Goal: Information Seeking & Learning: Learn about a topic

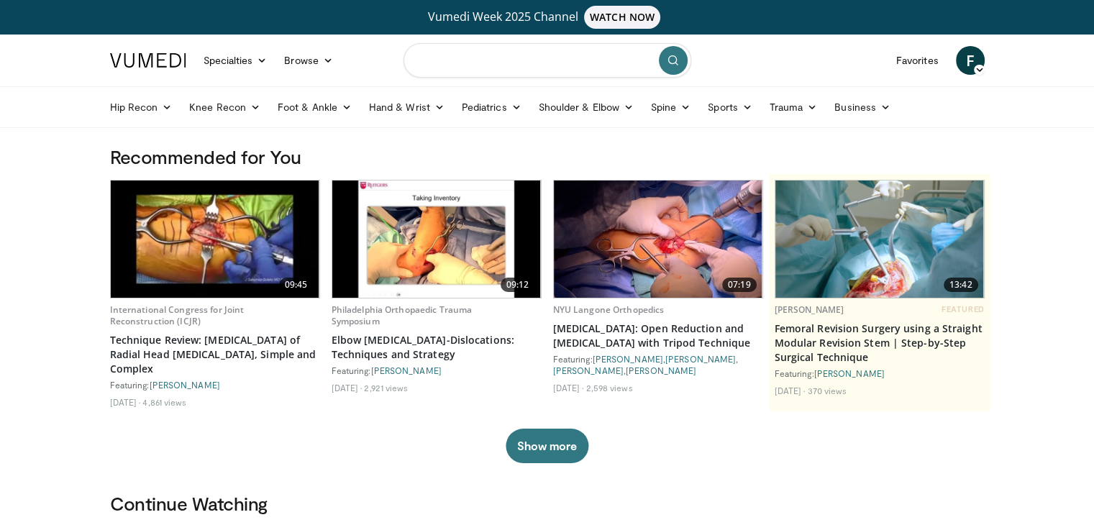
click at [567, 60] on input "Search topics, interventions" at bounding box center [547, 60] width 288 height 35
type input "**********"
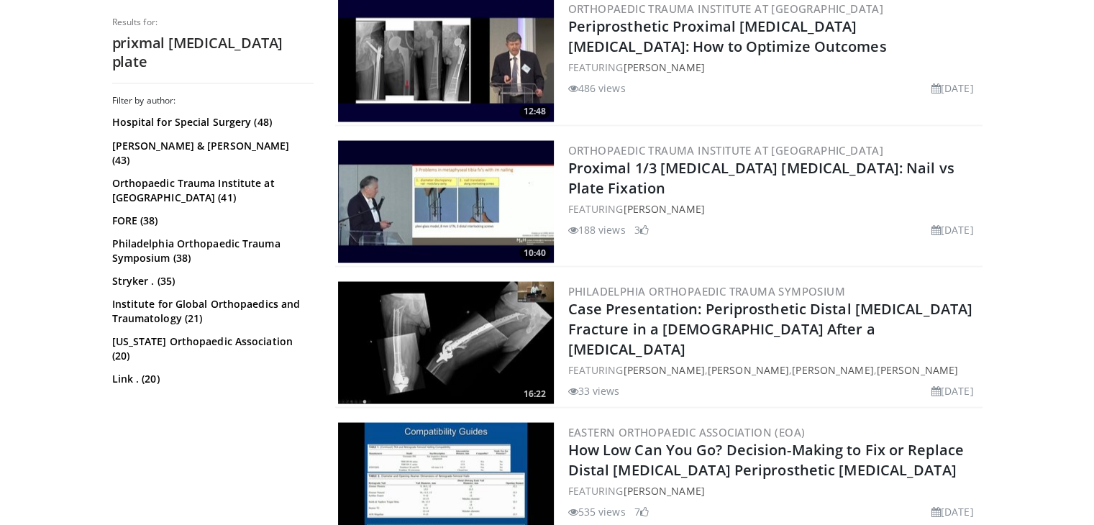
scroll to position [3647, 0]
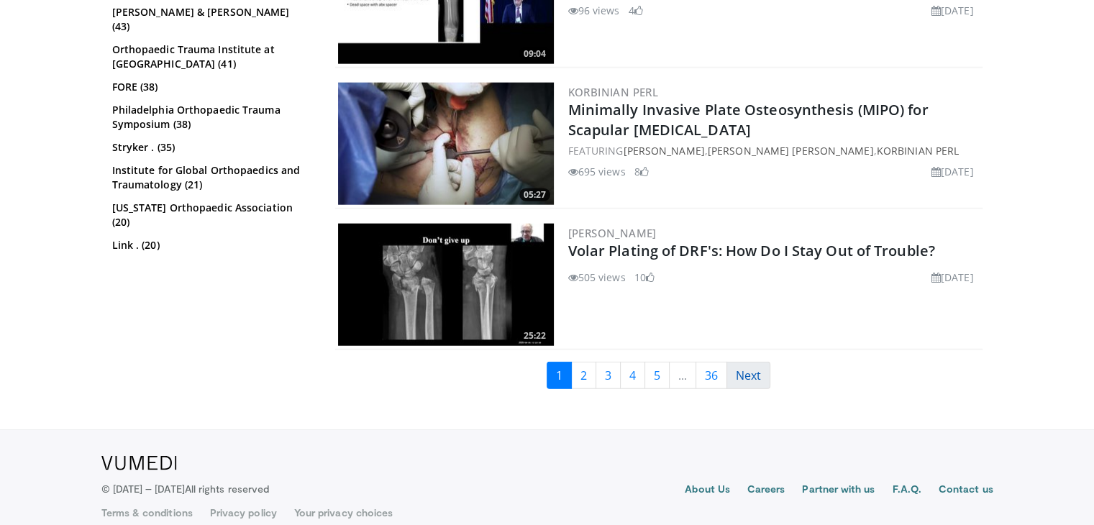
click at [756, 366] on link "Next" at bounding box center [748, 375] width 44 height 27
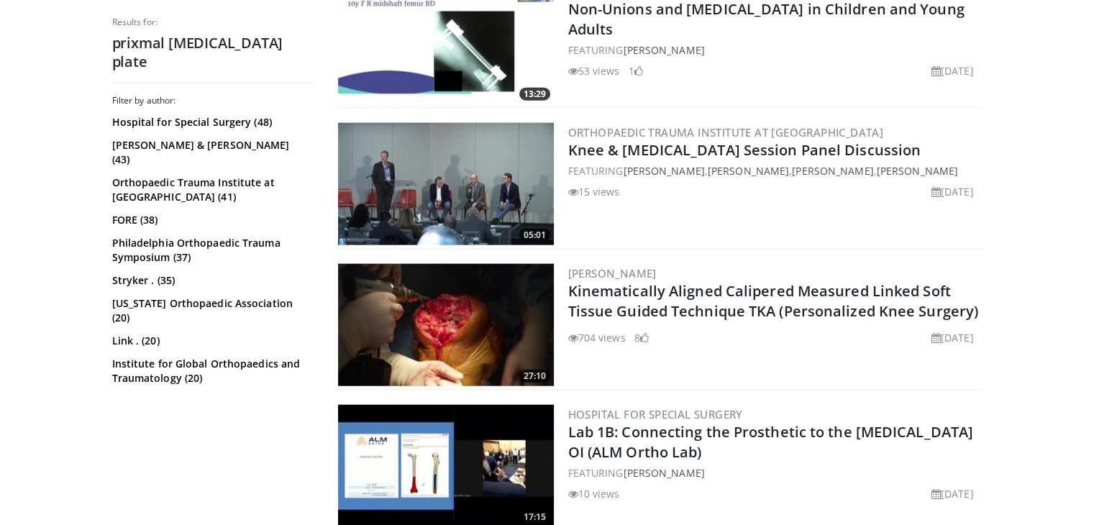
scroll to position [3506, 0]
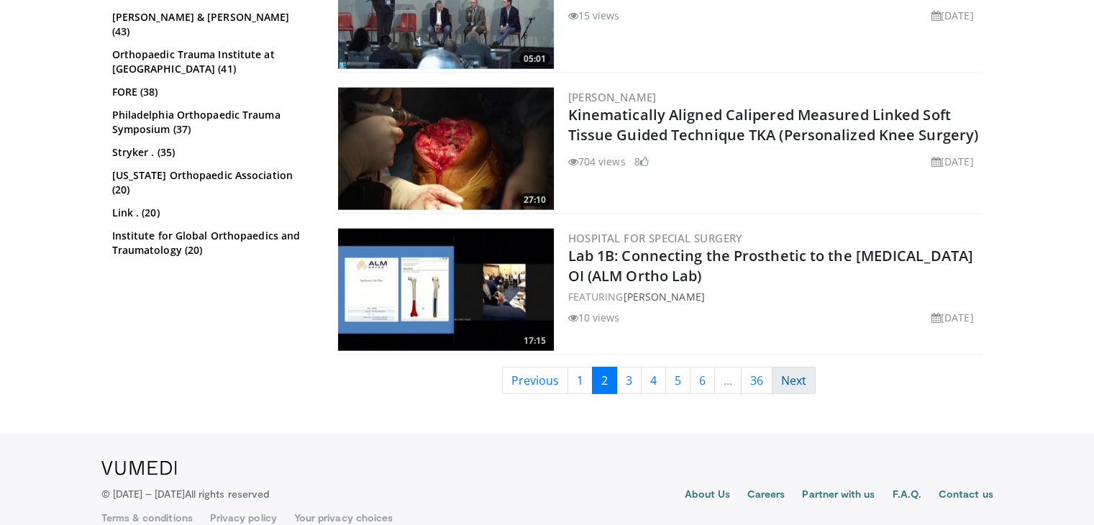
click at [783, 367] on link "Next" at bounding box center [794, 380] width 44 height 27
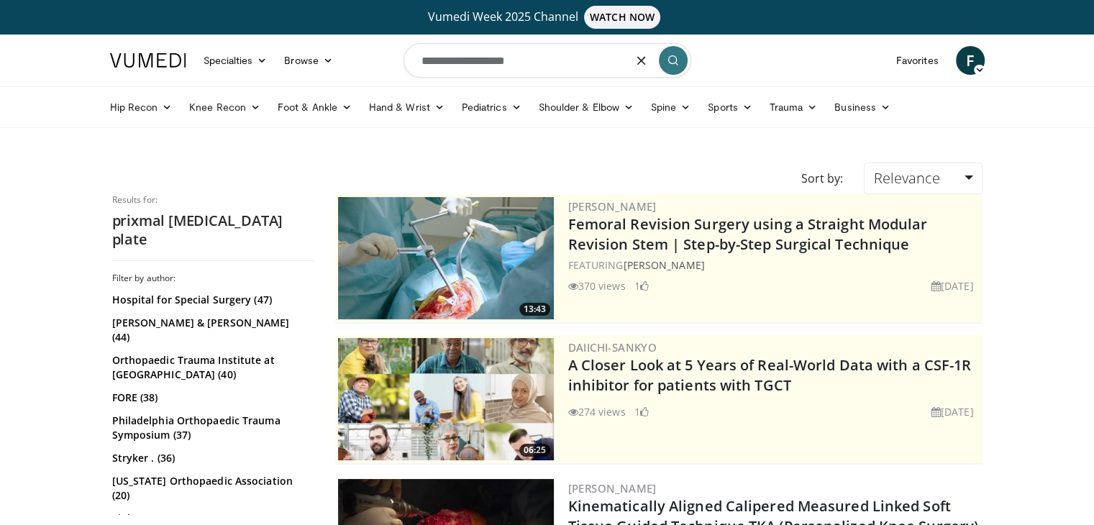
click at [434, 61] on input "**********" at bounding box center [547, 60] width 288 height 35
type input "**********"
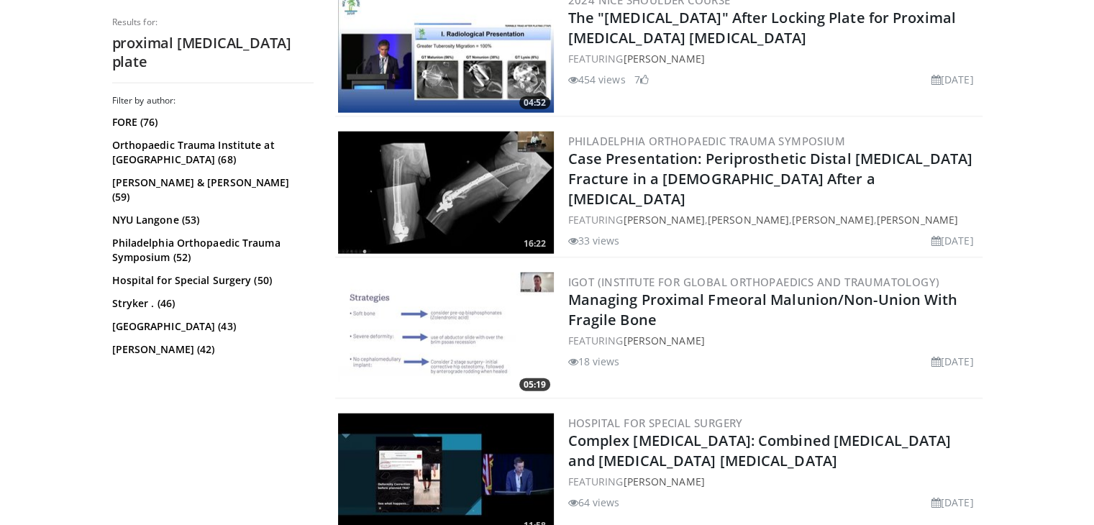
scroll to position [3647, 0]
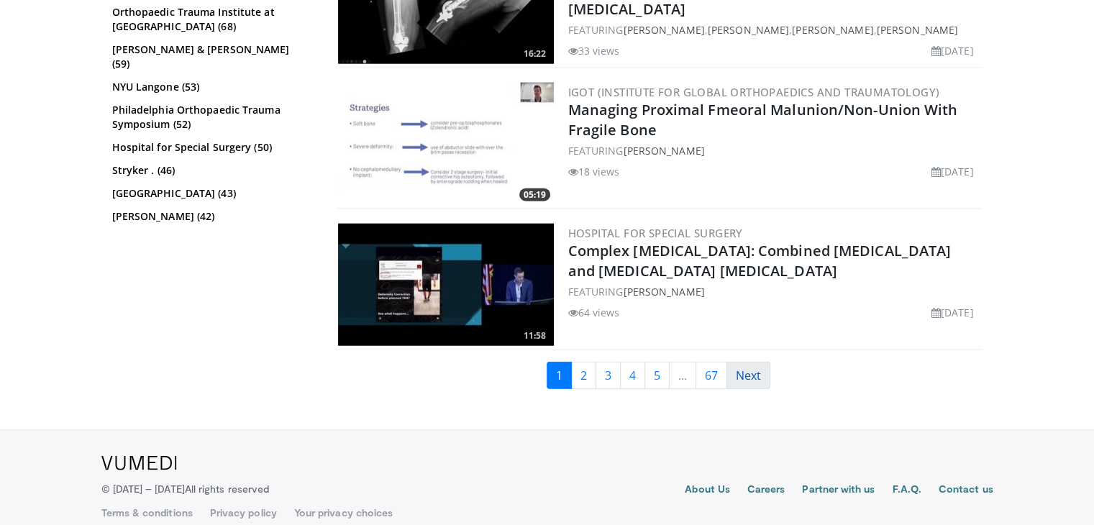
click at [761, 362] on link "Next" at bounding box center [748, 375] width 44 height 27
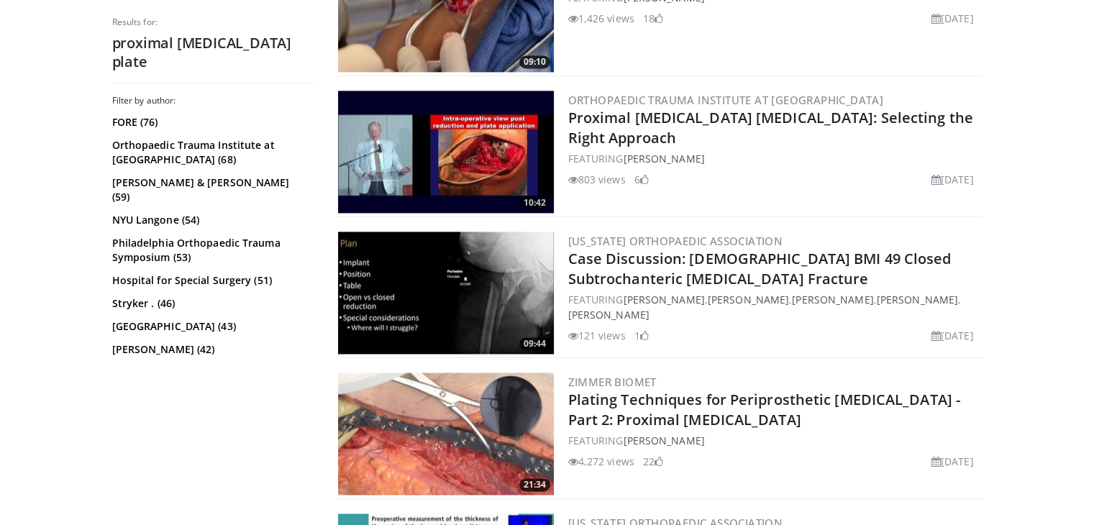
scroll to position [2082, 0]
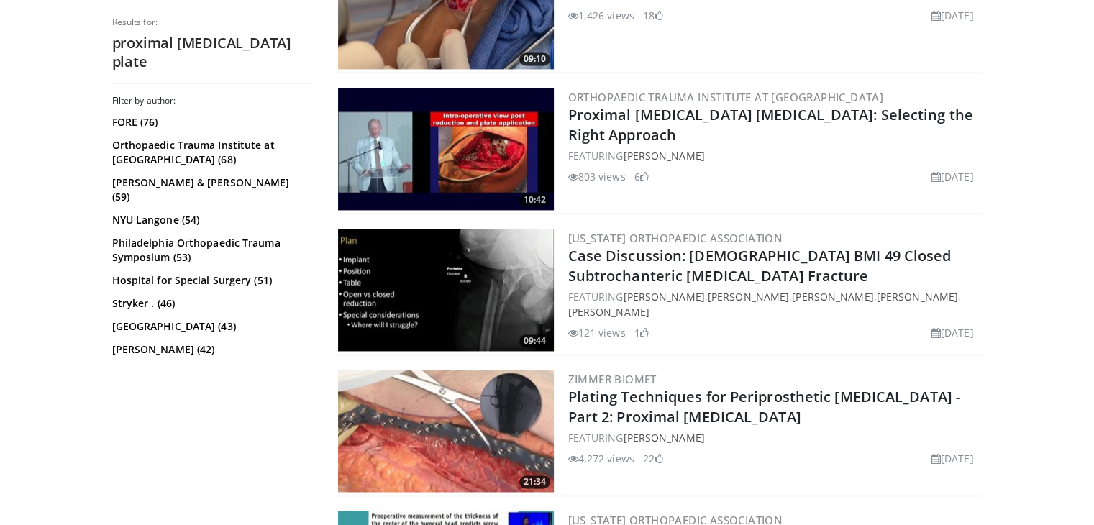
click at [486, 291] on img at bounding box center [446, 290] width 216 height 122
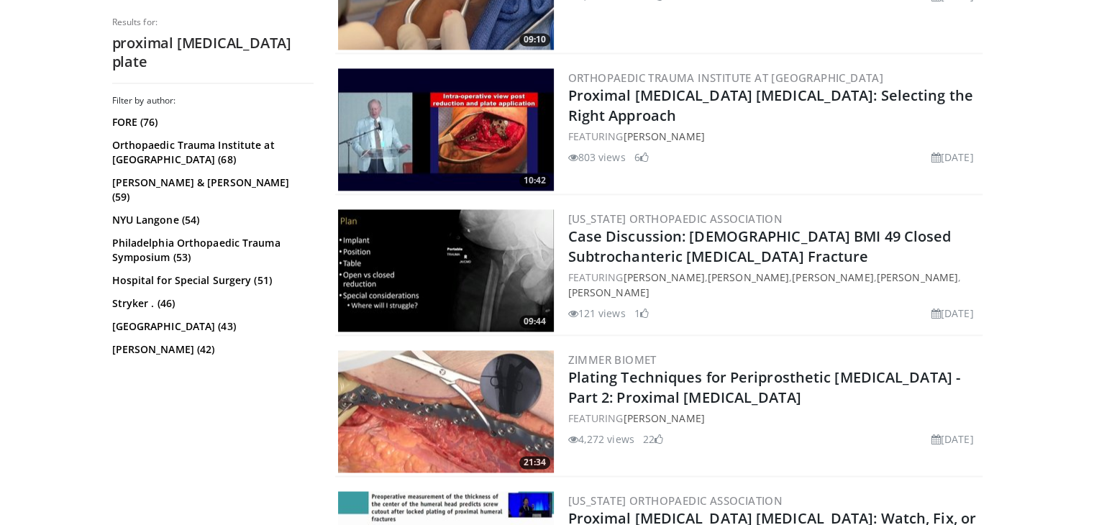
scroll to position [2080, 0]
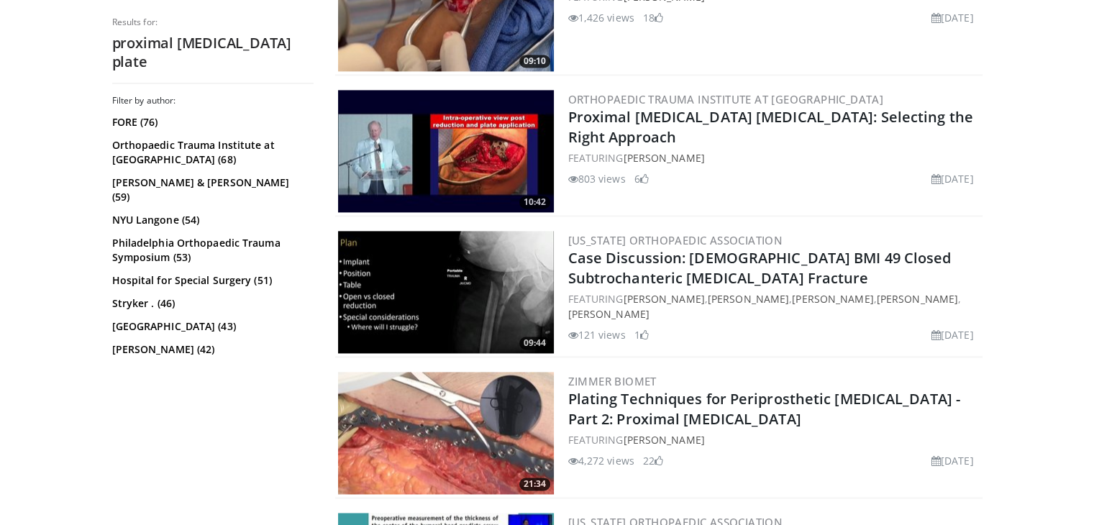
click at [446, 294] on img at bounding box center [446, 292] width 216 height 122
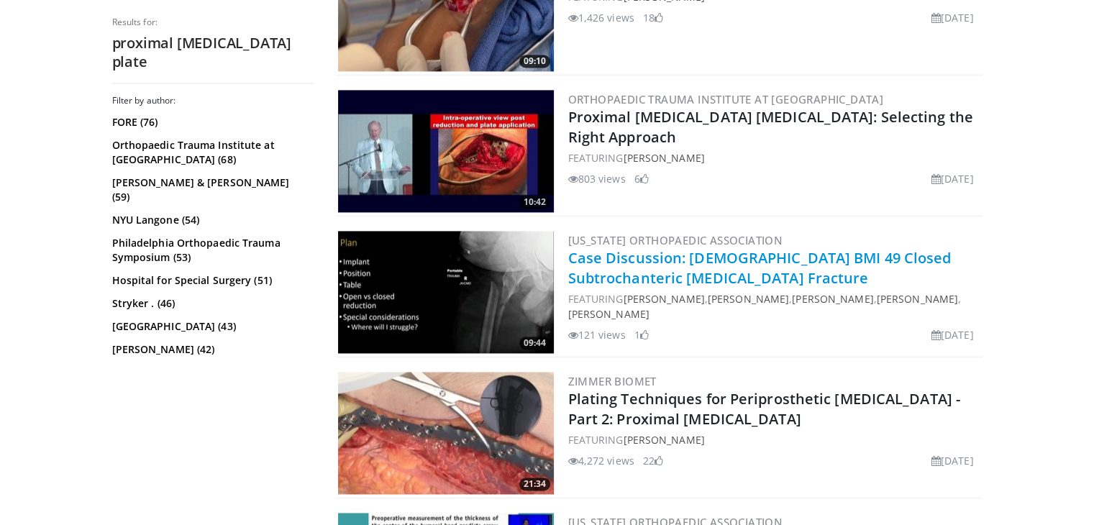
click at [601, 254] on link "Case Discussion: [DEMOGRAPHIC_DATA] BMI 49 Closed Subtrochanteric [MEDICAL_DATA…" at bounding box center [759, 268] width 383 height 40
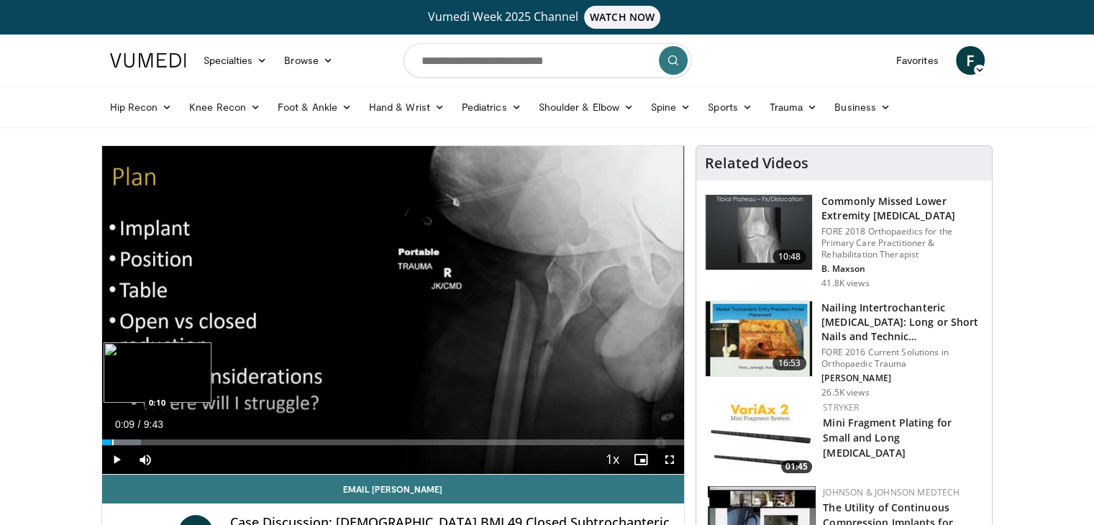
click at [111, 441] on div "Progress Bar" at bounding box center [122, 442] width 40 height 6
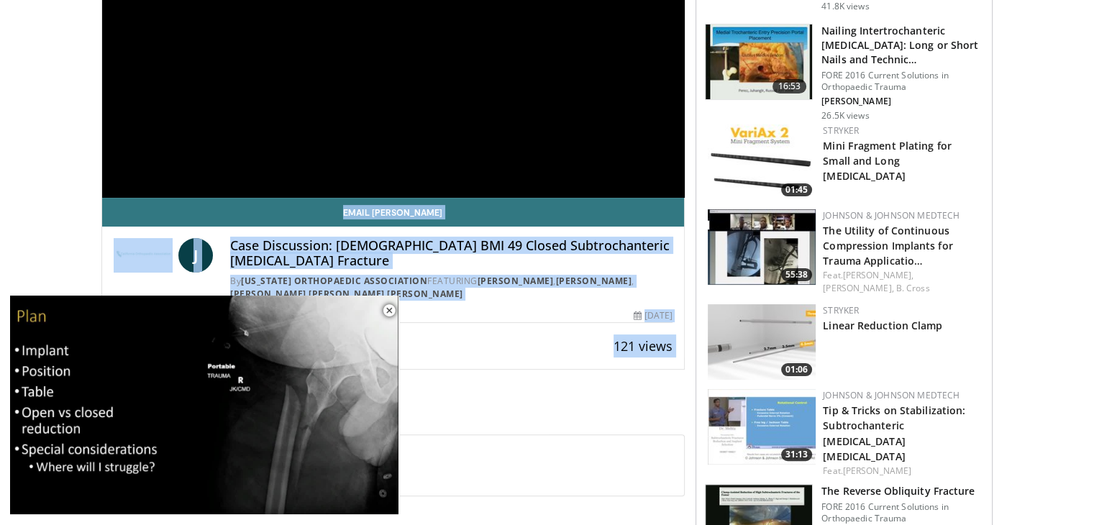
scroll to position [521, 0]
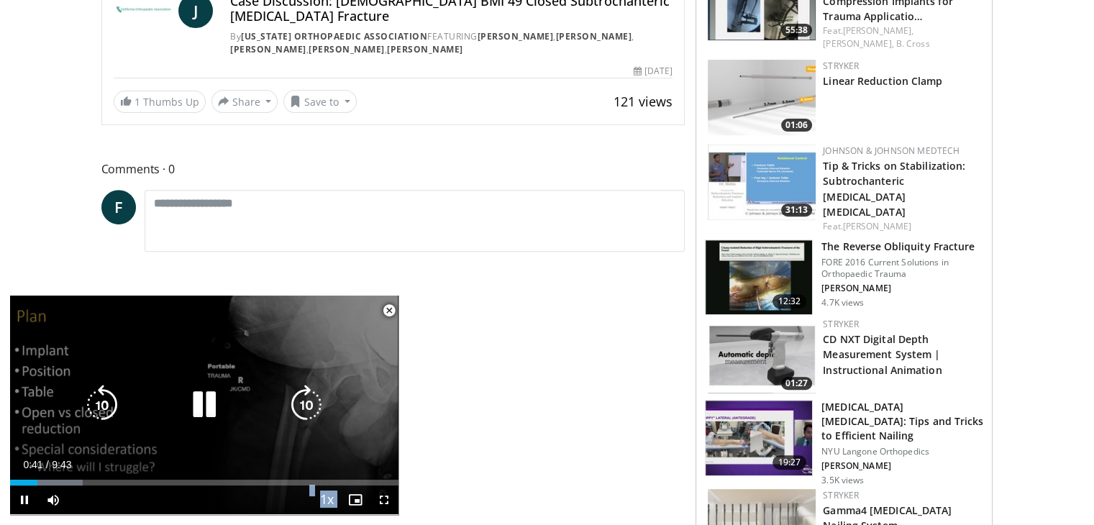
drag, startPoint x: 111, startPoint y: 441, endPoint x: 276, endPoint y: 394, distance: 171.9
click at [276, 394] on div "10 seconds Tap to unmute" at bounding box center [204, 405] width 388 height 219
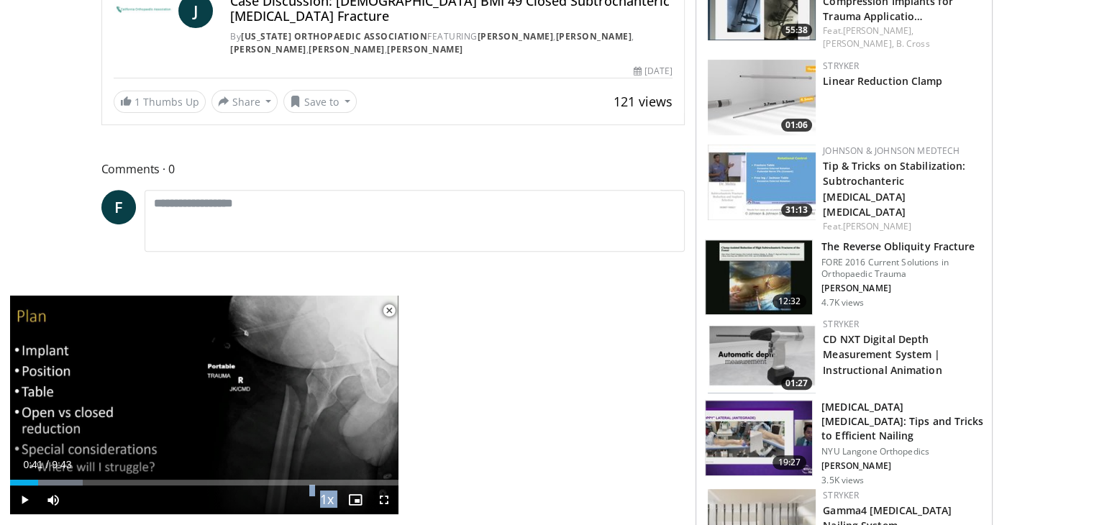
click at [385, 505] on span "Video Player" at bounding box center [384, 499] width 29 height 29
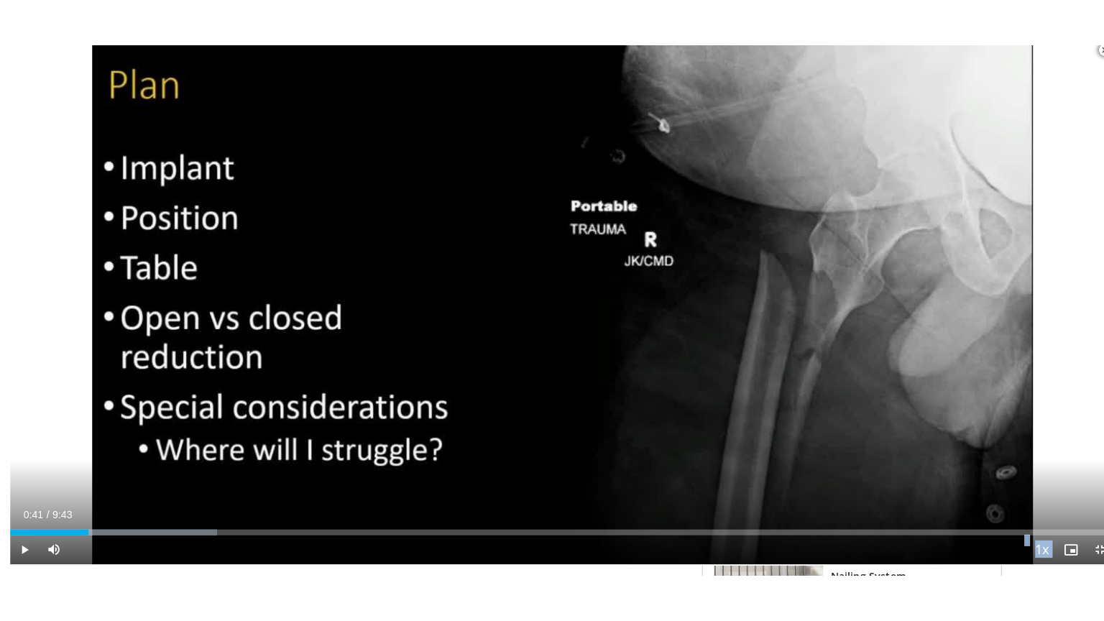
scroll to position [193, 0]
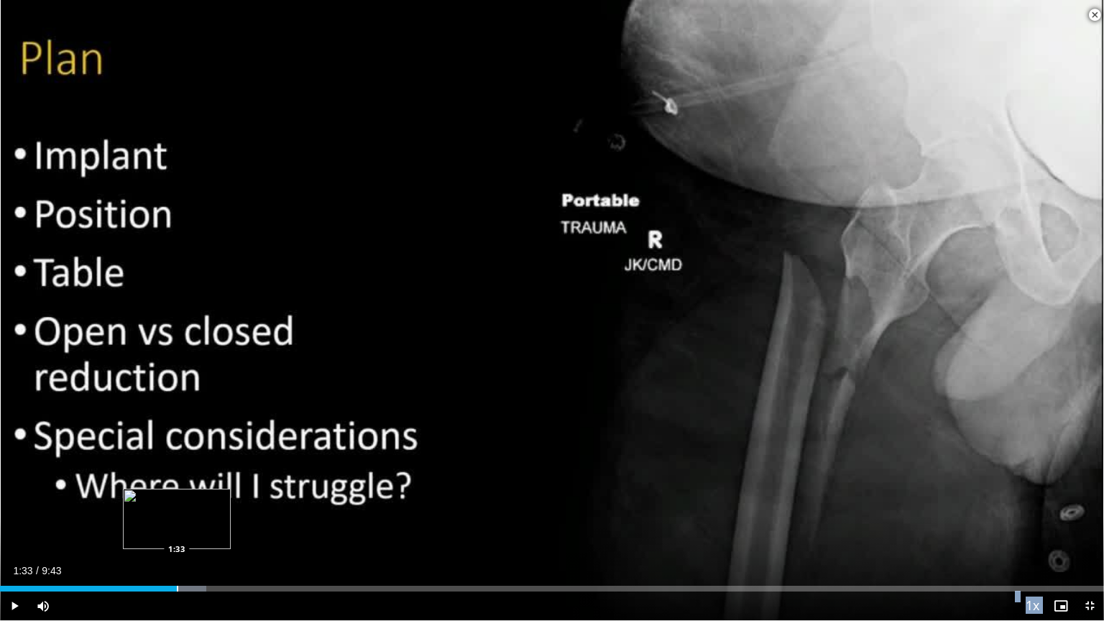
click at [177, 524] on div "Progress Bar" at bounding box center [177, 589] width 1 height 6
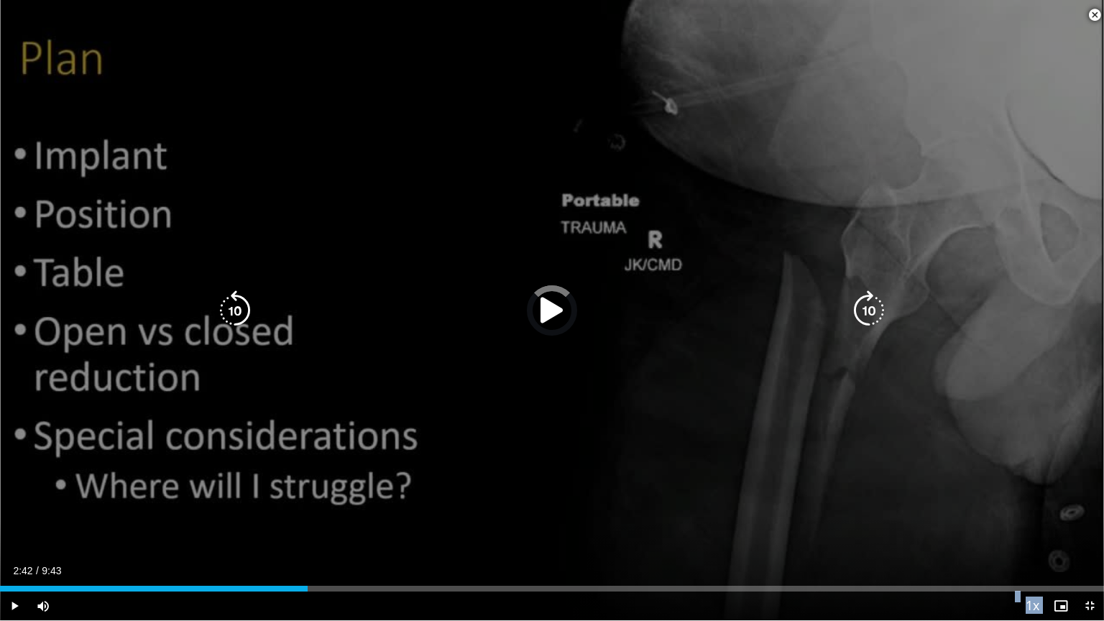
click at [308, 524] on div "Loaded : 27.21% 2:42 2:40" at bounding box center [552, 585] width 1104 height 14
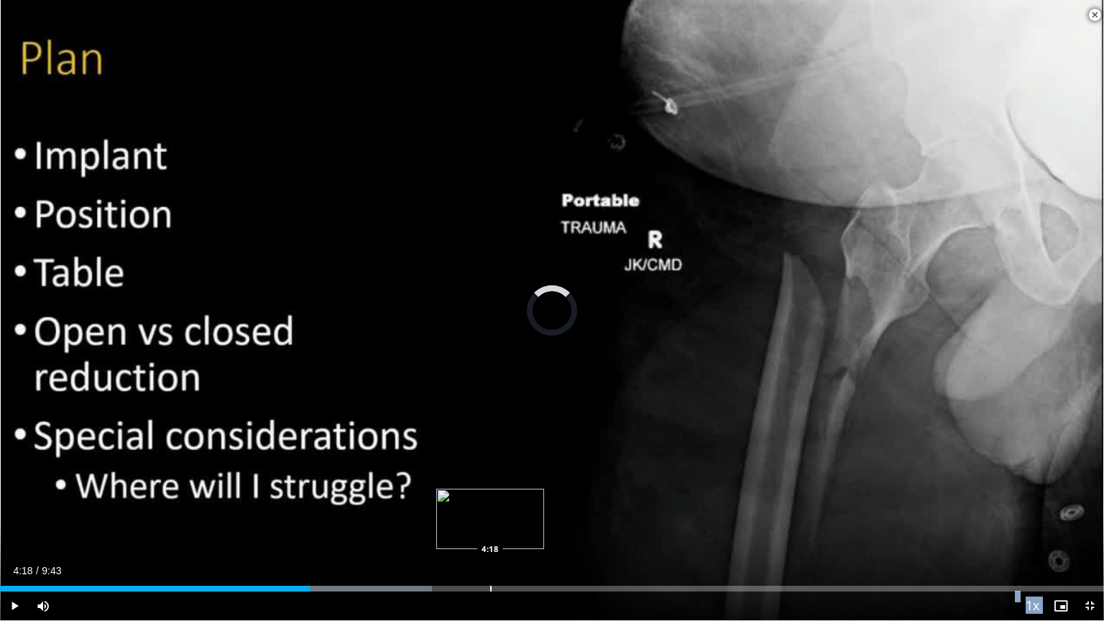
click at [489, 524] on div "Loaded : 39.12% 4:18 4:18" at bounding box center [552, 589] width 1104 height 6
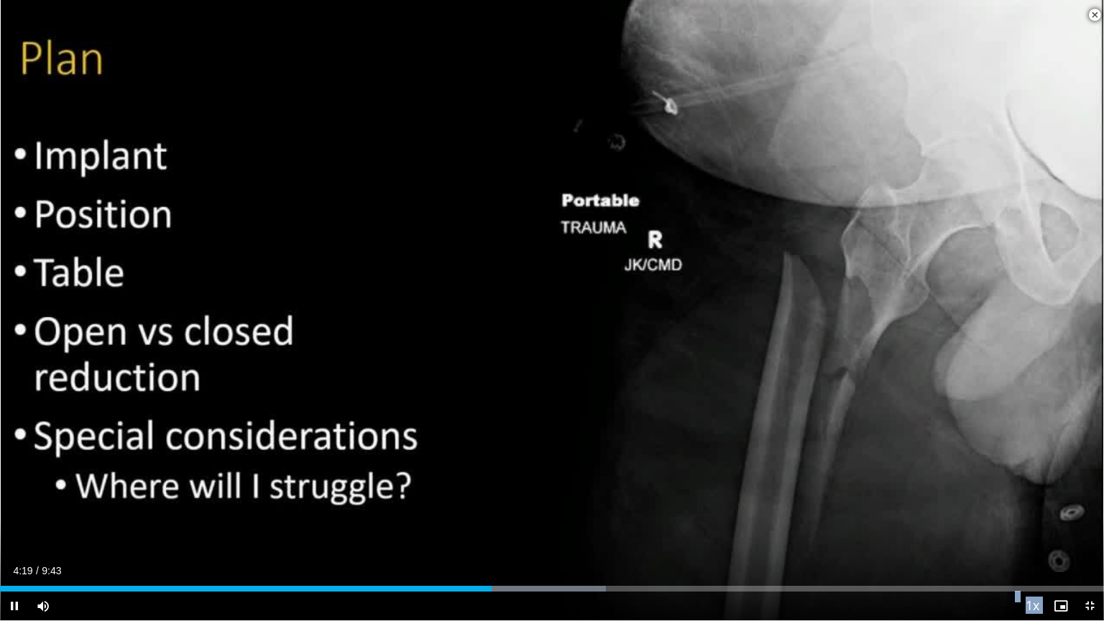
click at [605, 524] on div "Current Time 4:19 / Duration 9:43 Pause Skip Backward Skip Forward Mute Loaded …" at bounding box center [552, 606] width 1104 height 29
click at [594, 524] on div "Loaded : 56.14% 4:21 5:13" at bounding box center [552, 585] width 1104 height 14
click at [1097, 17] on span "Video Player" at bounding box center [1095, 15] width 29 height 29
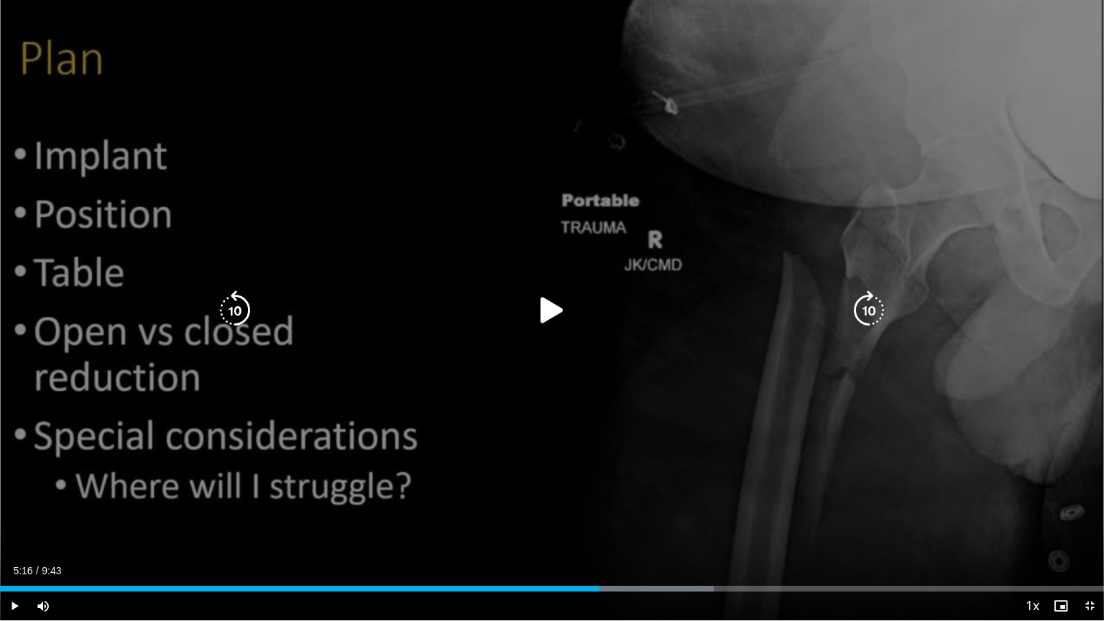
click at [533, 309] on icon "Video Player" at bounding box center [552, 310] width 40 height 40
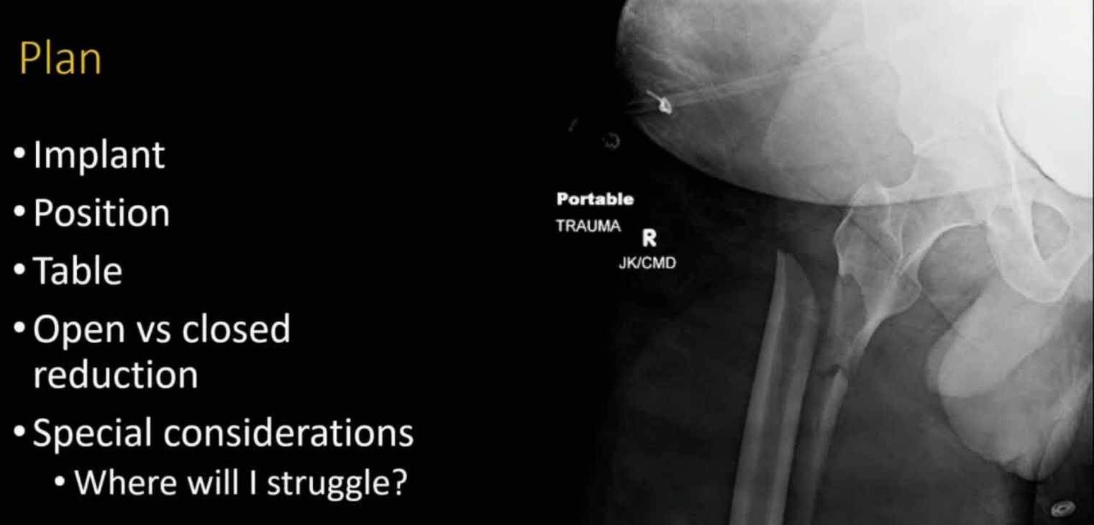
scroll to position [144, 0]
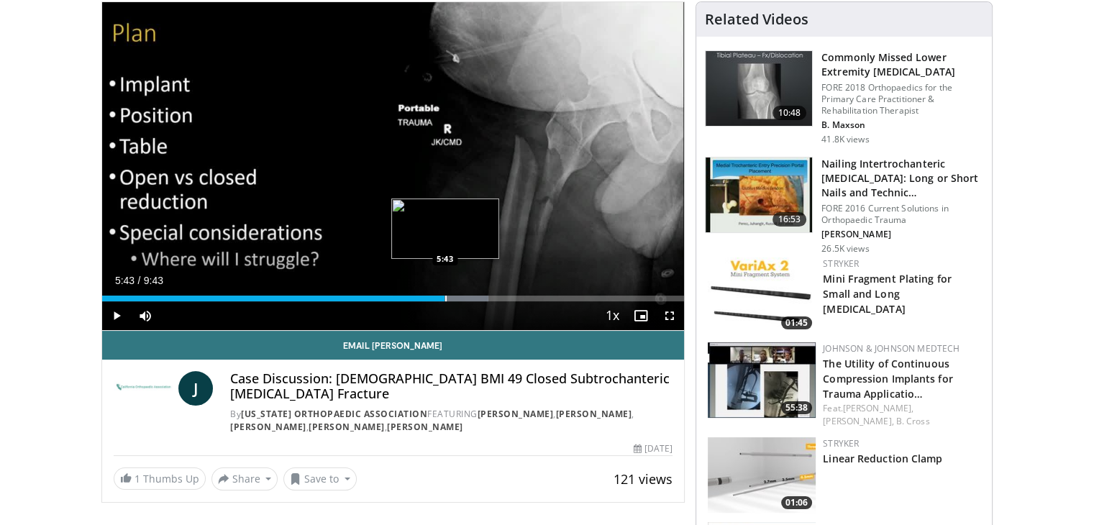
click at [445, 298] on div "Progress Bar" at bounding box center [445, 299] width 1 height 6
click at [490, 300] on div "Progress Bar" at bounding box center [490, 299] width 1 height 6
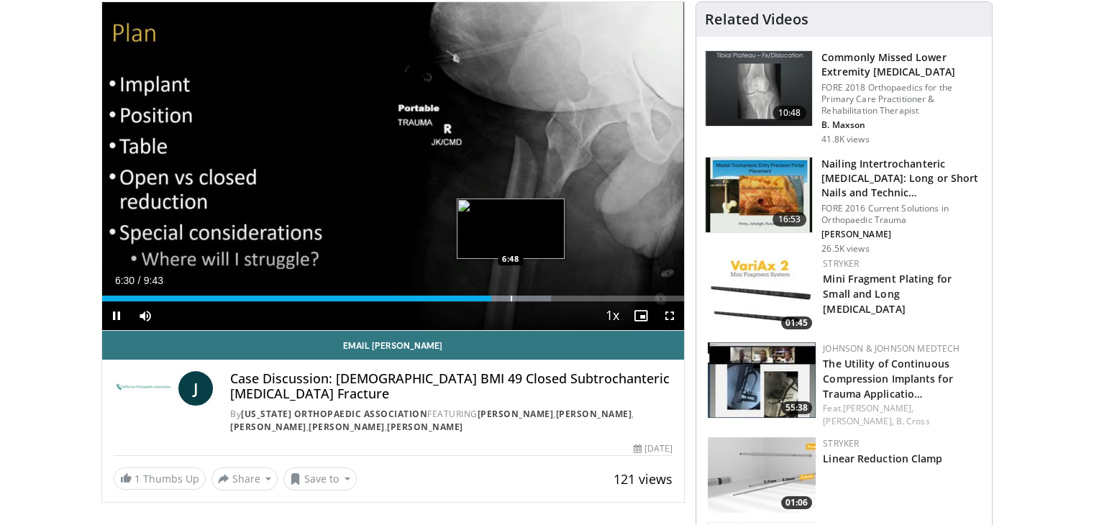
click at [510, 296] on video-js "**********" at bounding box center [393, 166] width 582 height 329
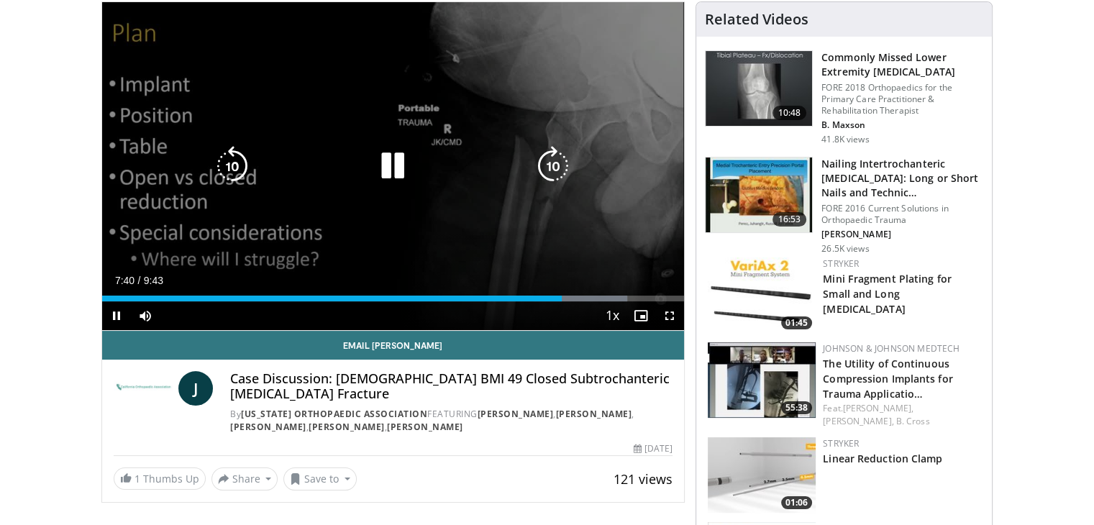
click at [552, 163] on icon "Video Player" at bounding box center [553, 166] width 40 height 40
click at [544, 172] on icon "Video Player" at bounding box center [553, 166] width 40 height 40
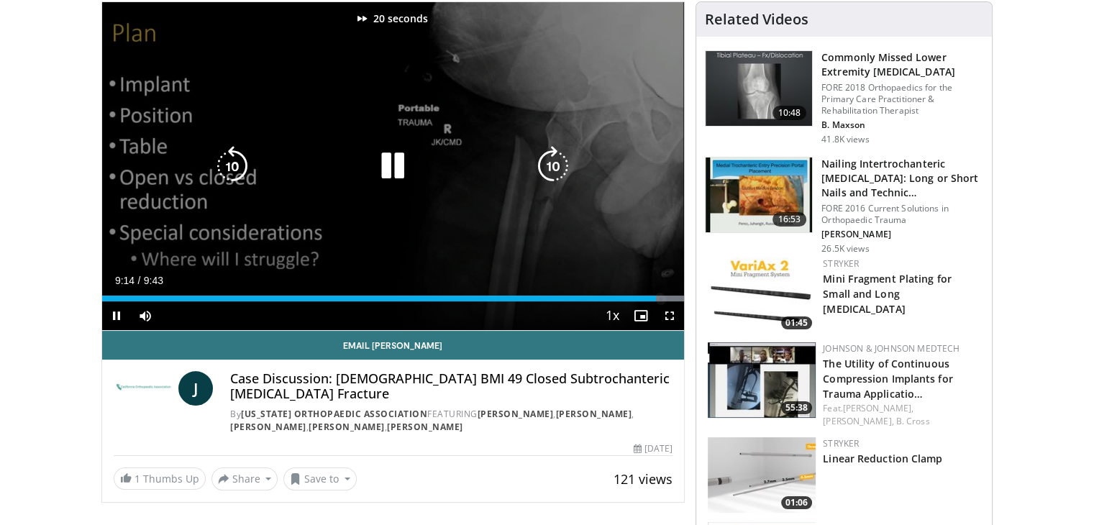
click at [544, 172] on icon "Video Player" at bounding box center [553, 166] width 40 height 40
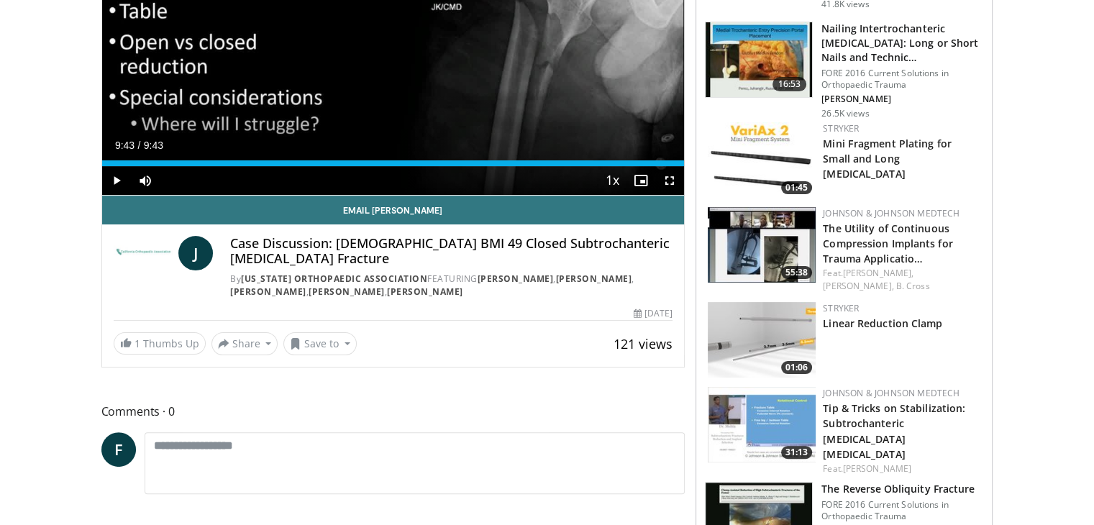
scroll to position [250, 0]
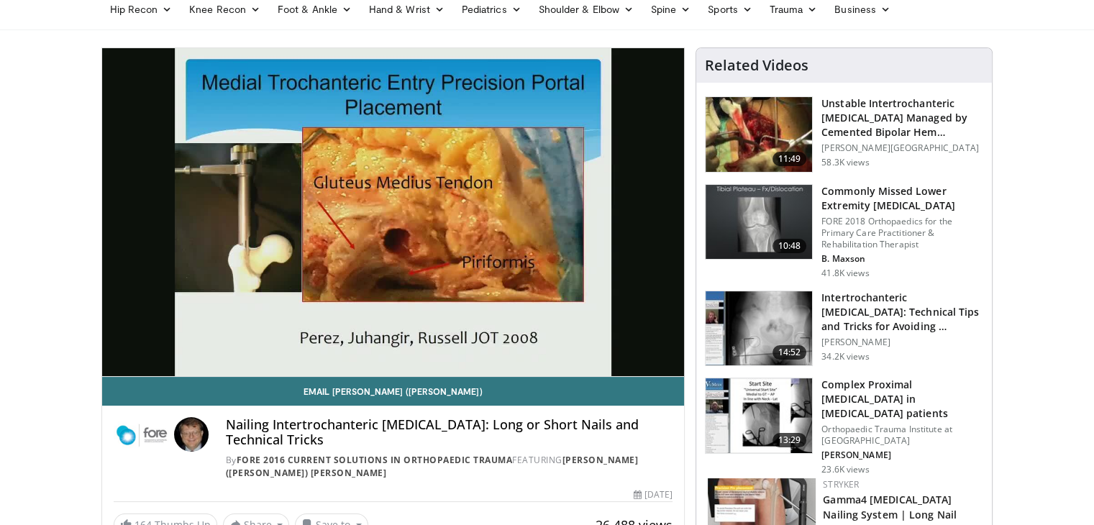
scroll to position [99, 0]
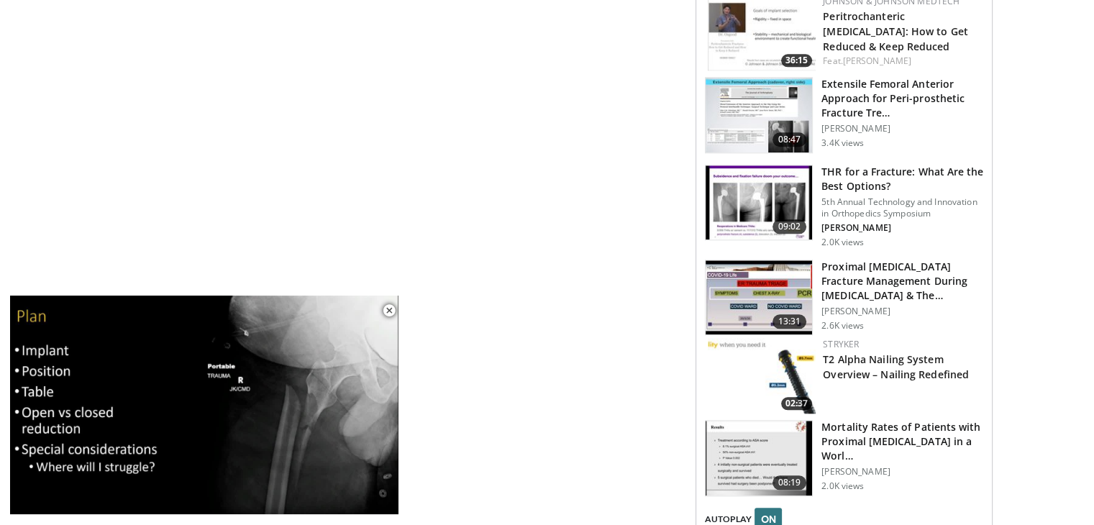
scroll to position [1567, 0]
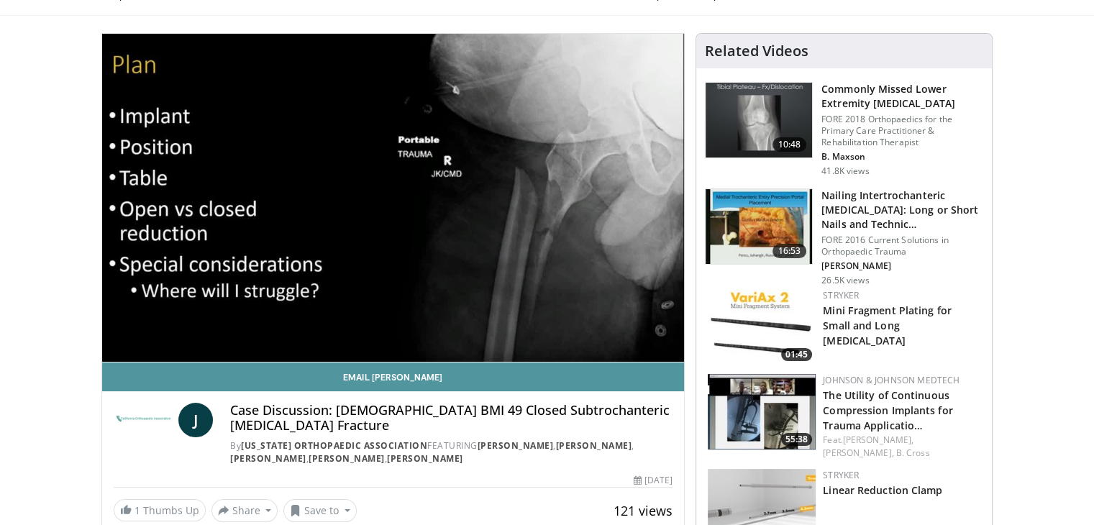
scroll to position [114, 0]
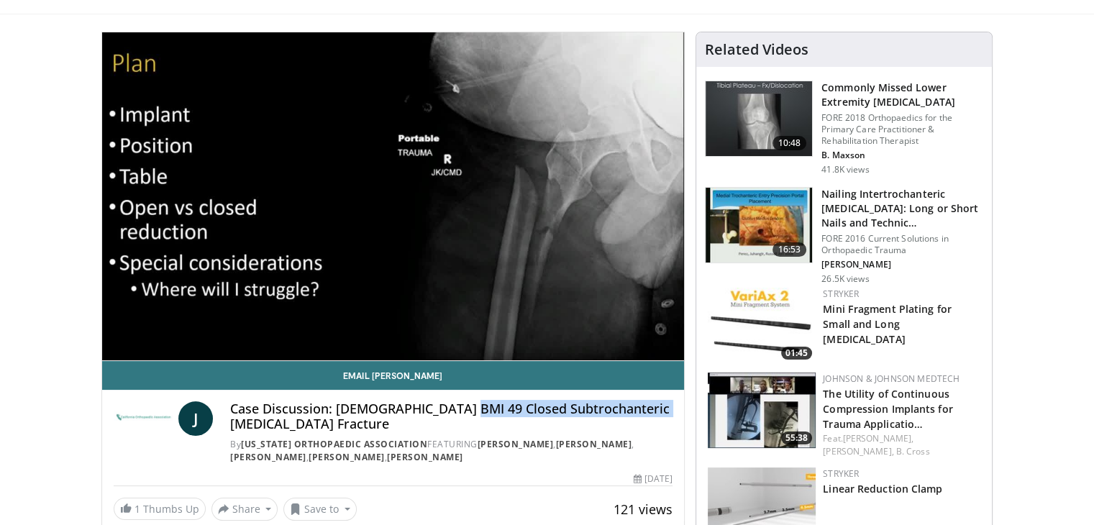
drag, startPoint x: 460, startPoint y: 408, endPoint x: 680, endPoint y: 389, distance: 220.8
click at [680, 390] on div "J Case Discussion: 34yo BMI 49 Closed Subtrochanteric Femur Fracture By Califor…" at bounding box center [393, 428] width 582 height 77
copy h4 "Subtrochanteric Femur Fracture"
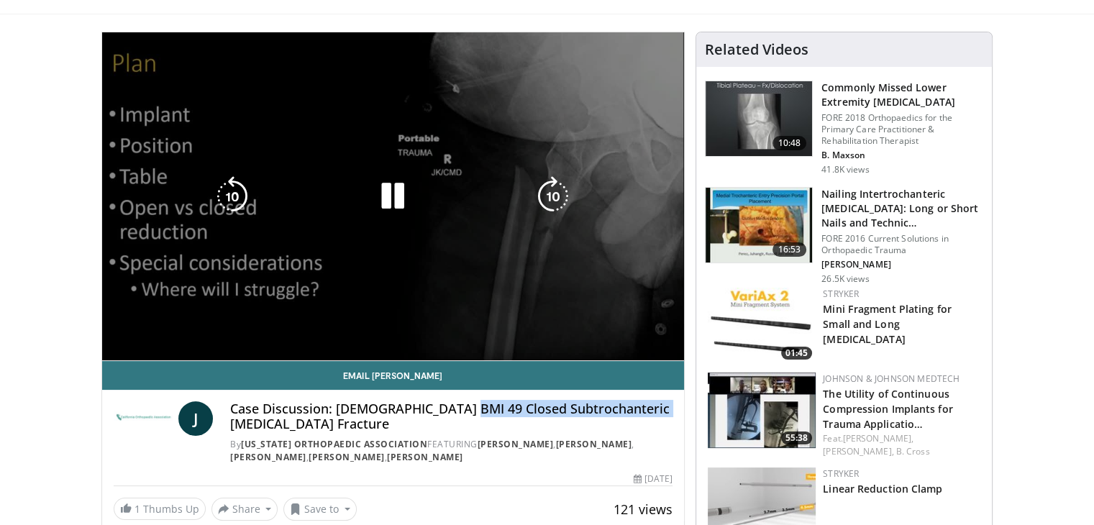
scroll to position [0, 0]
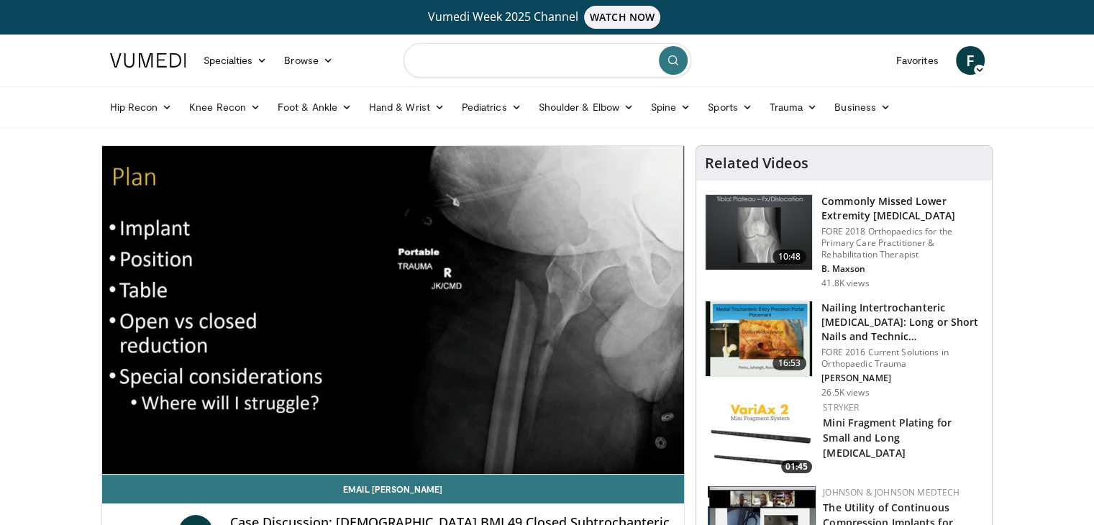
click at [521, 50] on input "Search topics, interventions" at bounding box center [547, 60] width 288 height 35
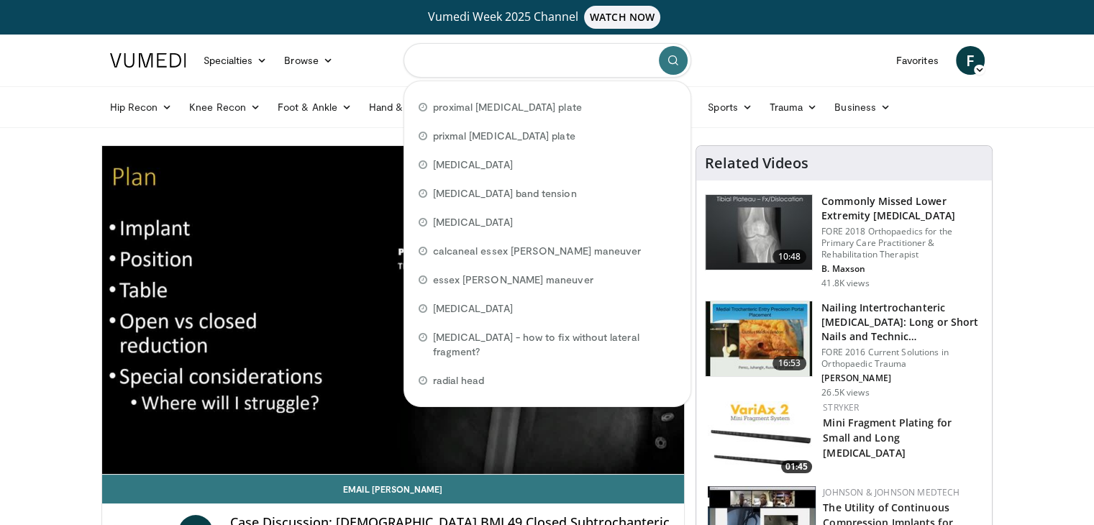
paste input "**********"
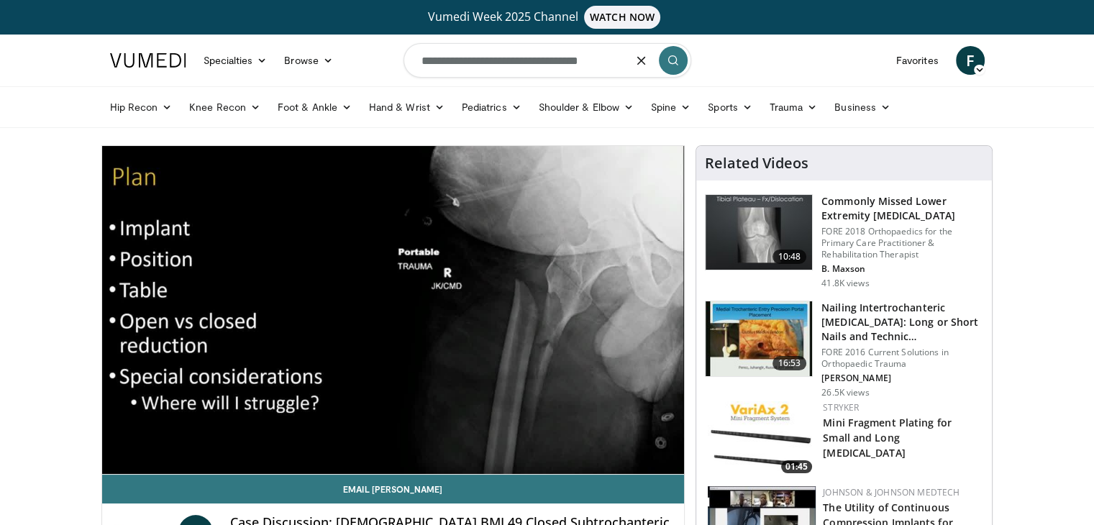
type input "**********"
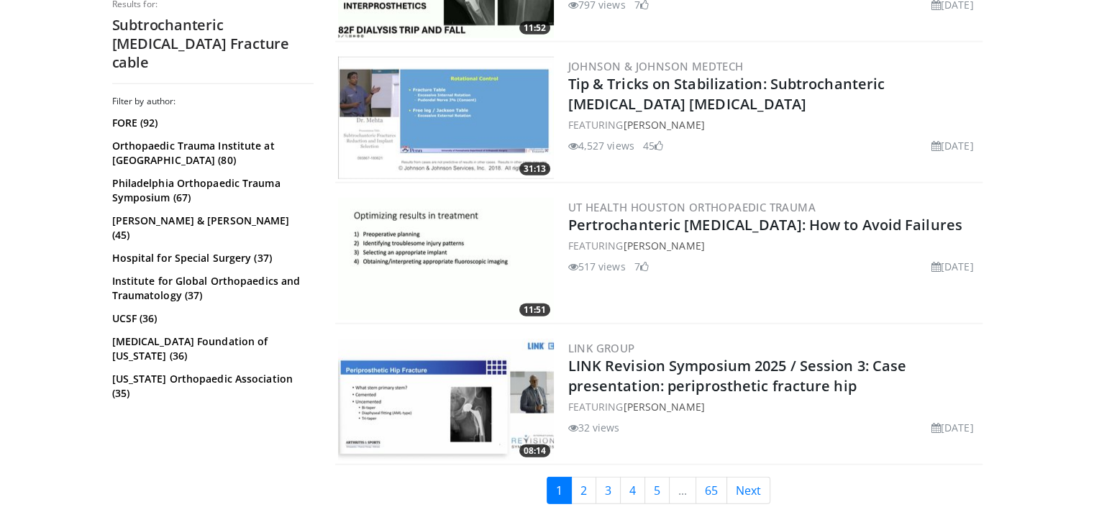
scroll to position [3506, 0]
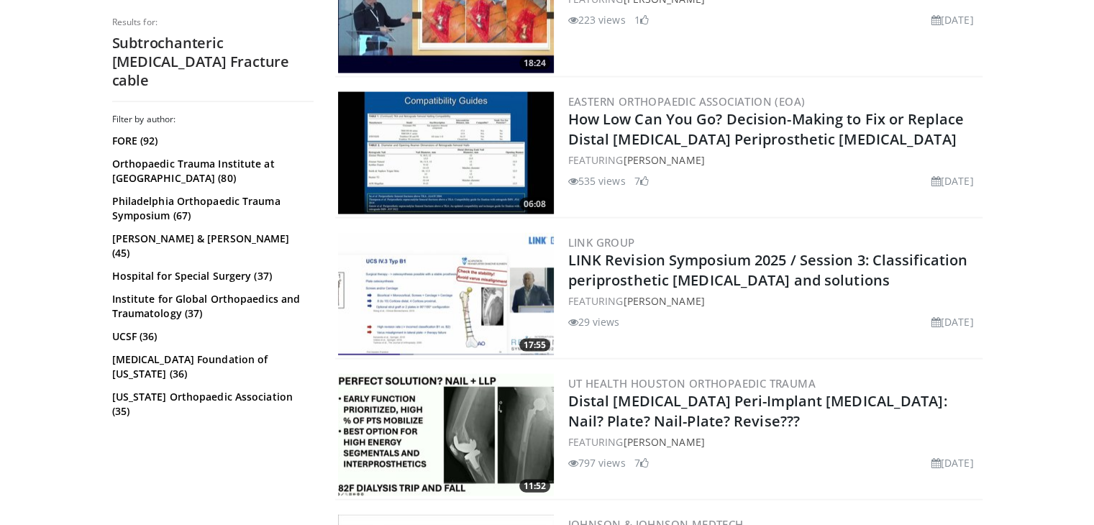
click at [521, 57] on span "18:24" at bounding box center [534, 63] width 31 height 13
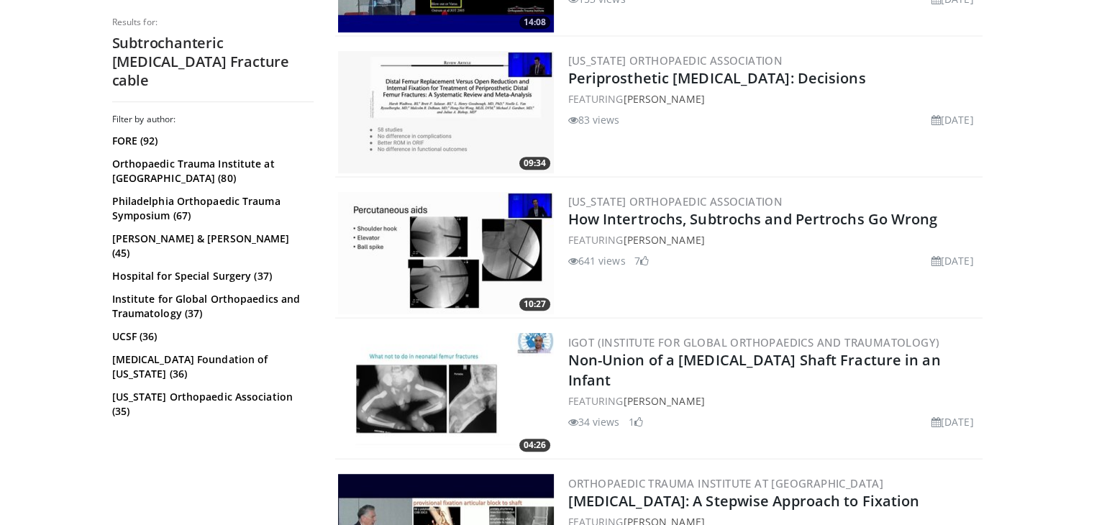
scroll to position [710, 0]
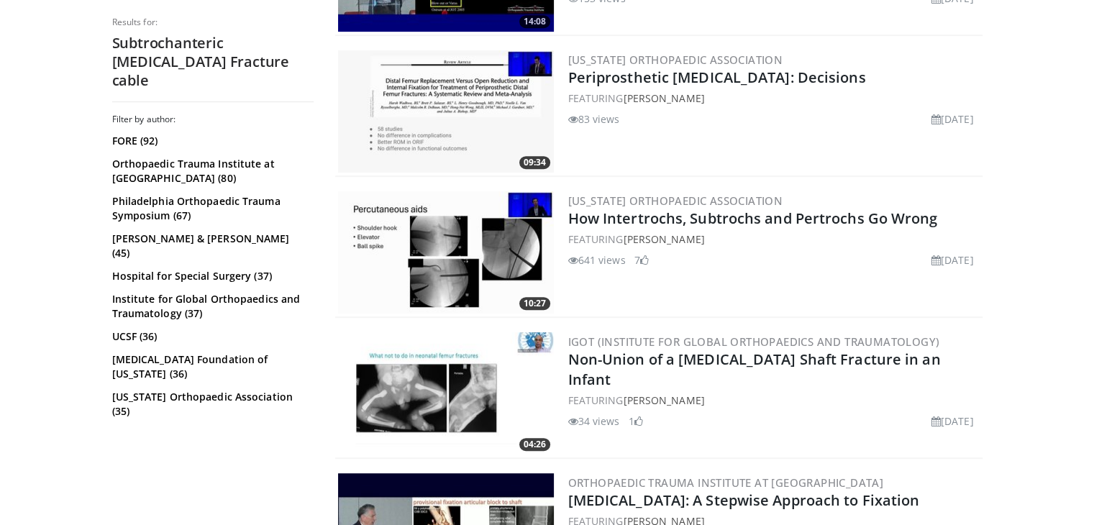
click at [462, 251] on img at bounding box center [446, 252] width 216 height 122
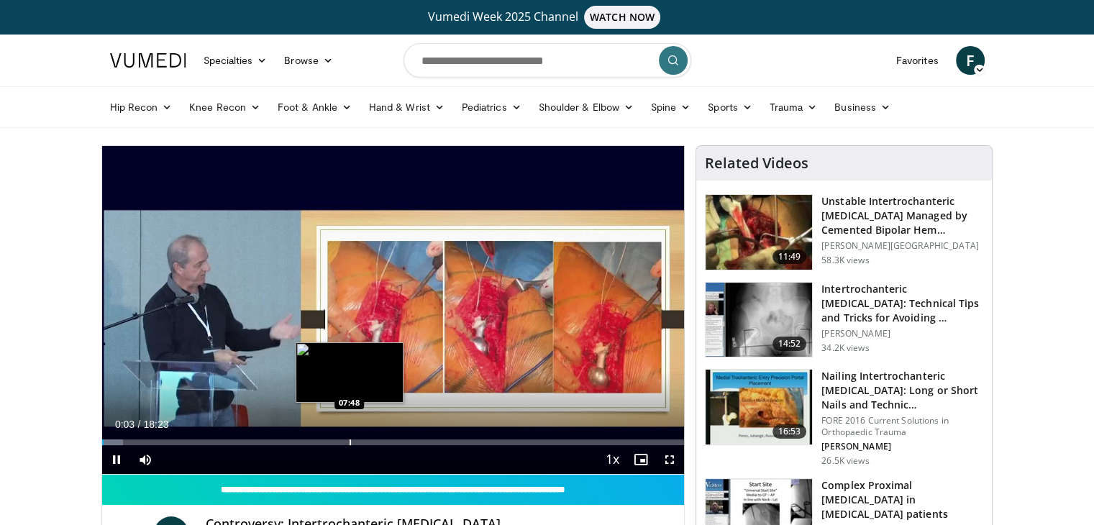
click at [349, 441] on div "Progress Bar" at bounding box center [349, 442] width 1 height 6
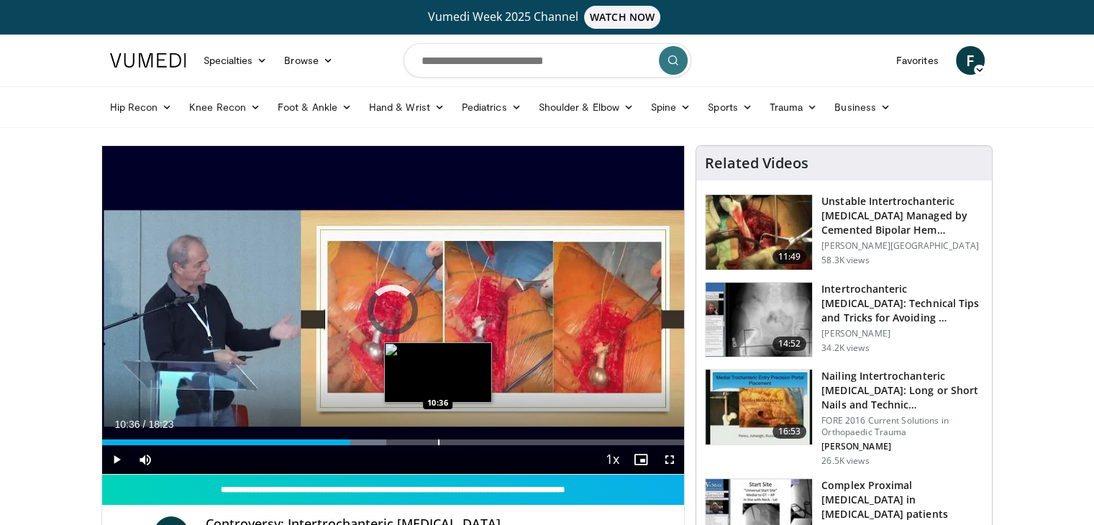
click at [438, 441] on div "Progress Bar" at bounding box center [438, 442] width 1 height 6
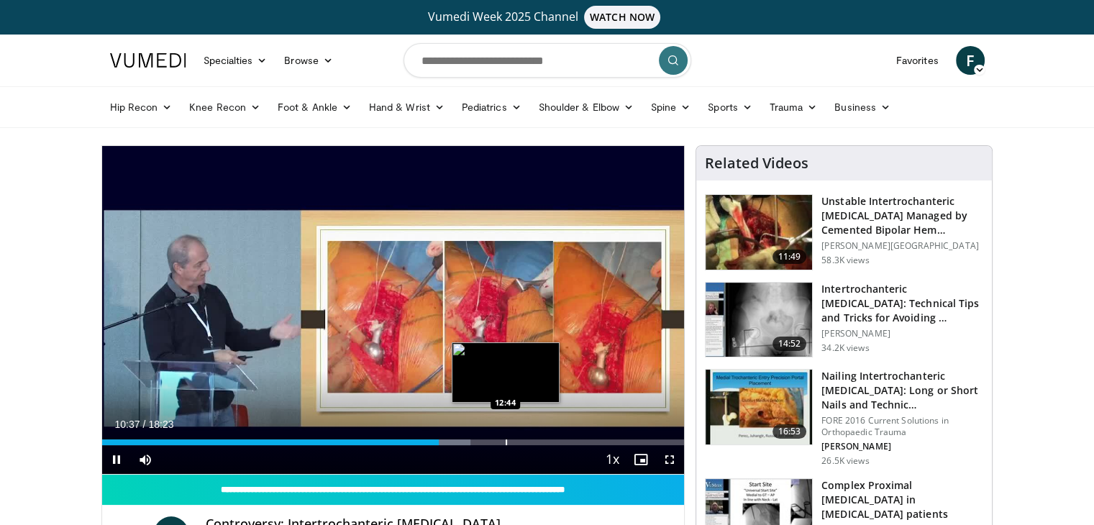
click at [505, 442] on video-js "**********" at bounding box center [393, 310] width 582 height 329
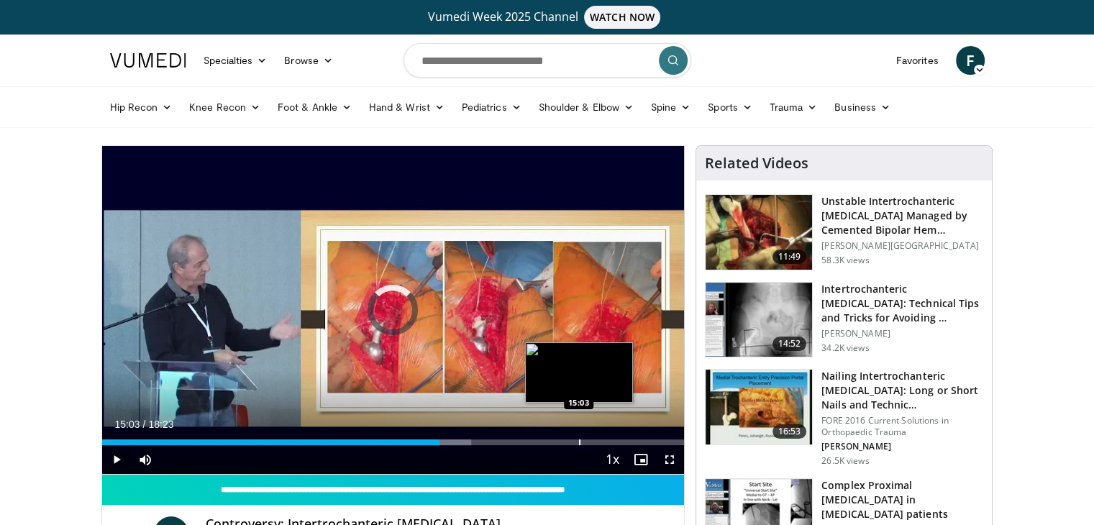
click at [578, 437] on div "Loaded : 63.45% 15:03 15:03" at bounding box center [393, 438] width 582 height 14
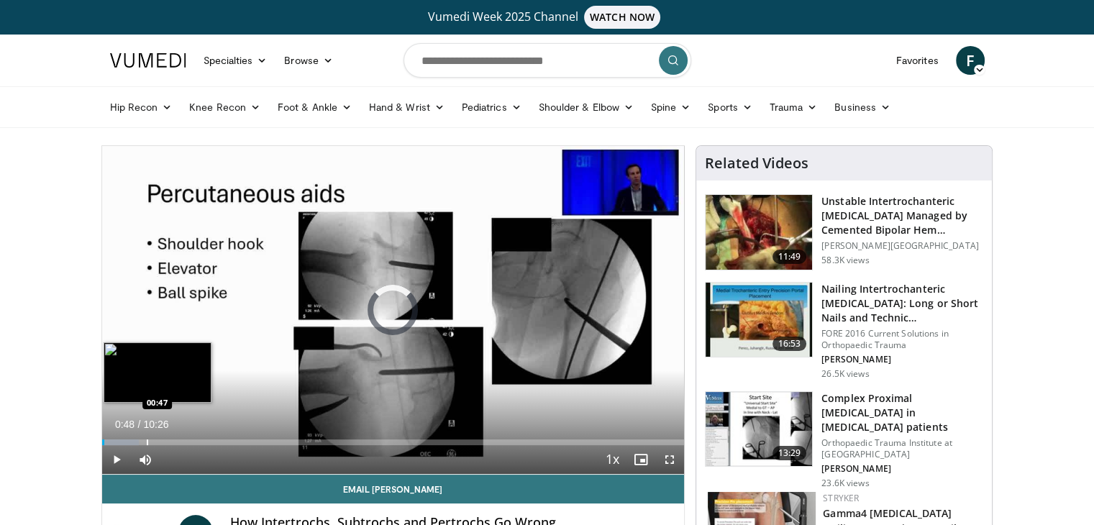
click at [147, 435] on div "Loaded : 6.33% 00:48 00:47" at bounding box center [393, 438] width 582 height 14
click at [166, 441] on div "Progress Bar" at bounding box center [175, 442] width 73 height 6
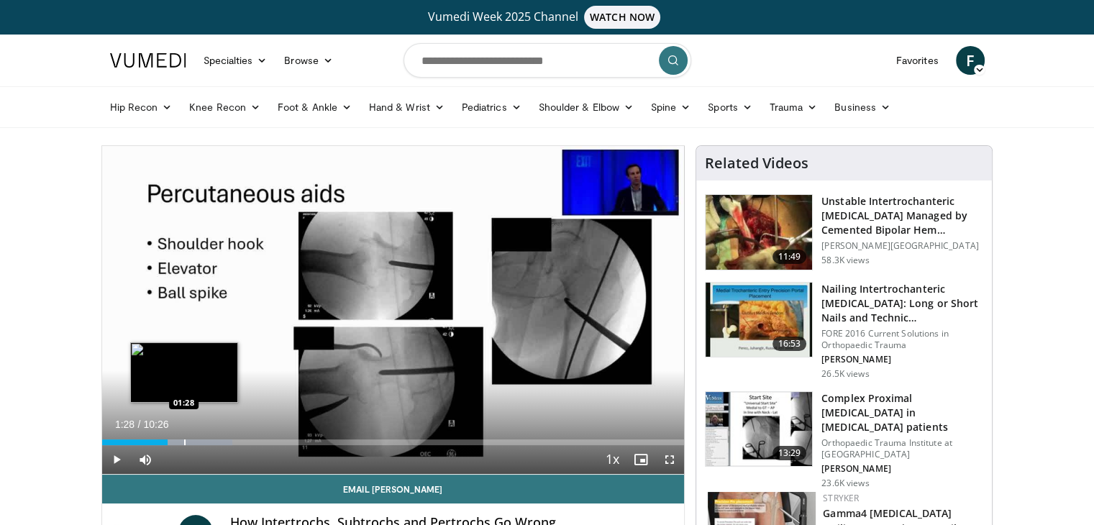
click at [184, 441] on div "Progress Bar" at bounding box center [184, 442] width 1 height 6
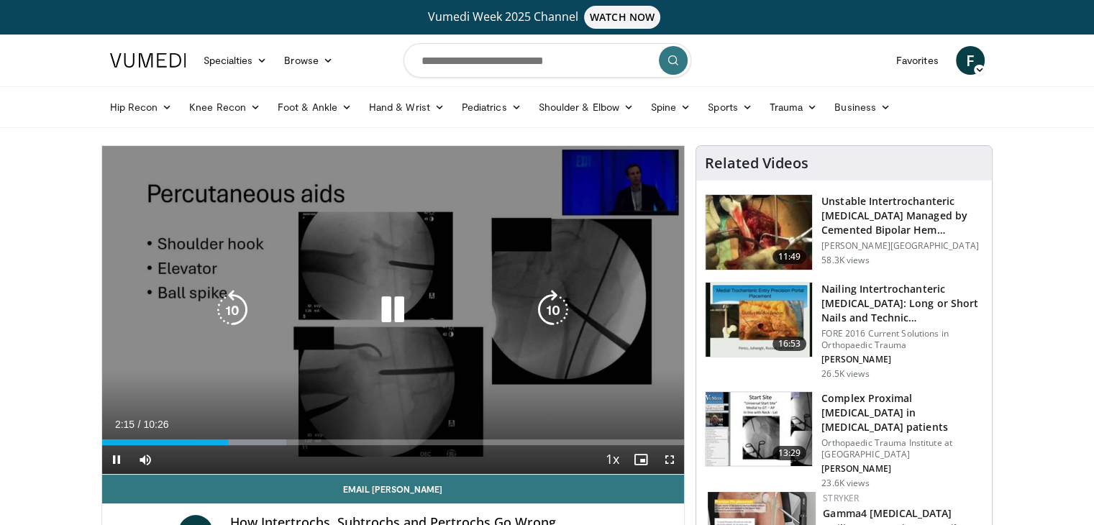
click at [548, 306] on icon "Video Player" at bounding box center [553, 310] width 40 height 40
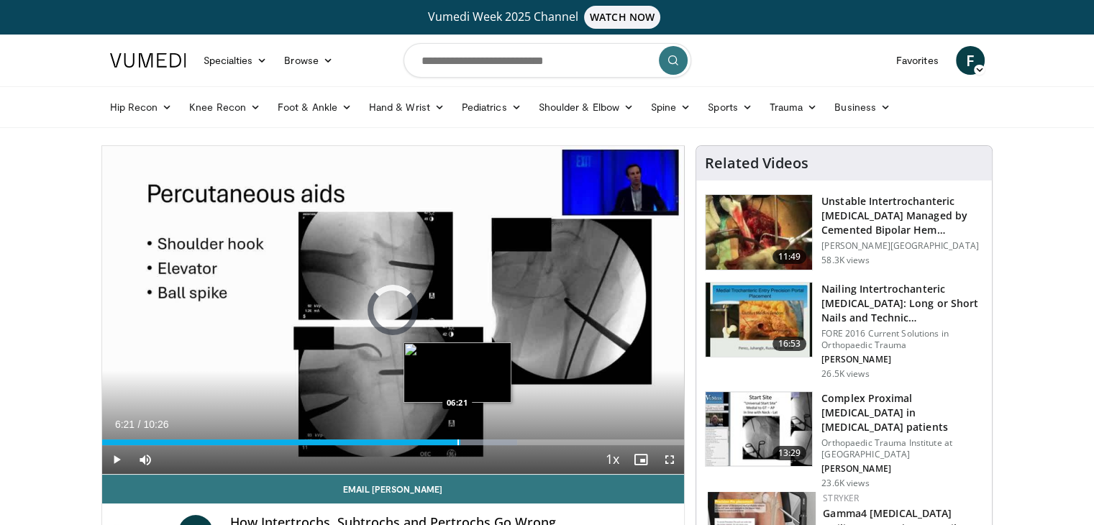
click at [457, 440] on div "Progress Bar" at bounding box center [457, 442] width 1 height 6
click at [453, 440] on div "Progress Bar" at bounding box center [453, 442] width 1 height 6
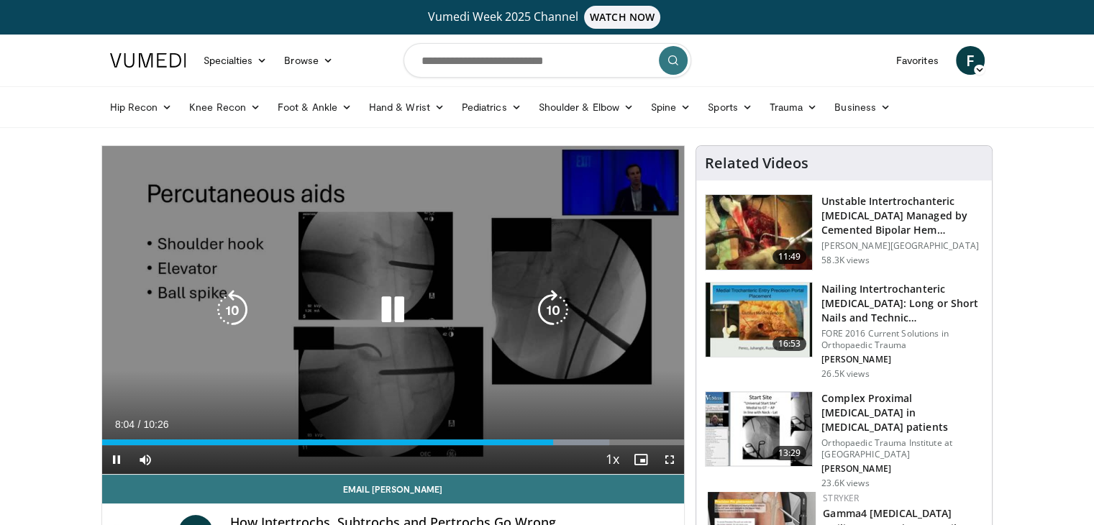
click at [547, 308] on icon "Video Player" at bounding box center [553, 310] width 40 height 40
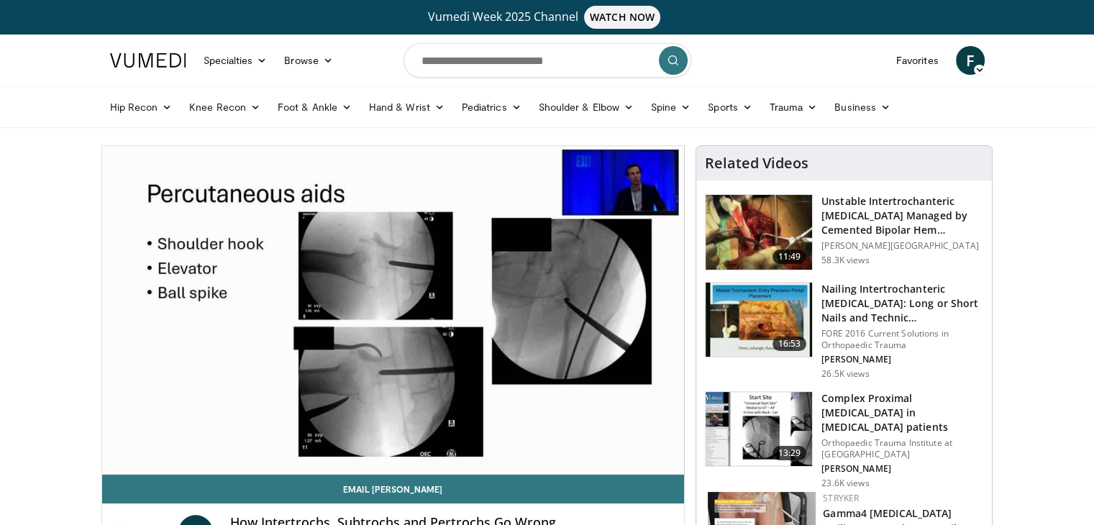
click at [547, 308] on div "10 seconds Tap to unmute" at bounding box center [393, 310] width 582 height 328
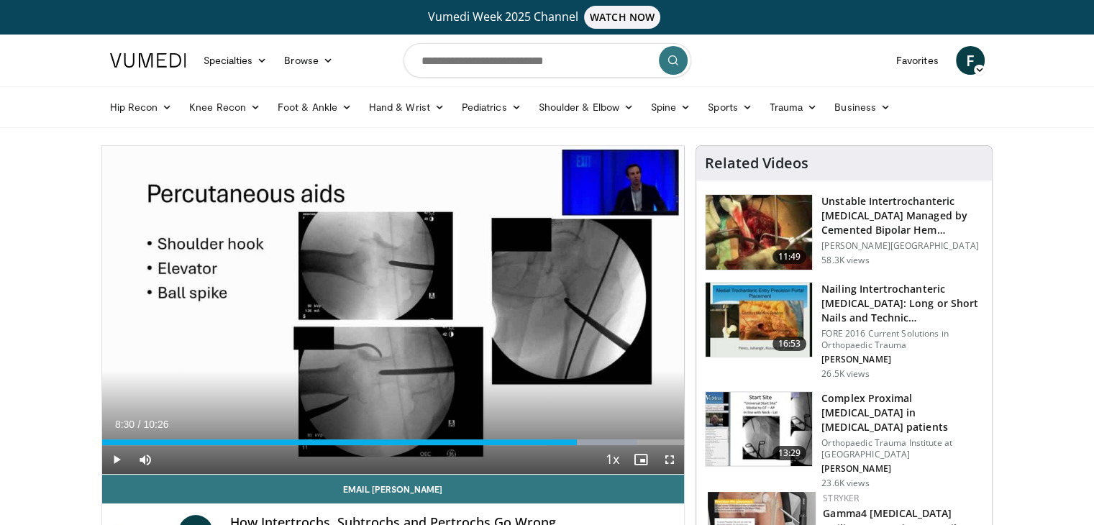
click at [547, 308] on div "10 seconds Tap to unmute" at bounding box center [393, 310] width 582 height 328
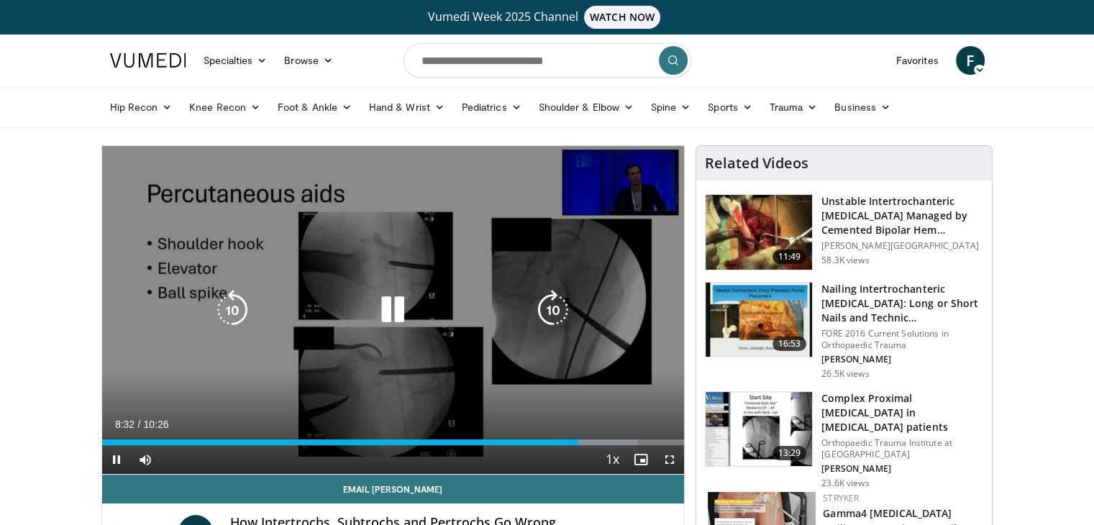
click at [549, 315] on icon "Video Player" at bounding box center [553, 310] width 40 height 40
click at [552, 313] on icon "Video Player" at bounding box center [553, 310] width 40 height 40
click at [555, 292] on icon "Video Player" at bounding box center [553, 310] width 40 height 40
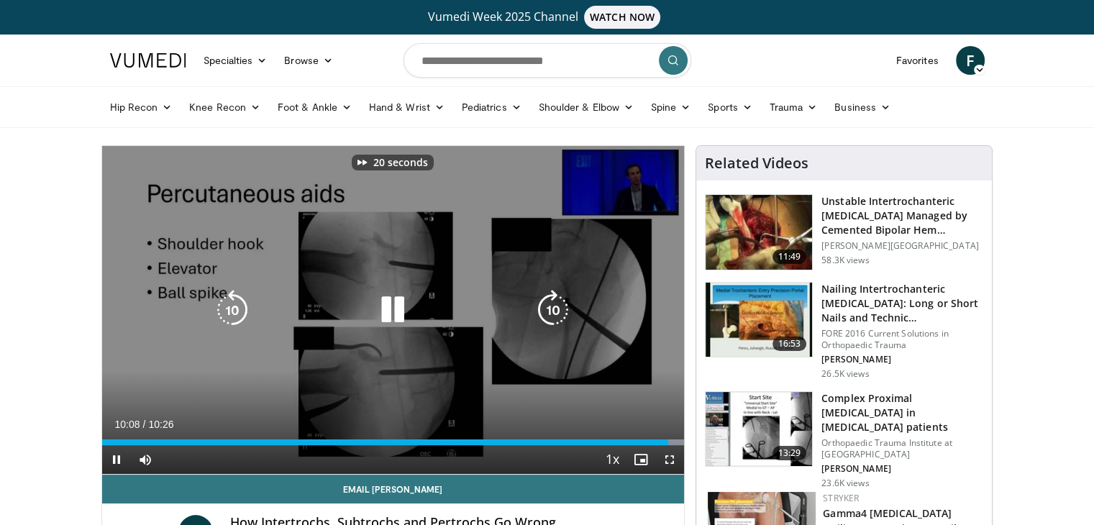
click at [555, 292] on icon "Video Player" at bounding box center [553, 310] width 40 height 40
click at [552, 301] on icon "Video Player" at bounding box center [553, 310] width 40 height 40
click at [546, 311] on icon "Video Player" at bounding box center [553, 310] width 40 height 40
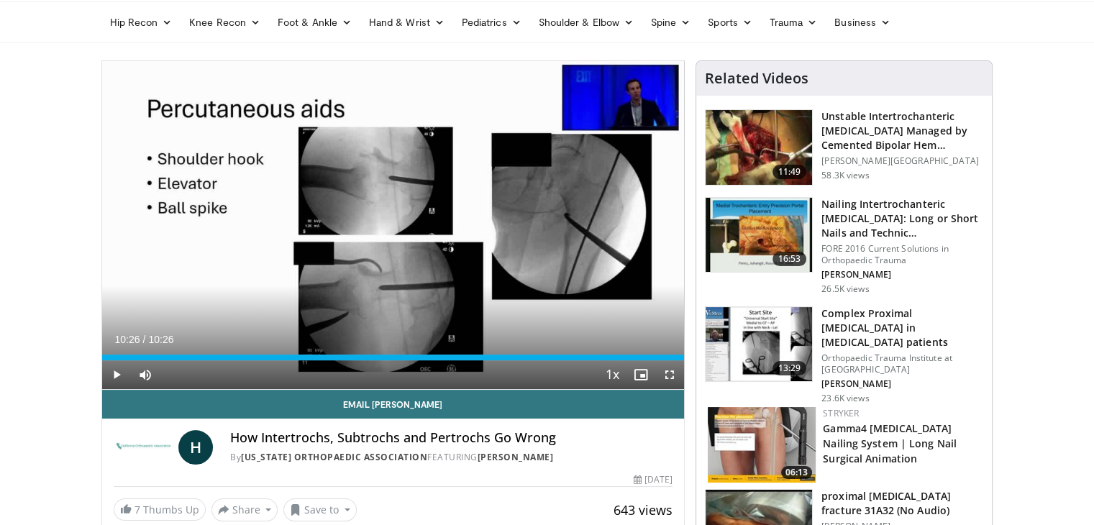
scroll to position [86, 0]
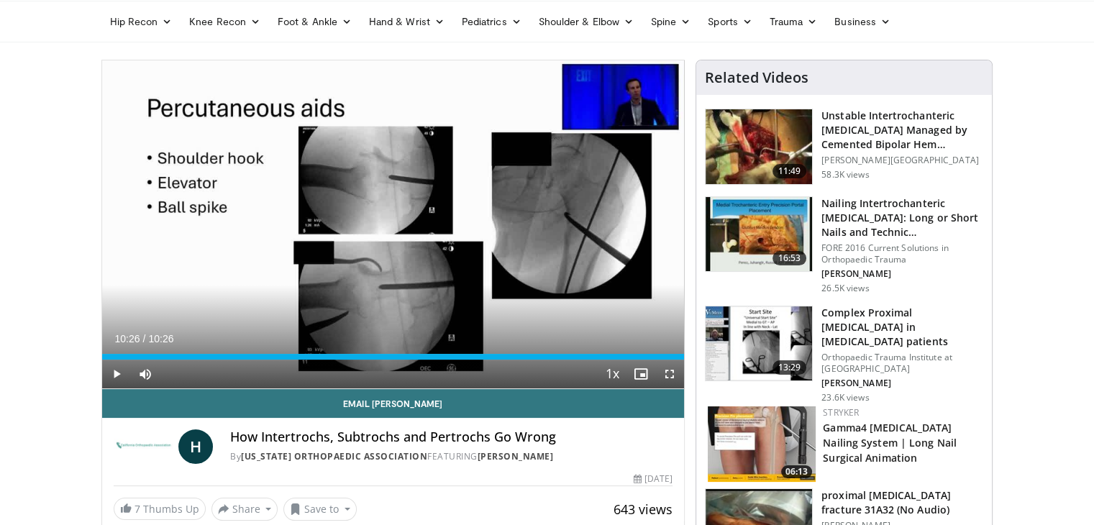
click at [756, 335] on img at bounding box center [758, 343] width 106 height 75
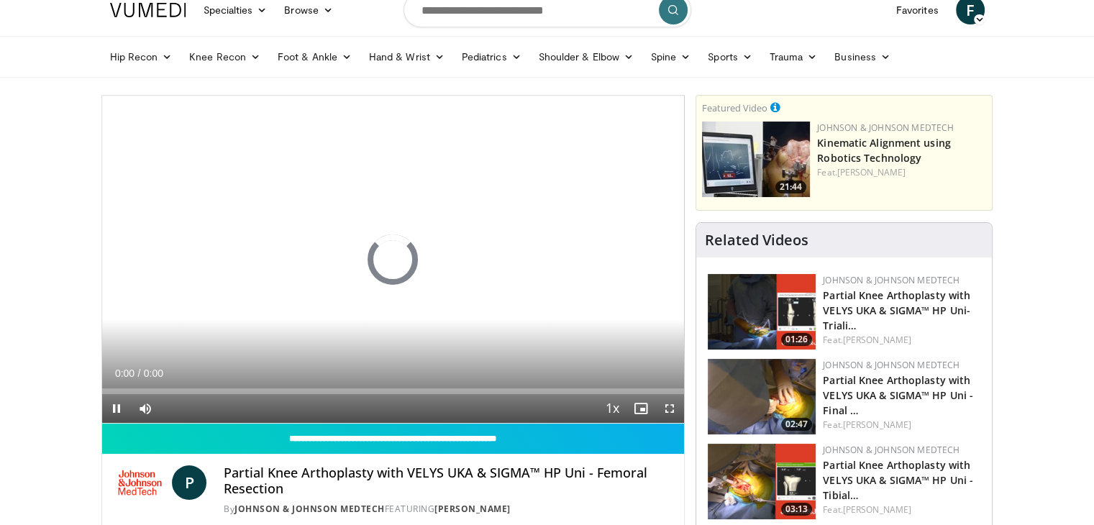
scroll to position [49, 0]
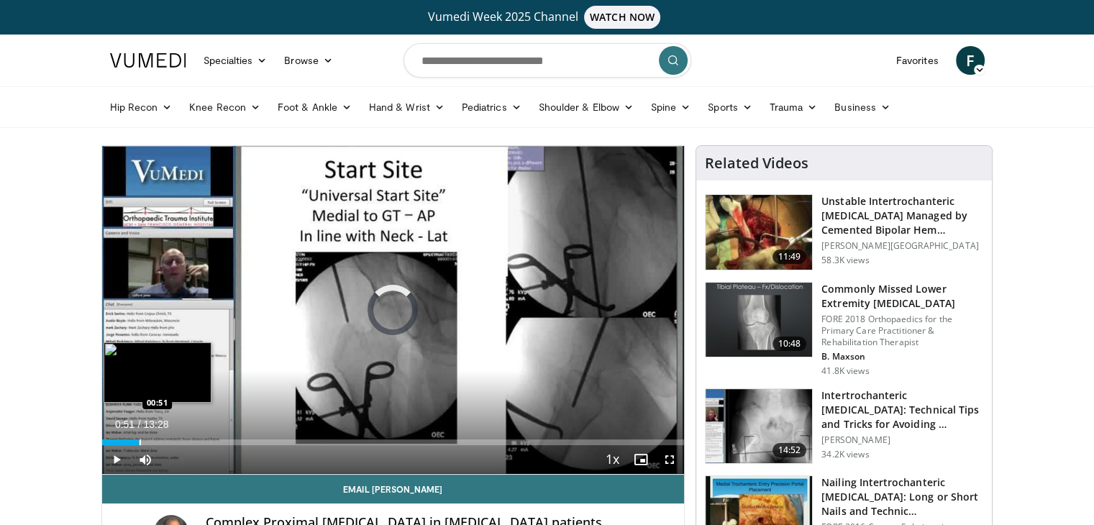
click at [139, 442] on div "Progress Bar" at bounding box center [139, 442] width 1 height 6
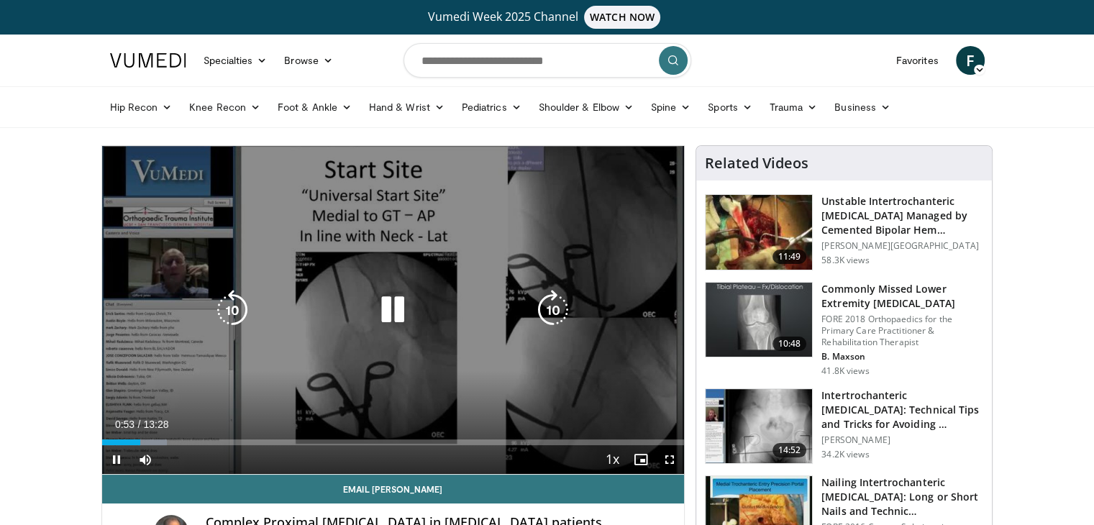
click at [160, 442] on div "Progress Bar" at bounding box center [152, 442] width 29 height 6
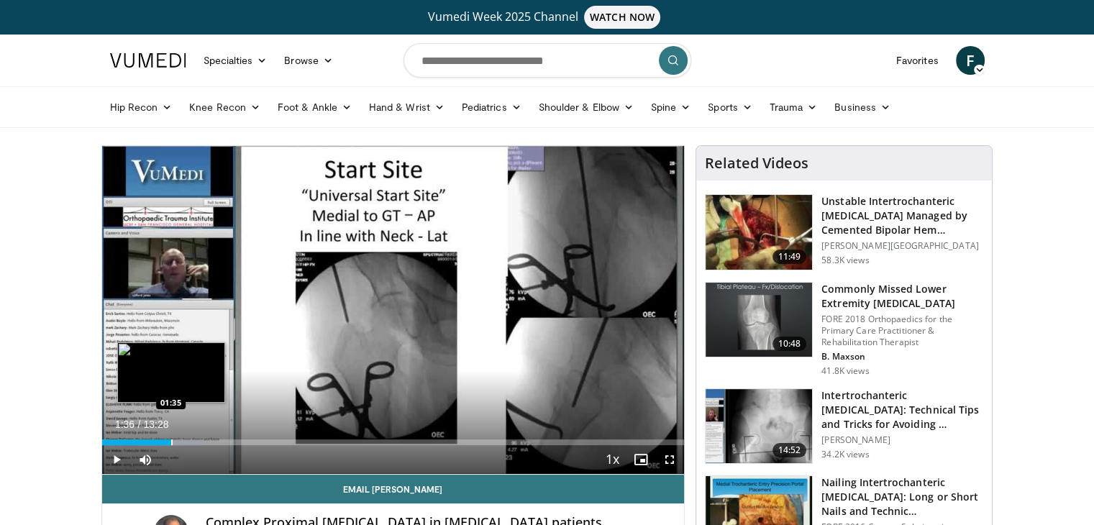
click at [171, 441] on div "Progress Bar" at bounding box center [171, 442] width 1 height 6
click at [196, 443] on video-js "**********" at bounding box center [393, 310] width 582 height 329
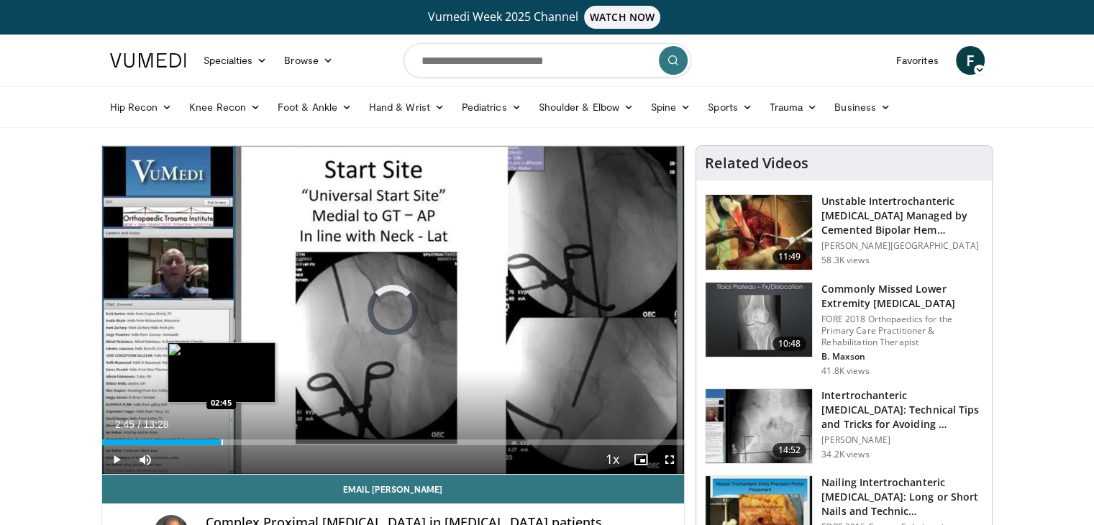
click at [221, 434] on div "Loaded : 19.74% 02:45 02:45" at bounding box center [393, 438] width 582 height 14
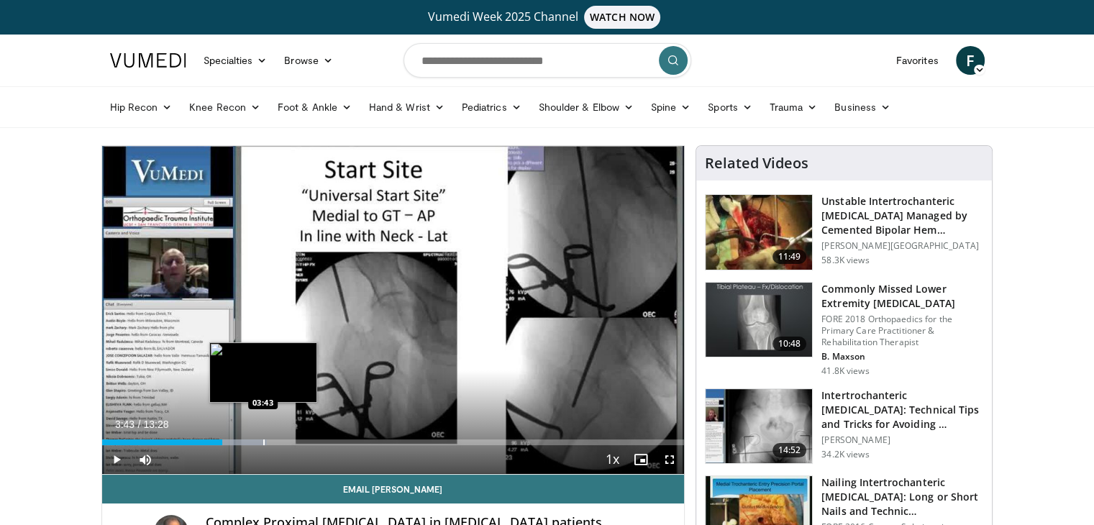
click at [263, 441] on div "Progress Bar" at bounding box center [263, 442] width 1 height 6
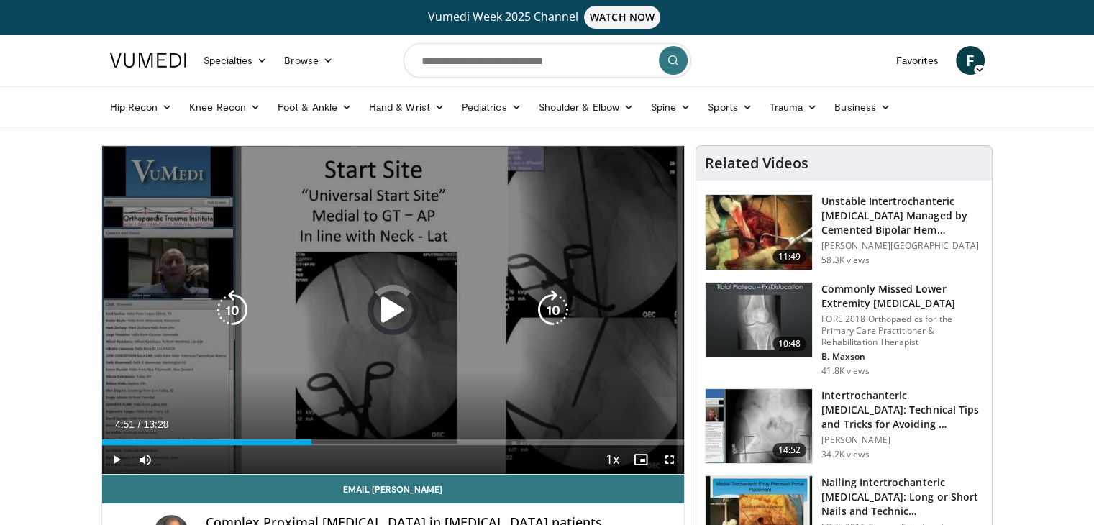
click at [311, 441] on div "Loaded : 35.79% 03:48 03:43" at bounding box center [393, 442] width 582 height 6
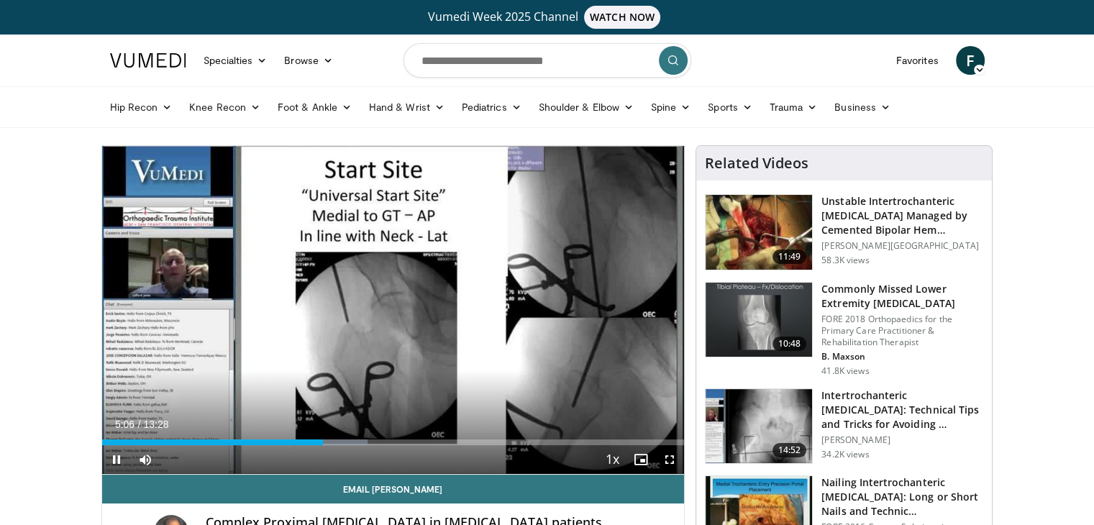
click at [329, 447] on div "Current Time 5:06 / Duration 13:28 Pause Skip Backward Skip Forward Mute Loaded…" at bounding box center [393, 459] width 582 height 29
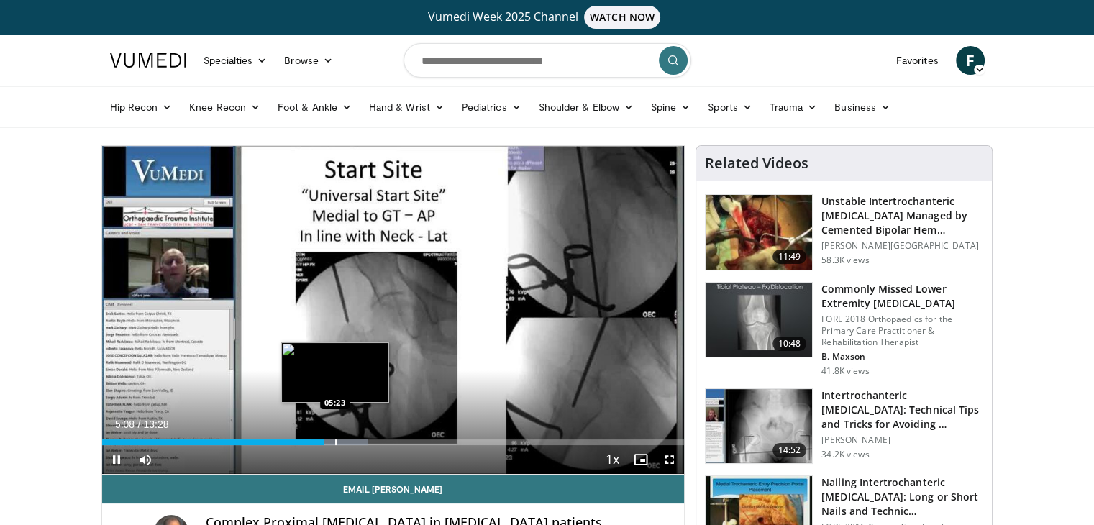
click at [334, 442] on div "Progress Bar" at bounding box center [339, 442] width 57 height 6
click at [360, 442] on div "Progress Bar" at bounding box center [360, 442] width 1 height 6
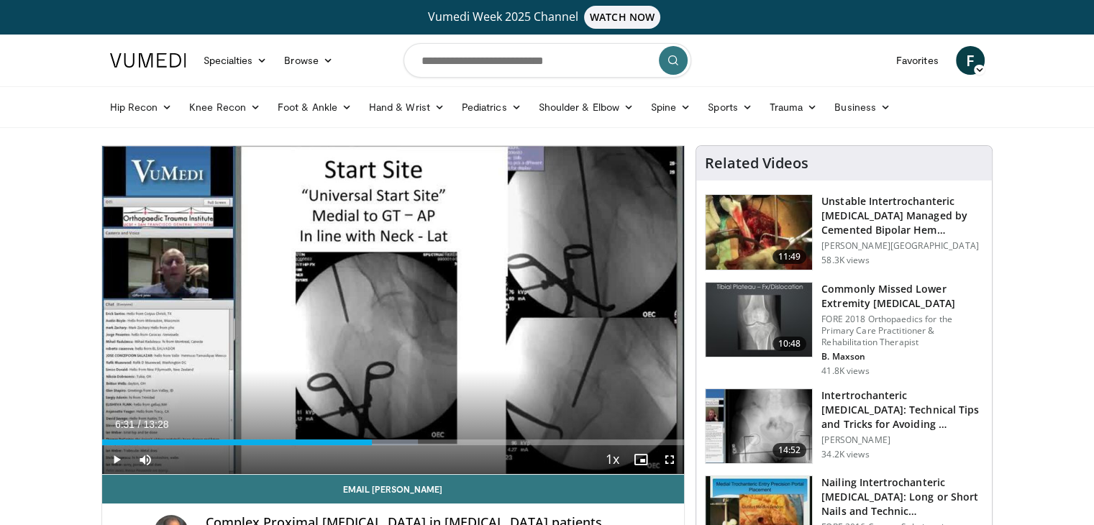
click at [383, 444] on div "Progress Bar" at bounding box center [383, 442] width 1 height 6
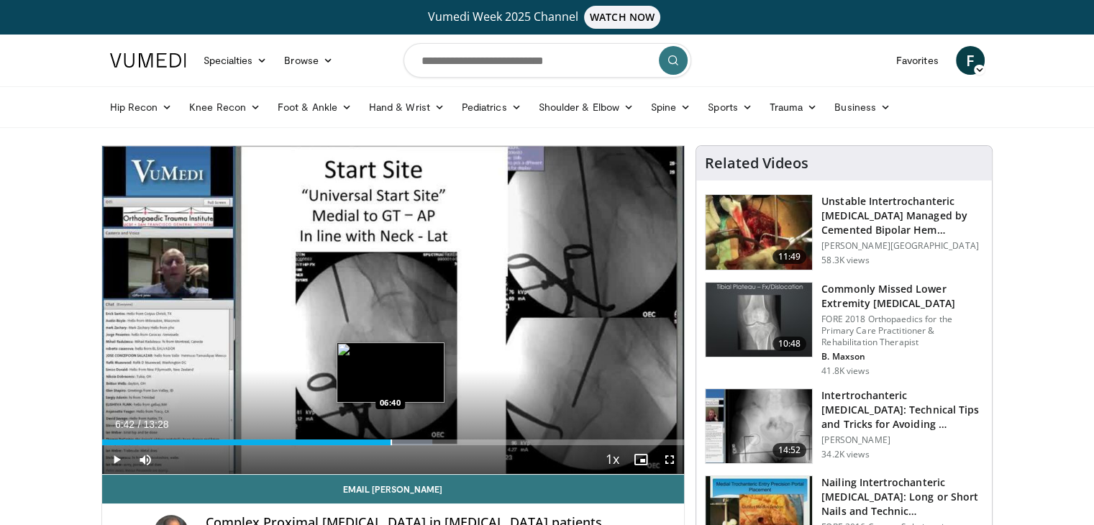
click at [391, 444] on div "Progress Bar" at bounding box center [390, 442] width 1 height 6
click at [411, 443] on div "Progress Bar" at bounding box center [411, 442] width 1 height 6
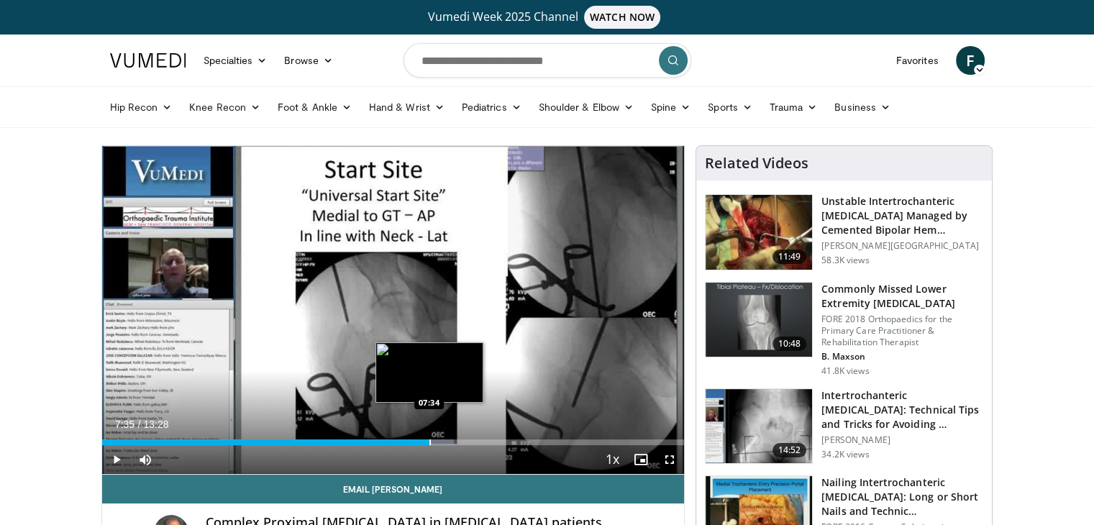
click at [429, 444] on div "Progress Bar" at bounding box center [429, 442] width 1 height 6
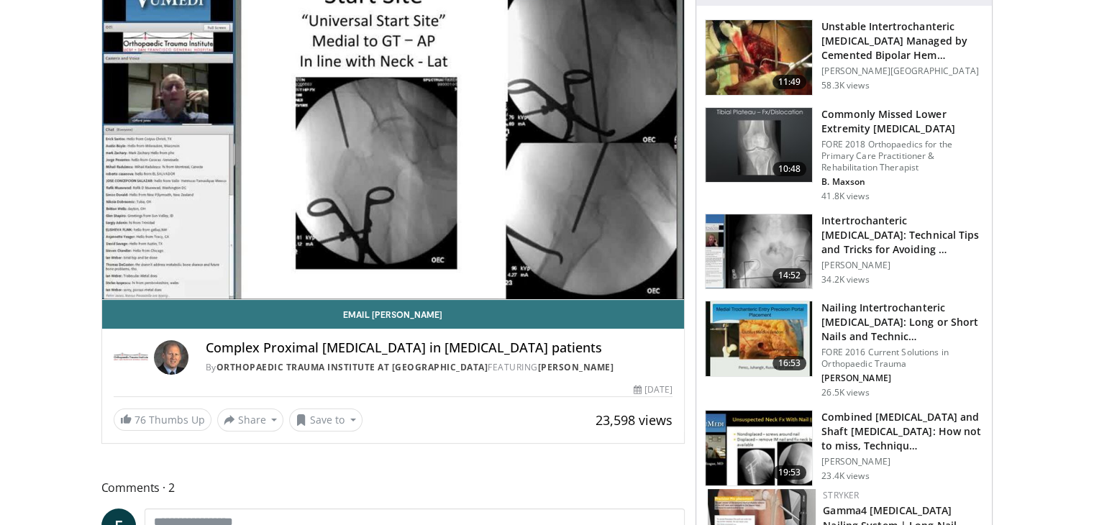
scroll to position [184, 0]
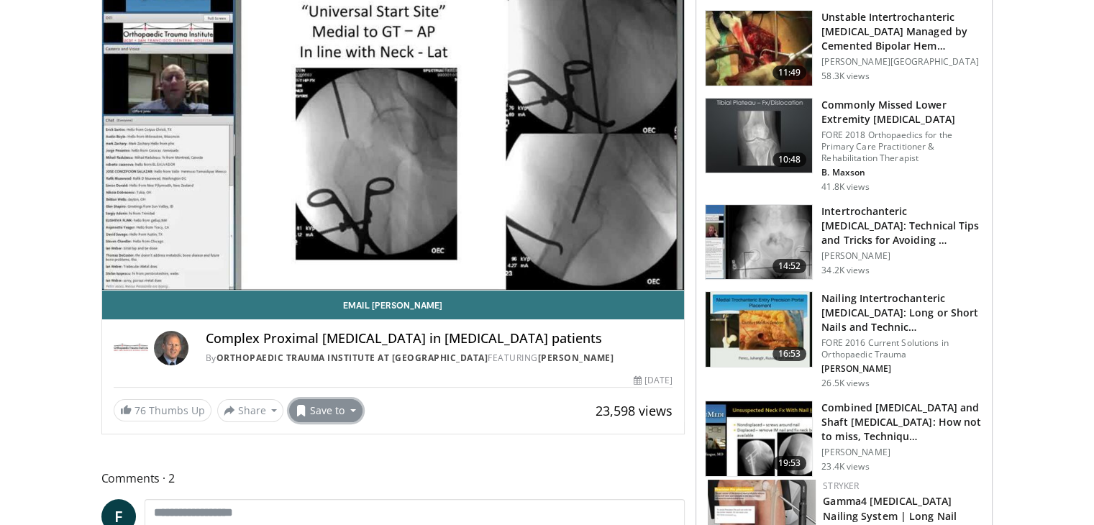
click at [314, 409] on button "Save to" at bounding box center [325, 410] width 73 height 23
click at [372, 442] on span "Add to Favorites" at bounding box center [351, 441] width 88 height 16
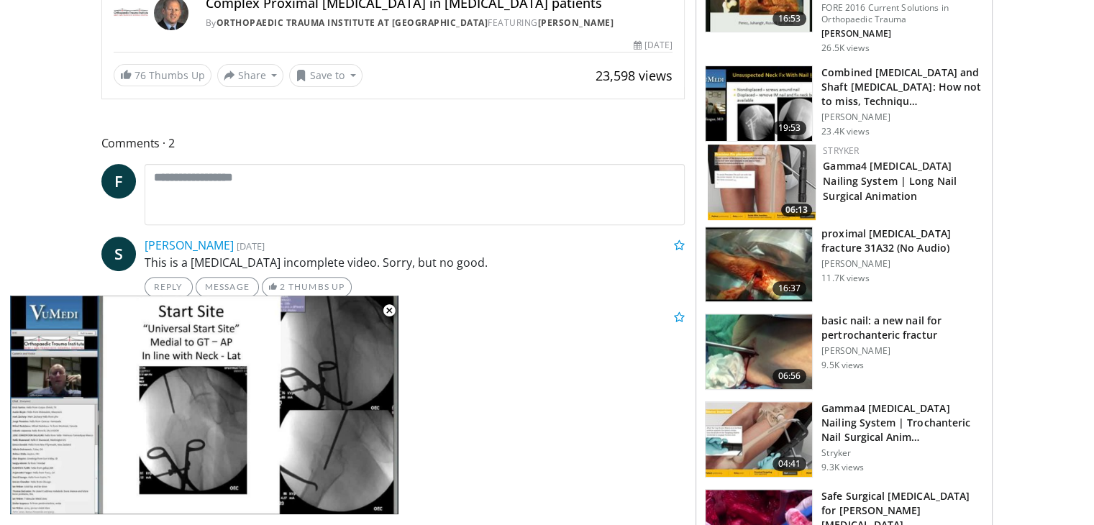
scroll to position [521, 0]
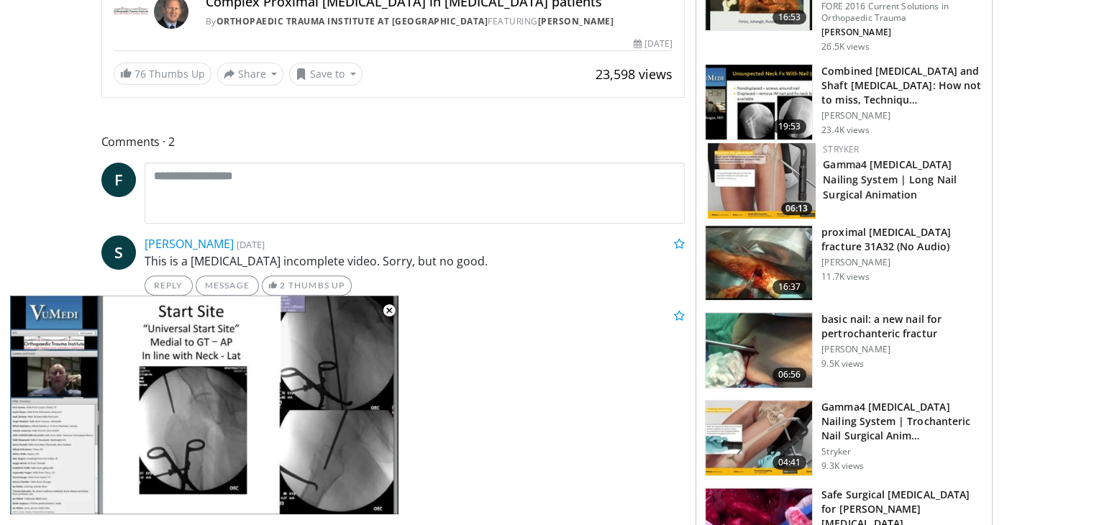
click at [754, 339] on img at bounding box center [758, 350] width 106 height 75
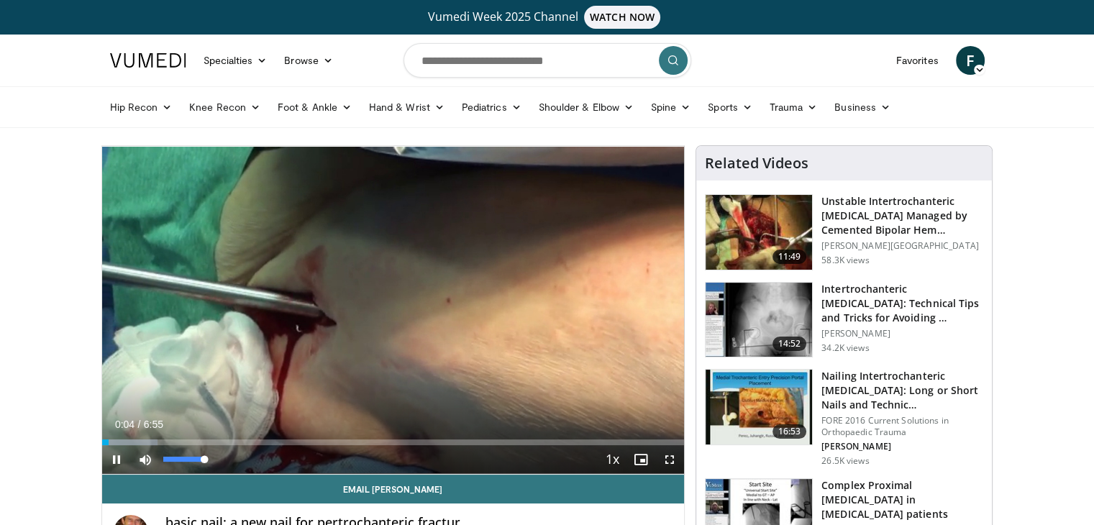
click at [147, 462] on span "Video Player" at bounding box center [145, 459] width 29 height 29
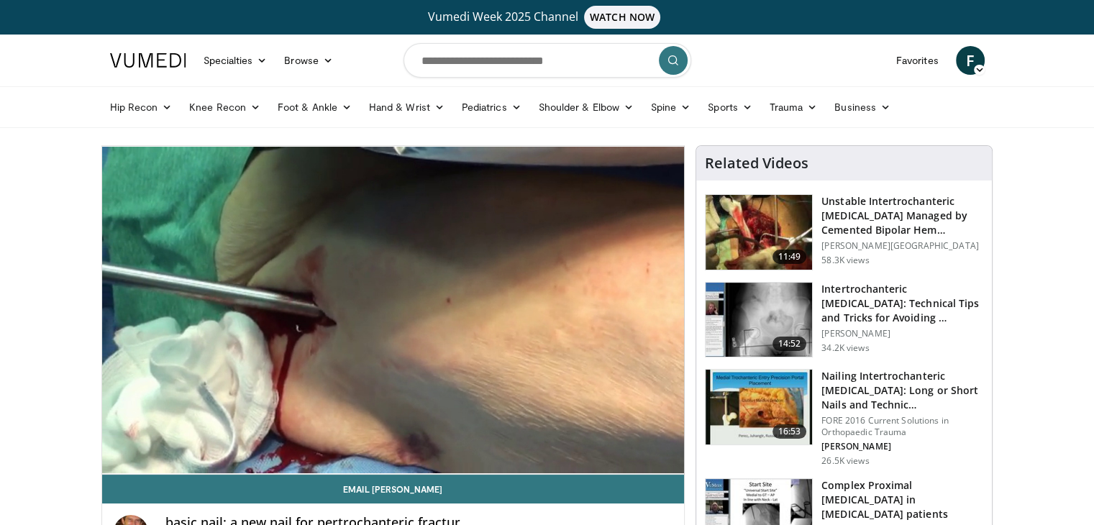
click at [167, 458] on div "Volume Level" at bounding box center [165, 459] width 4 height 5
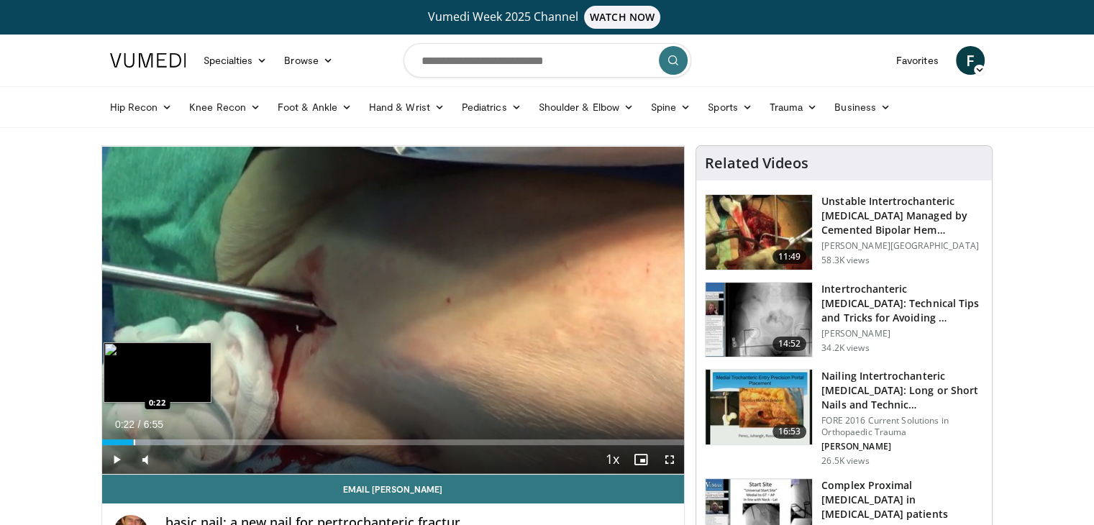
click at [132, 437] on div "Loaded : 14.29% 0:22 0:22" at bounding box center [393, 438] width 582 height 14
click at [168, 435] on div "Loaded : 19.07% 0:47 0:47" at bounding box center [393, 438] width 582 height 14
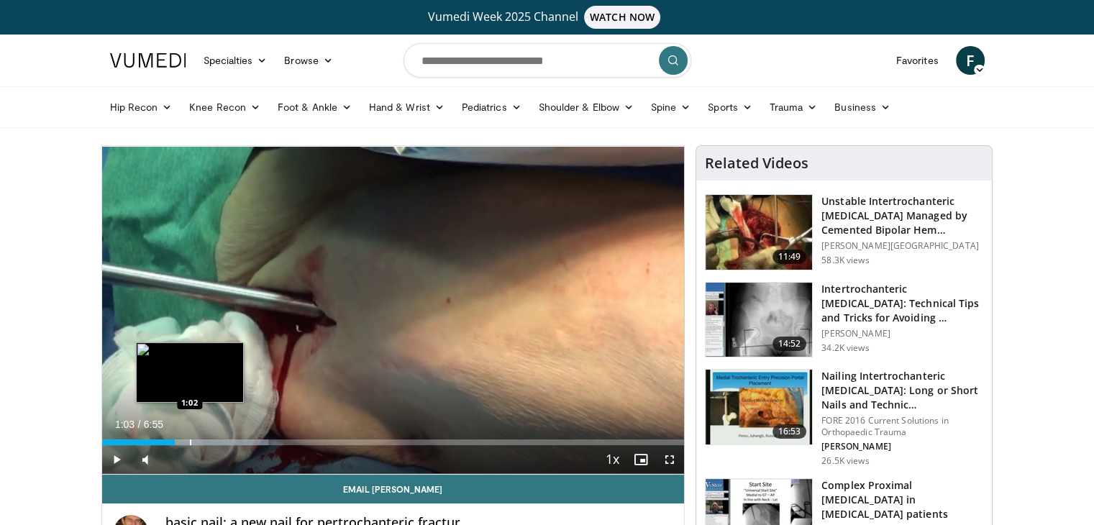
click at [190, 442] on div "Progress Bar" at bounding box center [190, 442] width 1 height 6
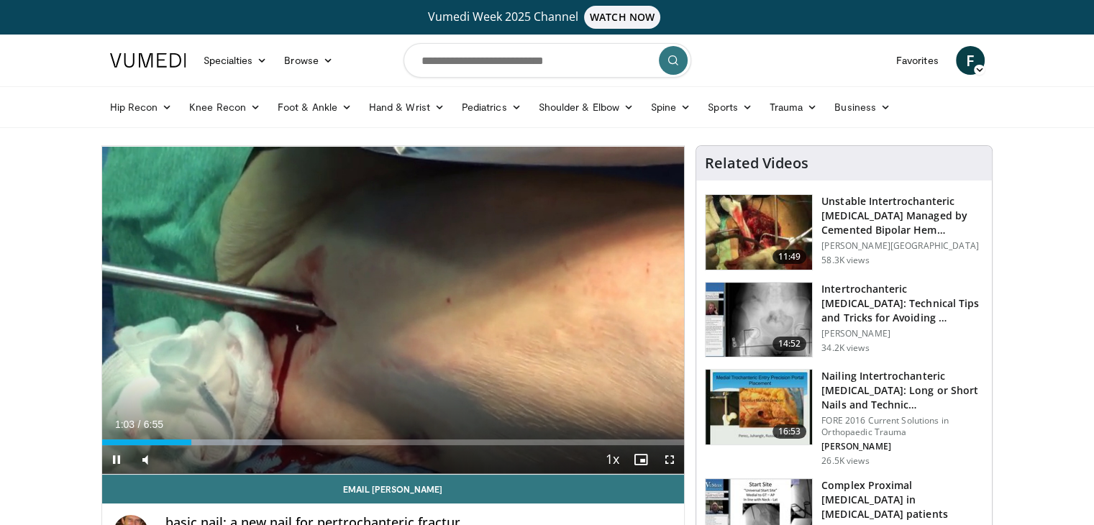
click at [239, 429] on div "Current Time 1:03 / Duration 6:55" at bounding box center [393, 424] width 582 height 13
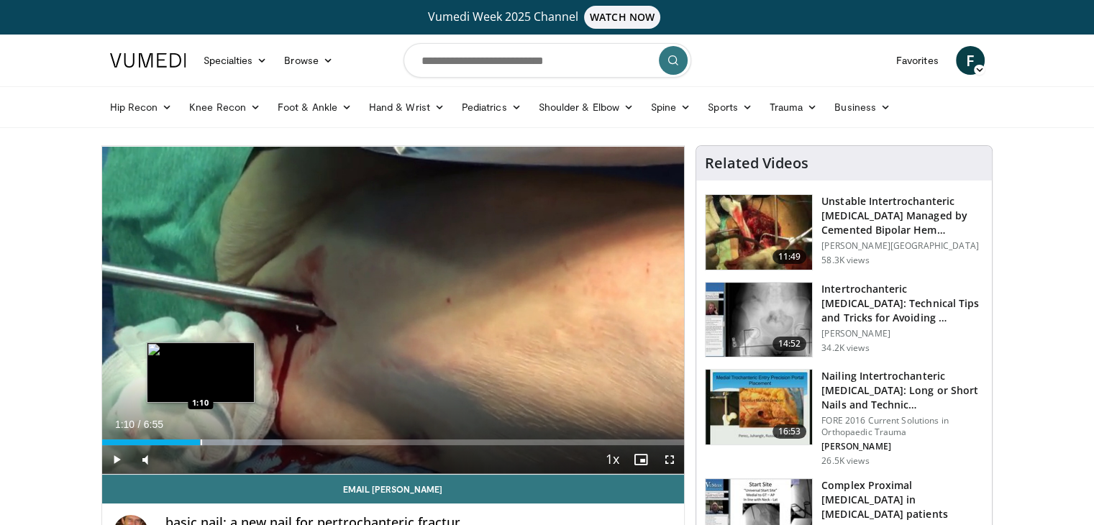
click at [200, 435] on div "Loaded : 30.99% 1:10 1:10" at bounding box center [393, 438] width 582 height 14
click at [227, 439] on div "Progress Bar" at bounding box center [227, 442] width 1 height 6
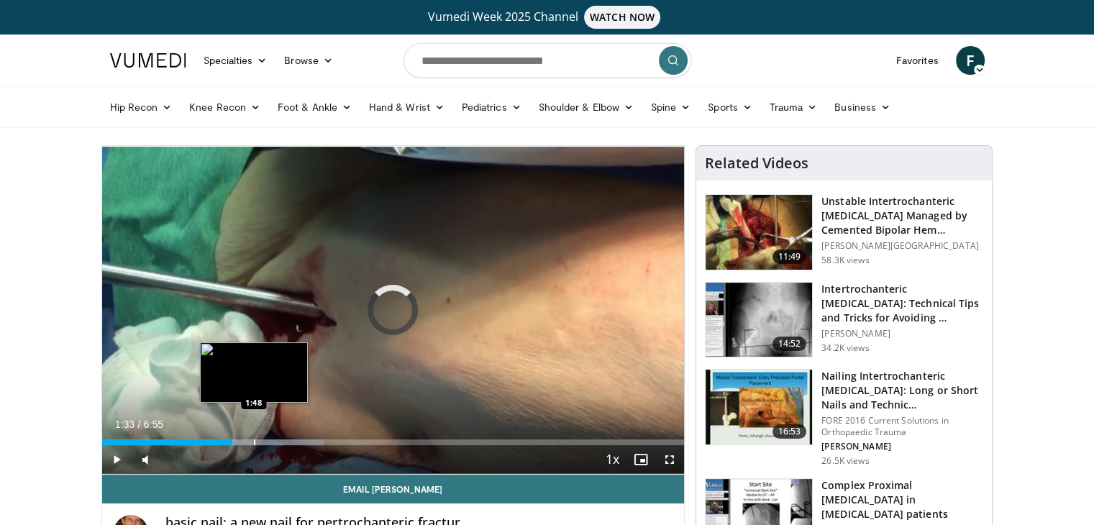
click at [253, 437] on div "Loaded : 38.15% 1:33 1:48" at bounding box center [393, 438] width 582 height 14
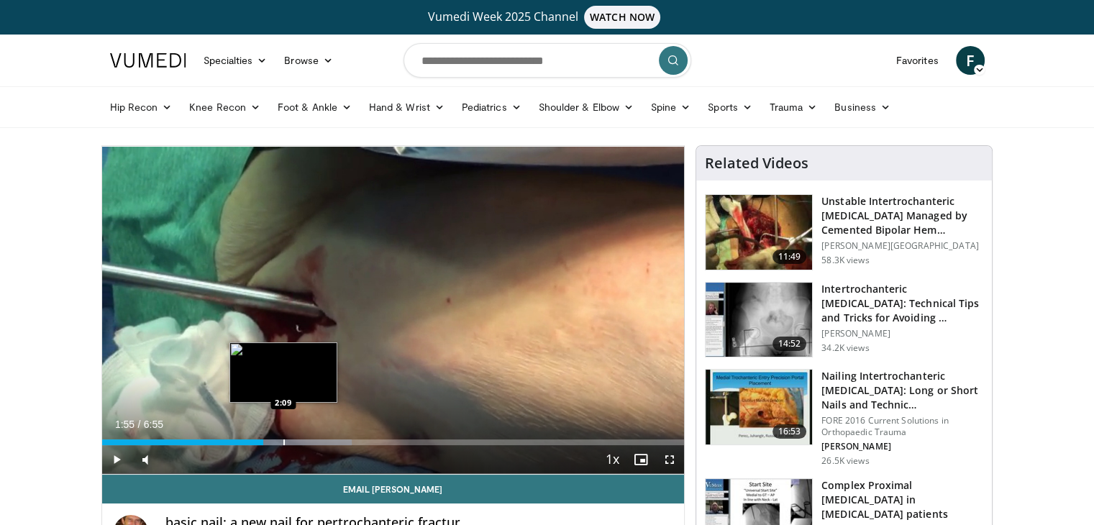
click at [283, 441] on div "Progress Bar" at bounding box center [283, 442] width 1 height 6
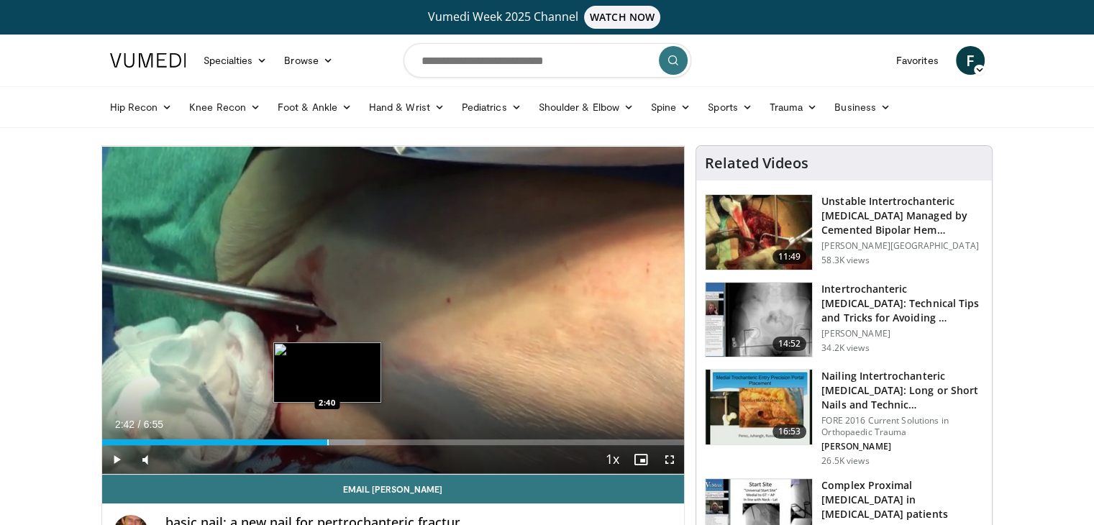
click at [329, 436] on div "Loaded : 45.31% 2:42 2:40" at bounding box center [393, 438] width 582 height 14
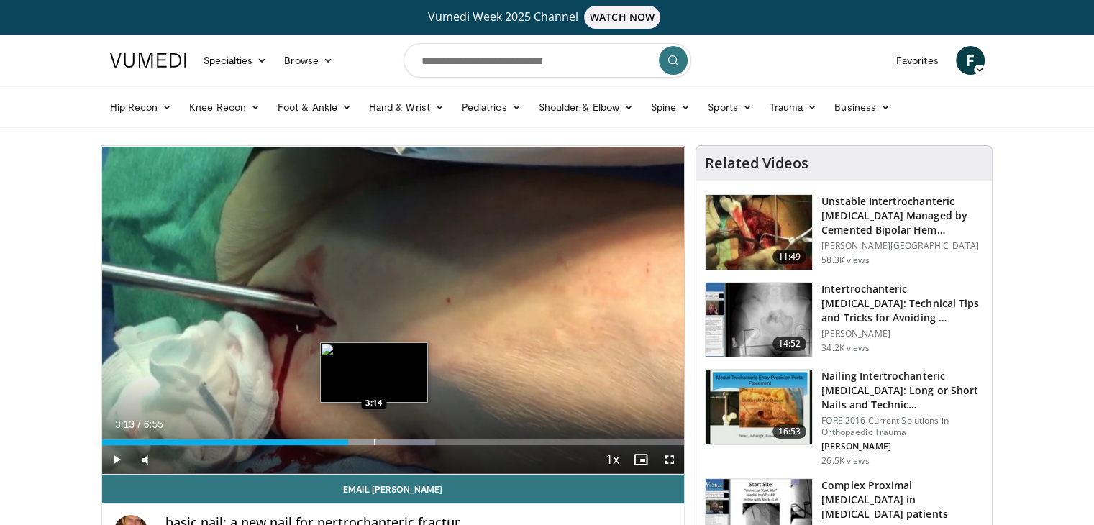
click at [372, 443] on div "Progress Bar" at bounding box center [367, 442] width 136 height 6
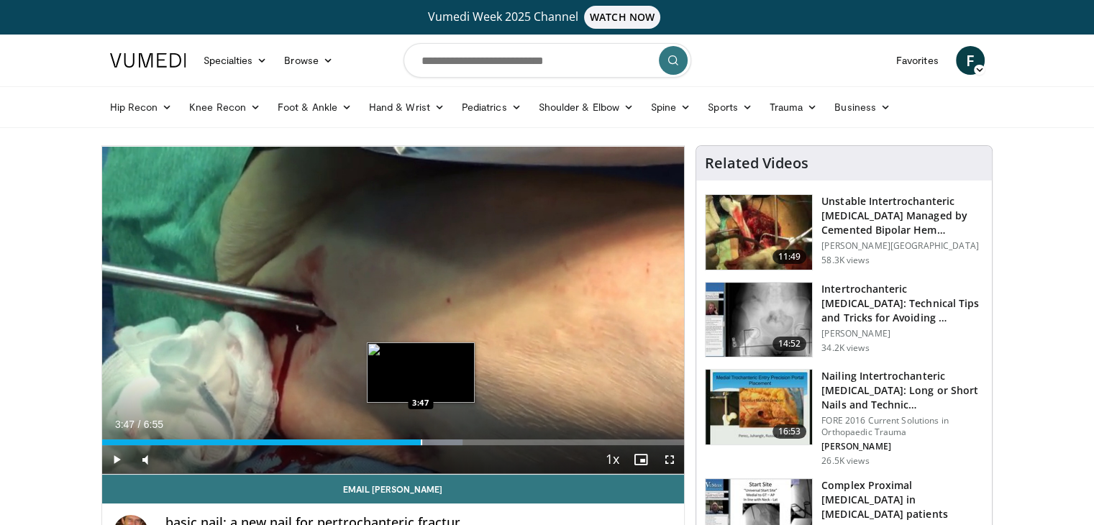
click at [420, 434] on div "Loaded : 62.00% 3:47 3:47" at bounding box center [393, 438] width 582 height 14
click at [436, 438] on div "Loaded : 69.74% 3:58 3:58" at bounding box center [393, 438] width 582 height 14
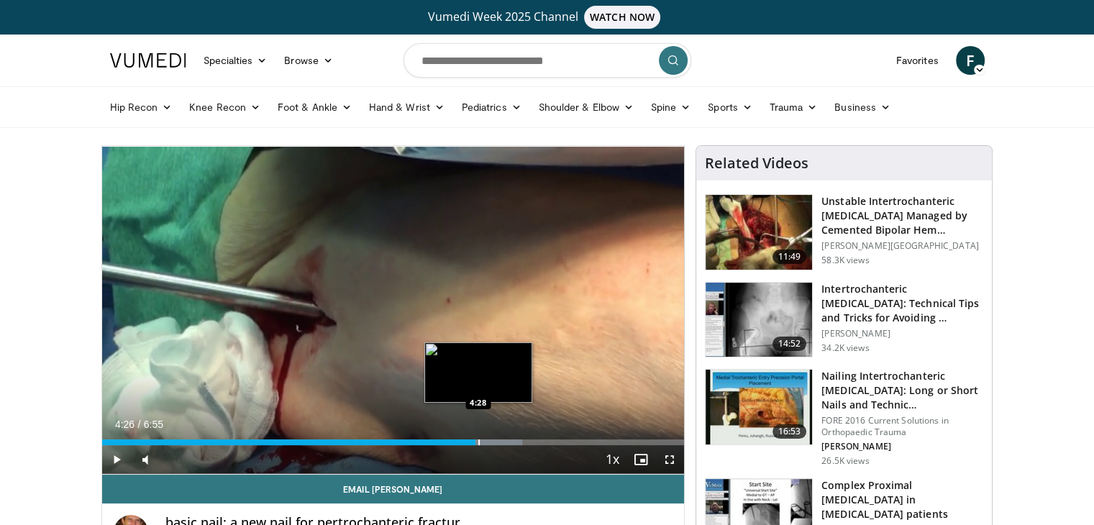
click at [475, 442] on div "Progress Bar" at bounding box center [458, 442] width 127 height 6
click at [508, 438] on div "Loaded : 78.70% 4:27 4:49" at bounding box center [393, 438] width 582 height 14
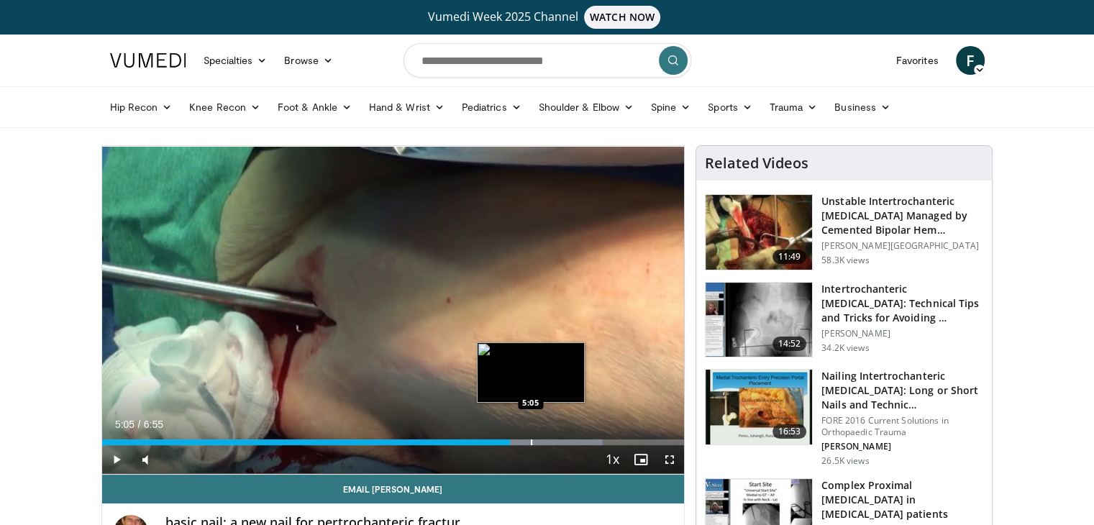
click at [530, 436] on div "Loaded : 85.86% 5:05 5:05" at bounding box center [393, 438] width 582 height 14
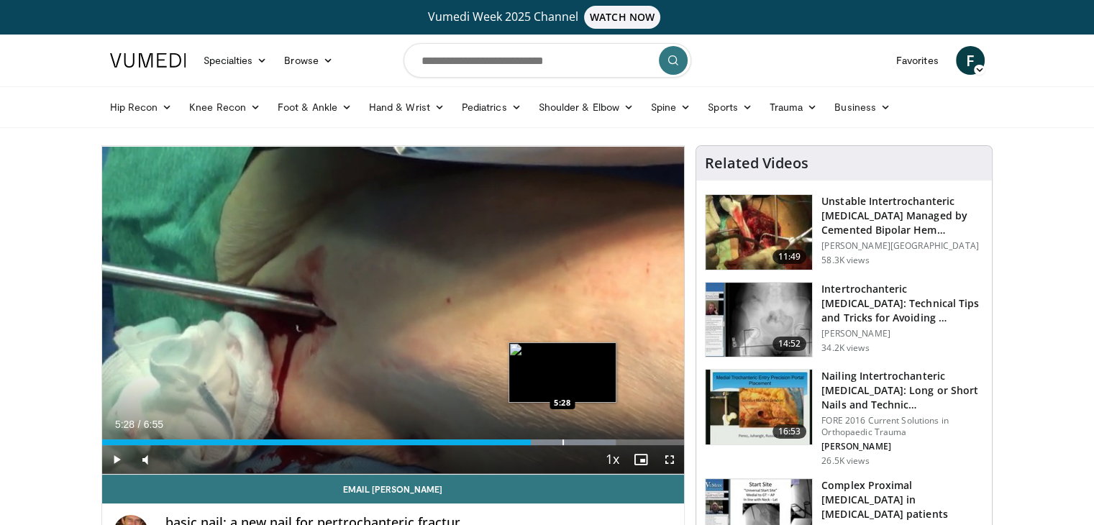
click at [562, 432] on div "Loaded : 88.25% 5:06 5:28" at bounding box center [393, 438] width 582 height 14
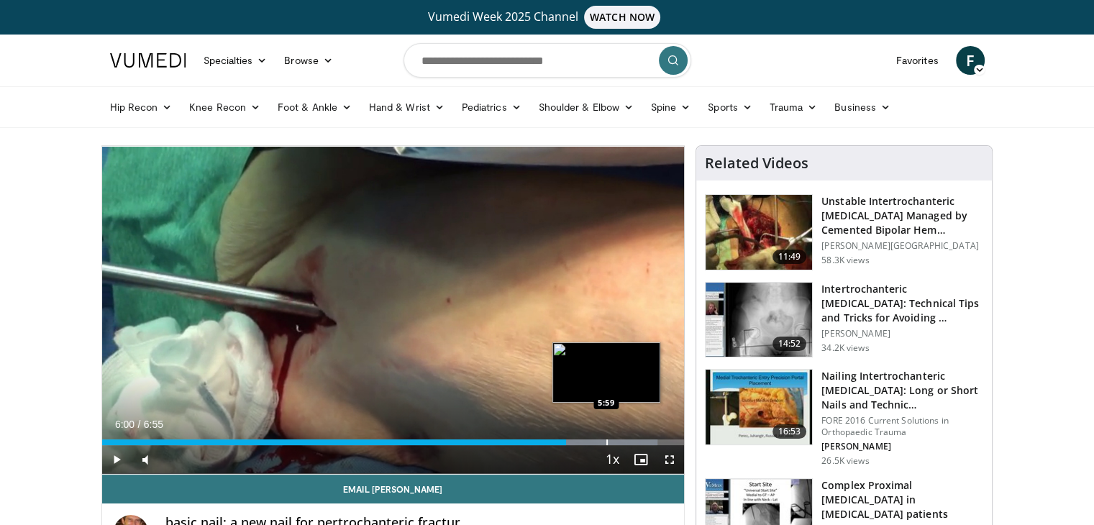
click at [607, 441] on div "Progress Bar" at bounding box center [606, 442] width 1 height 6
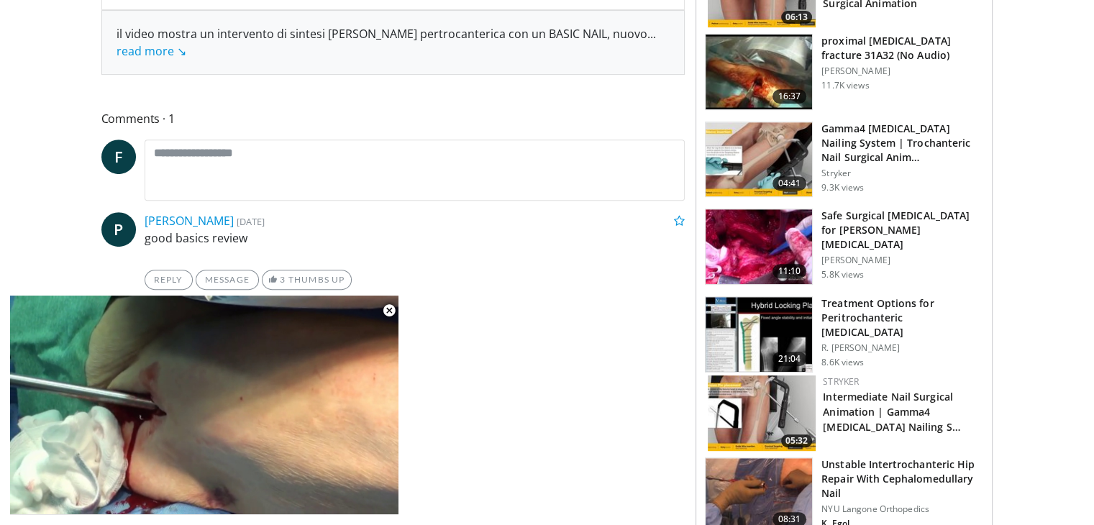
scroll to position [628, 0]
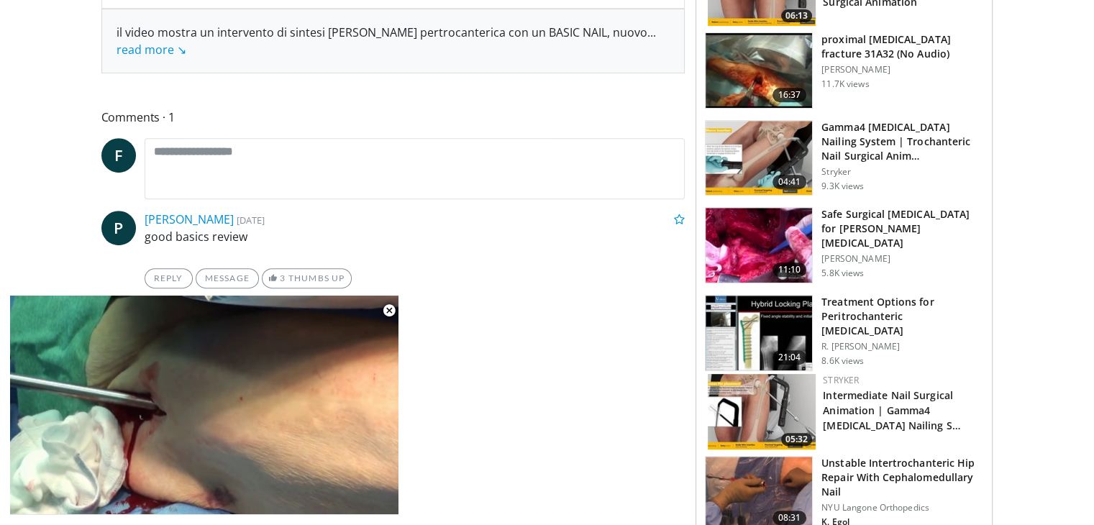
click at [759, 317] on img at bounding box center [758, 333] width 106 height 75
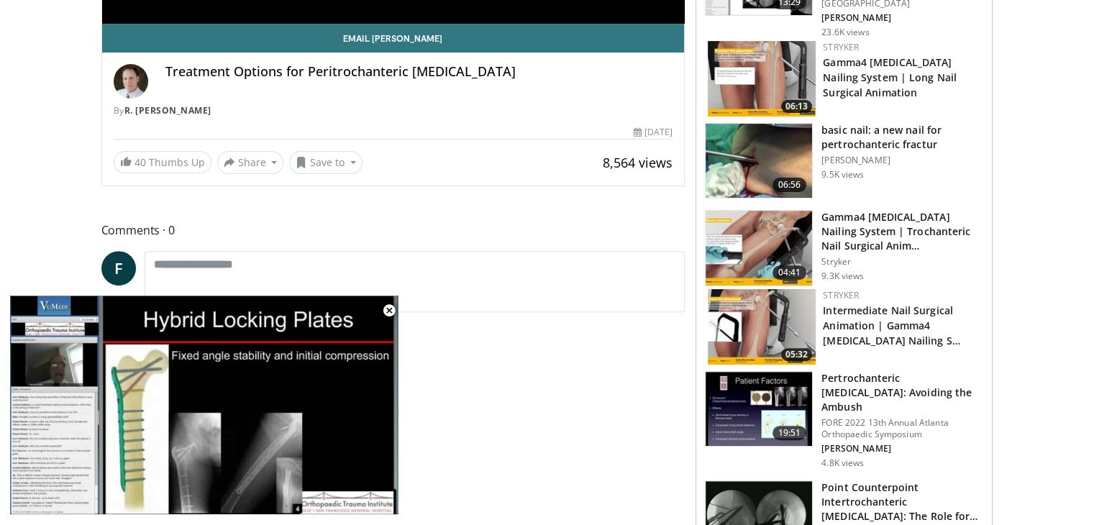
scroll to position [452, 0]
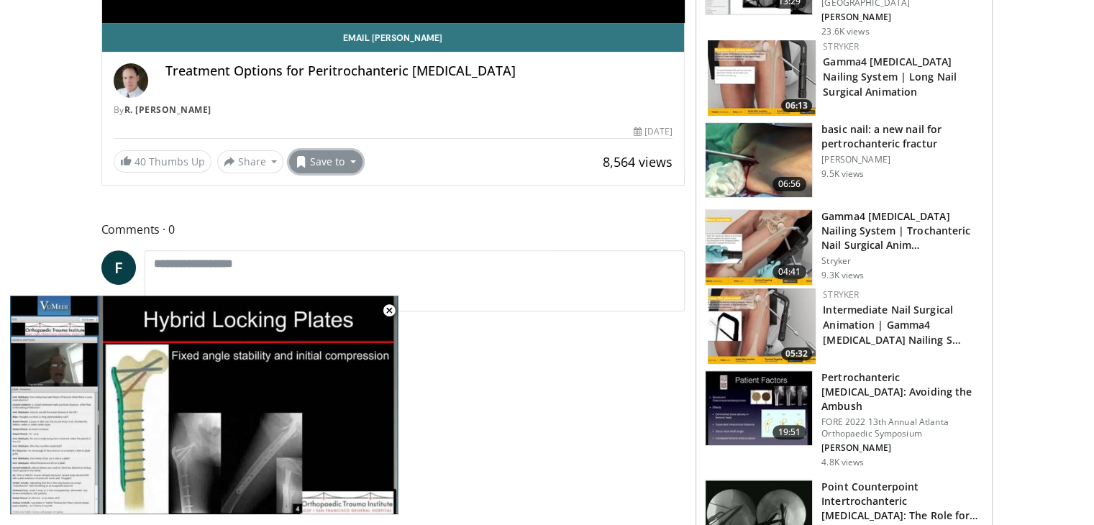
click at [335, 163] on button "Save to" at bounding box center [325, 161] width 73 height 23
click at [351, 196] on span "Add to Favorites" at bounding box center [351, 192] width 88 height 16
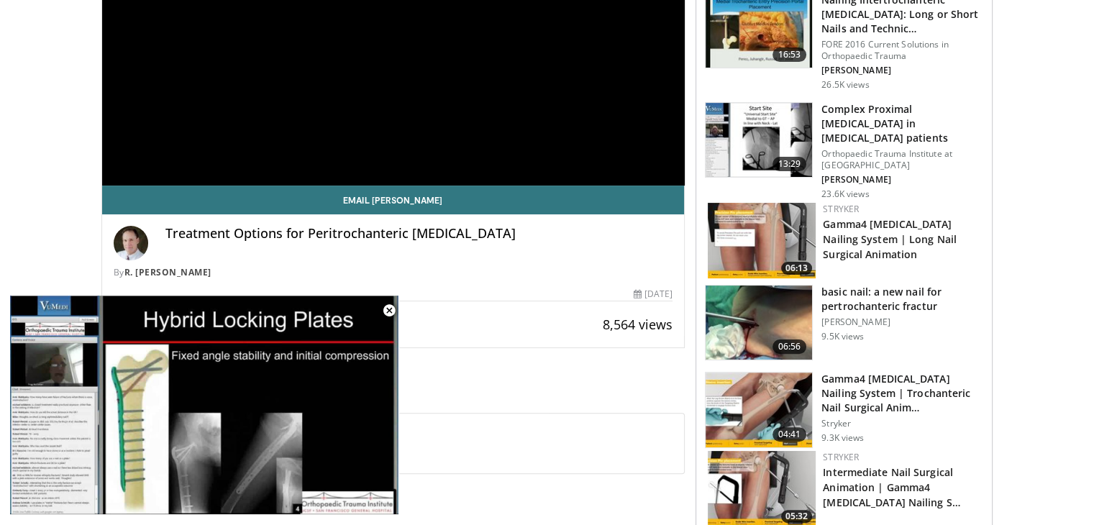
scroll to position [332, 0]
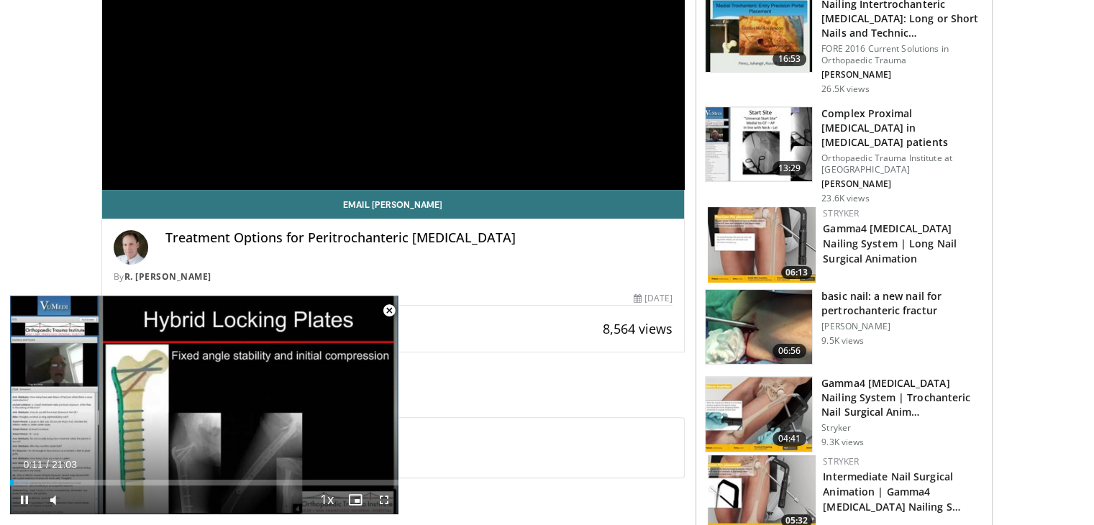
click at [389, 310] on span "Video Player" at bounding box center [389, 310] width 29 height 29
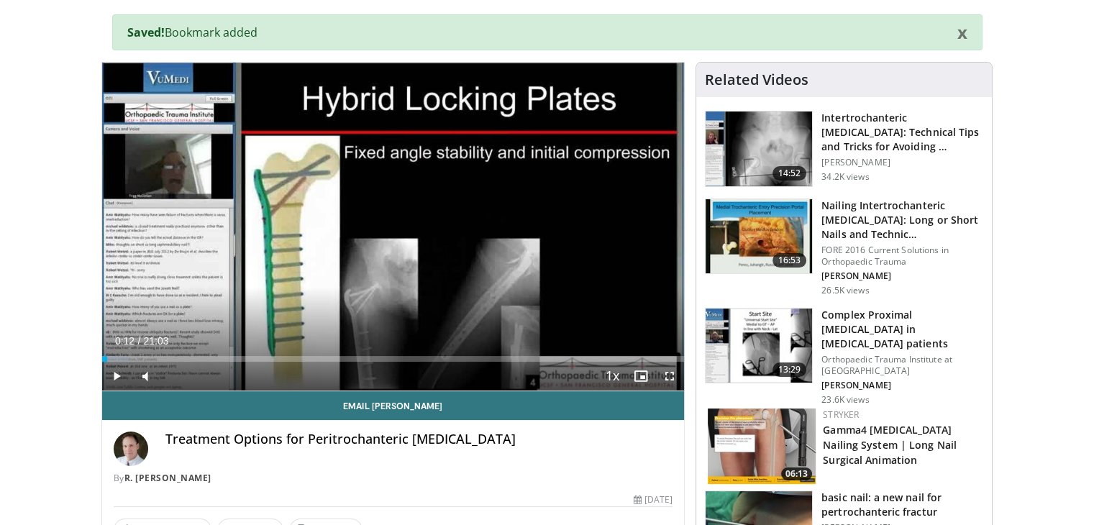
scroll to position [130, 0]
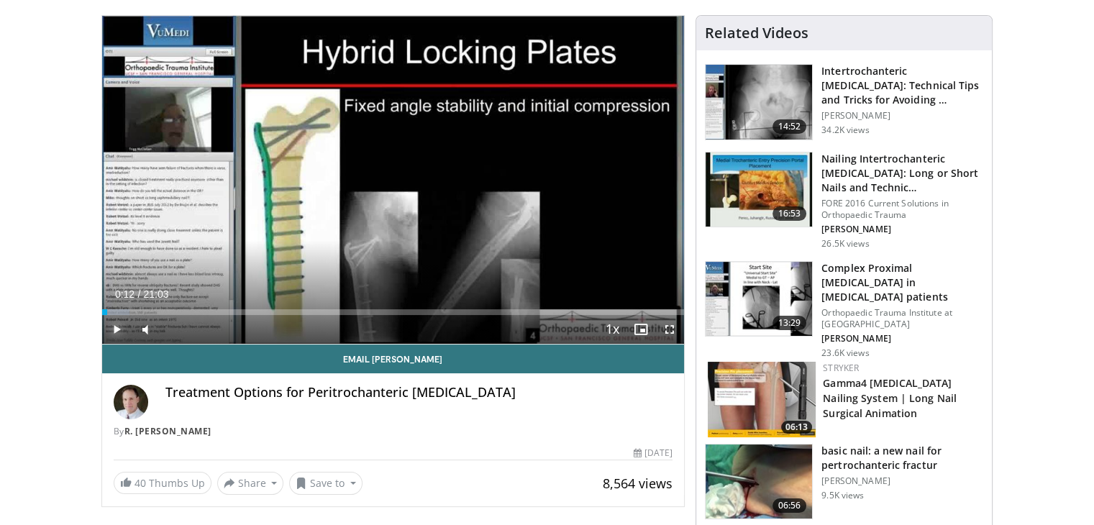
click at [109, 321] on span "Video Player" at bounding box center [116, 329] width 29 height 29
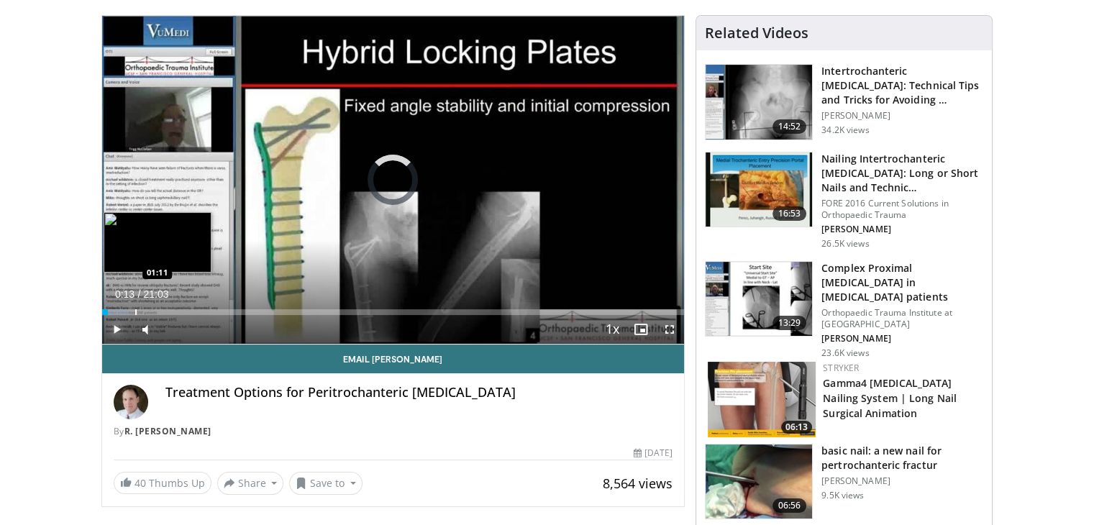
click at [134, 306] on div "Loaded : 4.74% 00:13 01:11" at bounding box center [393, 308] width 582 height 14
click at [175, 307] on div "Loaded : 0.00% 01:13 02:40" at bounding box center [393, 308] width 582 height 14
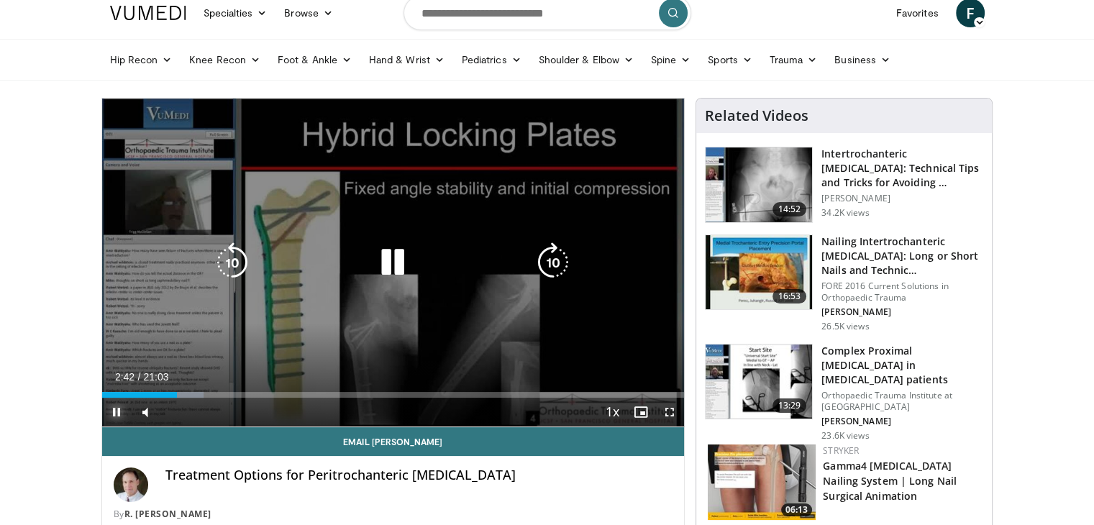
scroll to position [47, 0]
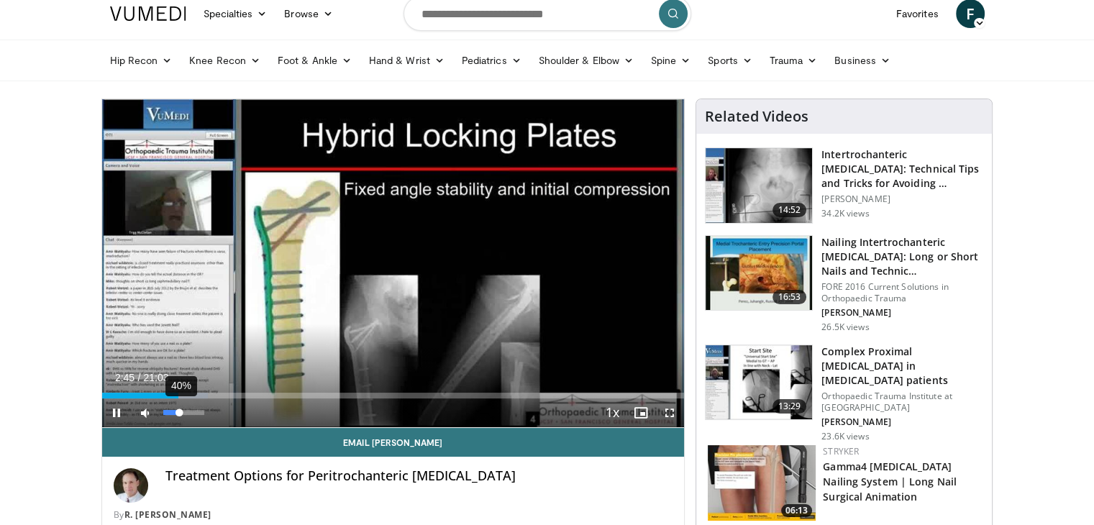
drag, startPoint x: 170, startPoint y: 420, endPoint x: 180, endPoint y: 417, distance: 10.5
click at [180, 417] on div "40%" at bounding box center [184, 412] width 50 height 29
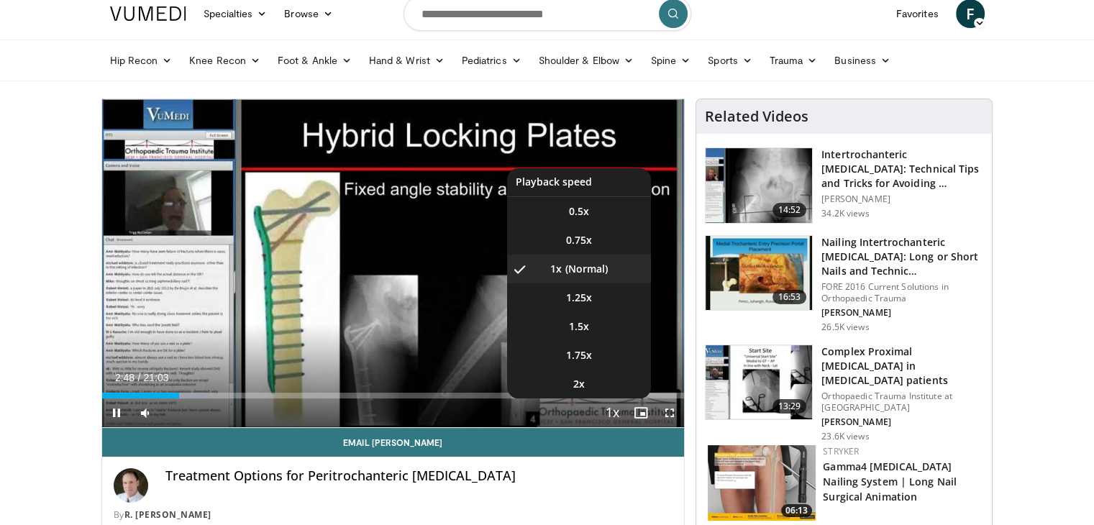
click at [613, 405] on span "Video Player" at bounding box center [612, 413] width 20 height 29
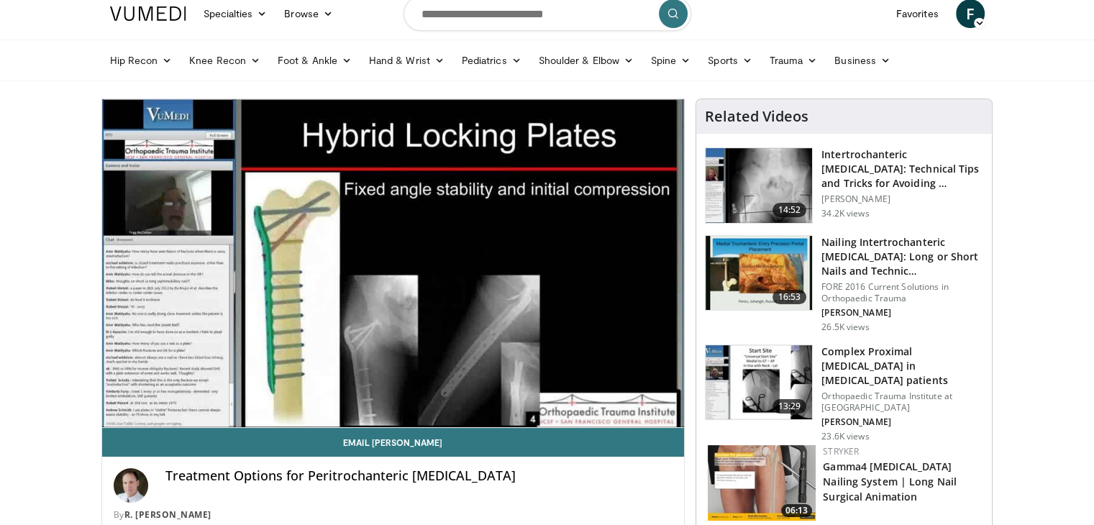
click at [613, 405] on video-js "**********" at bounding box center [393, 263] width 582 height 329
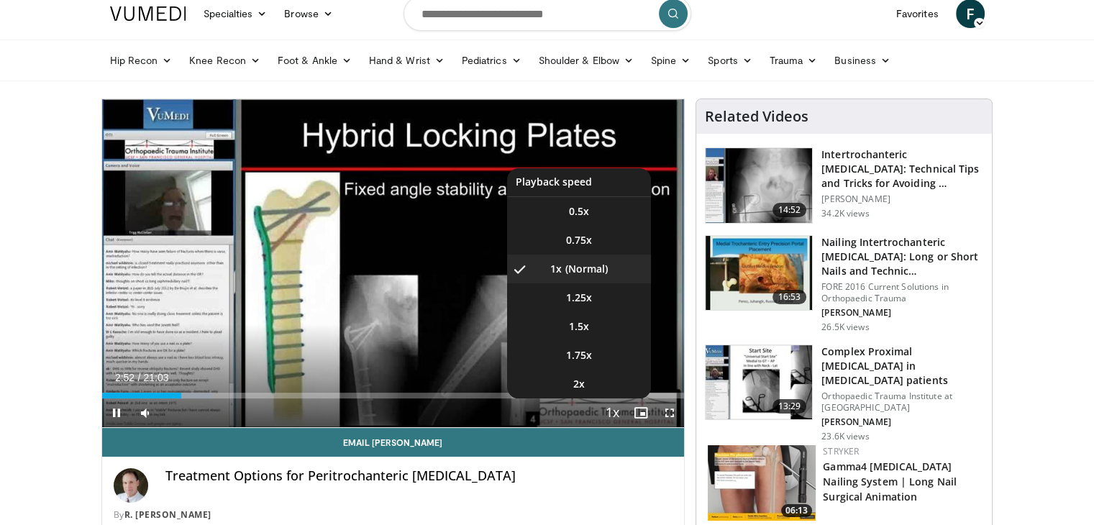
click at [610, 411] on span "Video Player" at bounding box center [612, 413] width 20 height 29
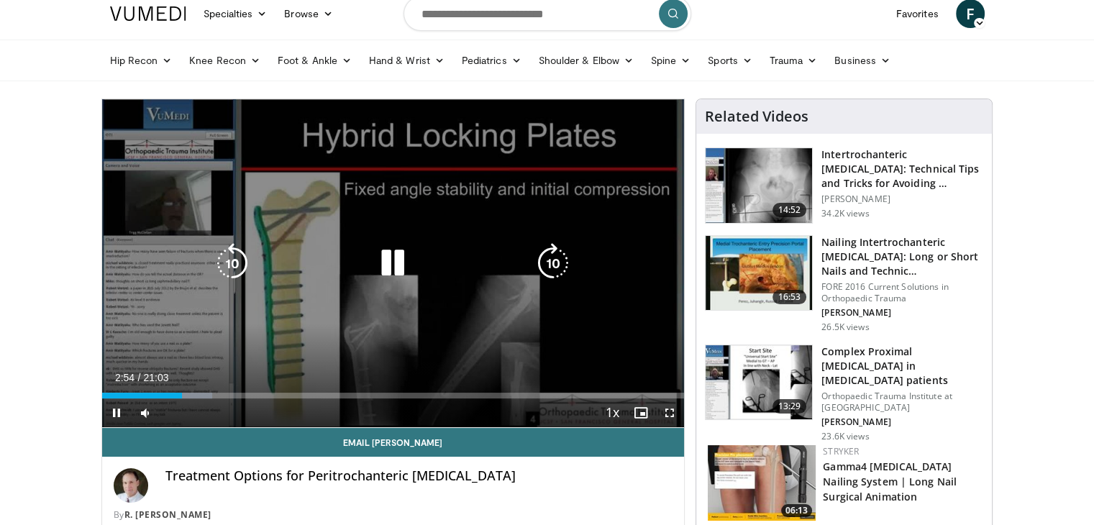
click at [512, 307] on div "10 seconds Tap to unmute" at bounding box center [393, 263] width 582 height 328
click at [546, 257] on icon "Video Player" at bounding box center [553, 263] width 40 height 40
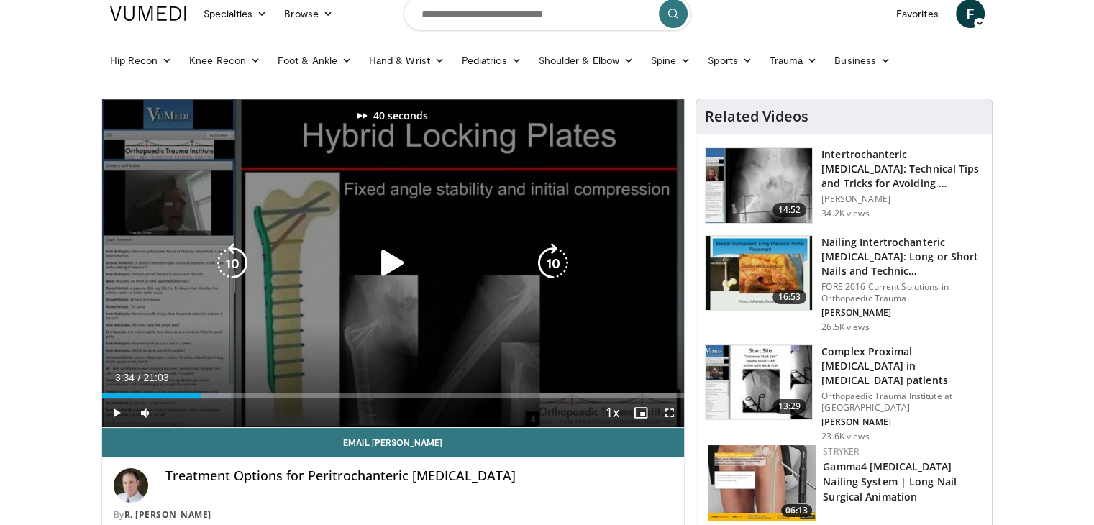
click at [546, 257] on icon "Video Player" at bounding box center [553, 263] width 40 height 40
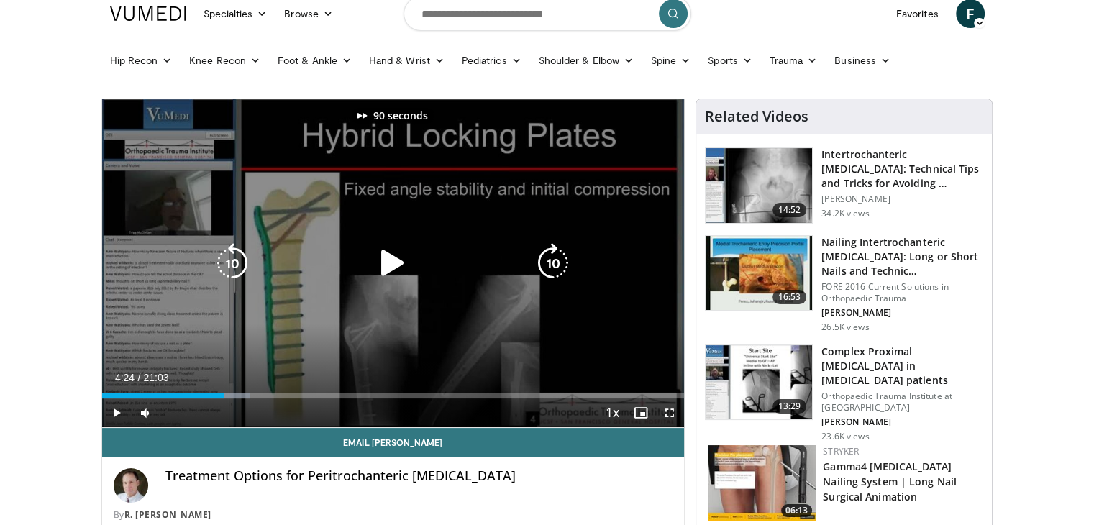
click at [546, 257] on icon "Video Player" at bounding box center [553, 263] width 40 height 40
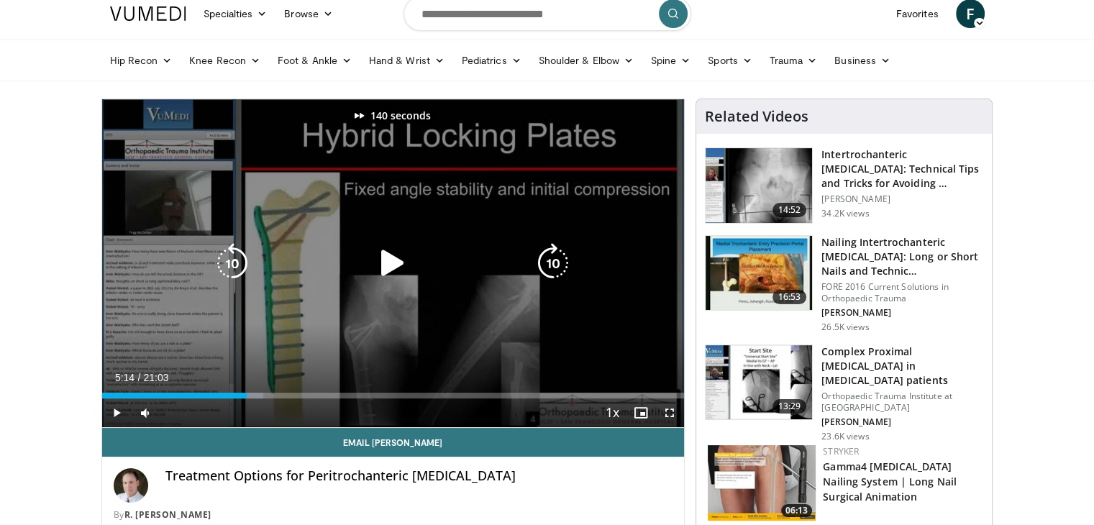
click at [546, 257] on icon "Video Player" at bounding box center [553, 263] width 40 height 40
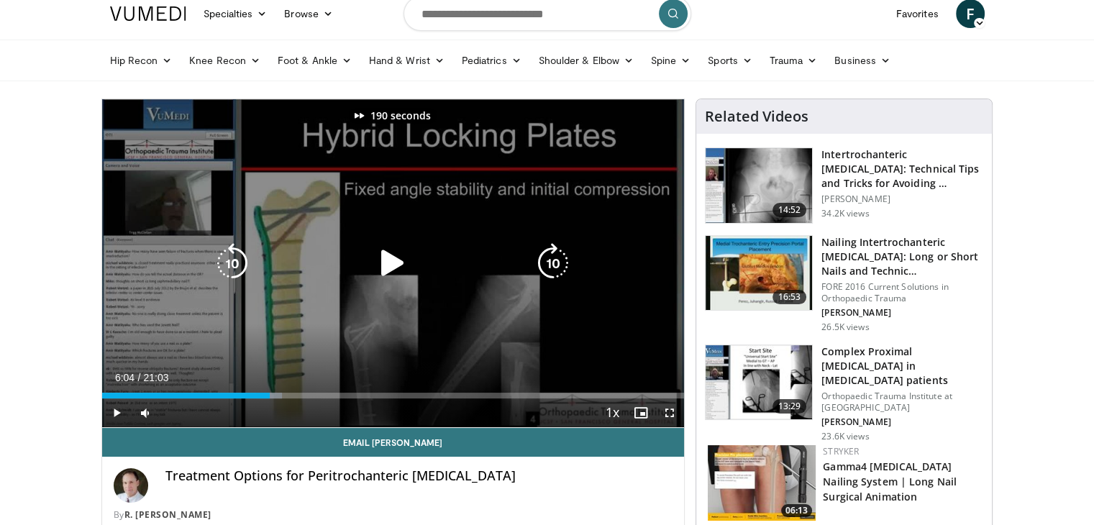
click at [546, 257] on icon "Video Player" at bounding box center [553, 263] width 40 height 40
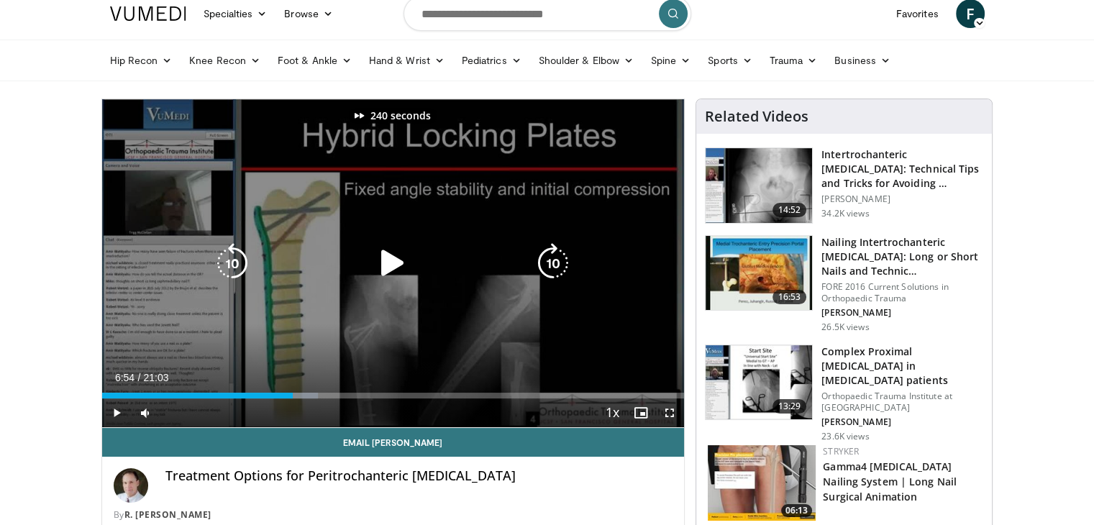
click at [546, 257] on icon "Video Player" at bounding box center [553, 263] width 40 height 40
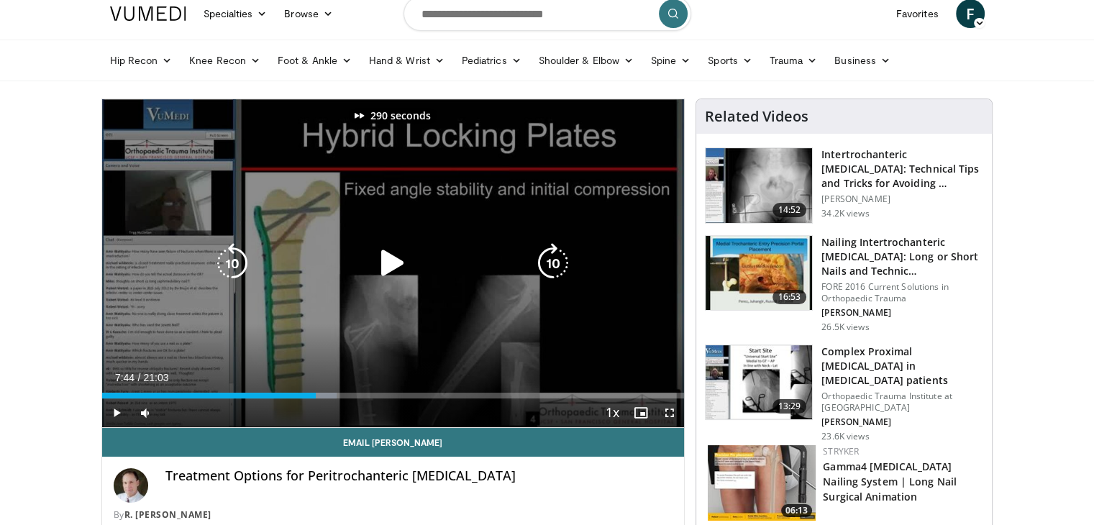
click at [546, 257] on icon "Video Player" at bounding box center [553, 263] width 40 height 40
click at [237, 264] on icon "Video Player" at bounding box center [232, 263] width 40 height 40
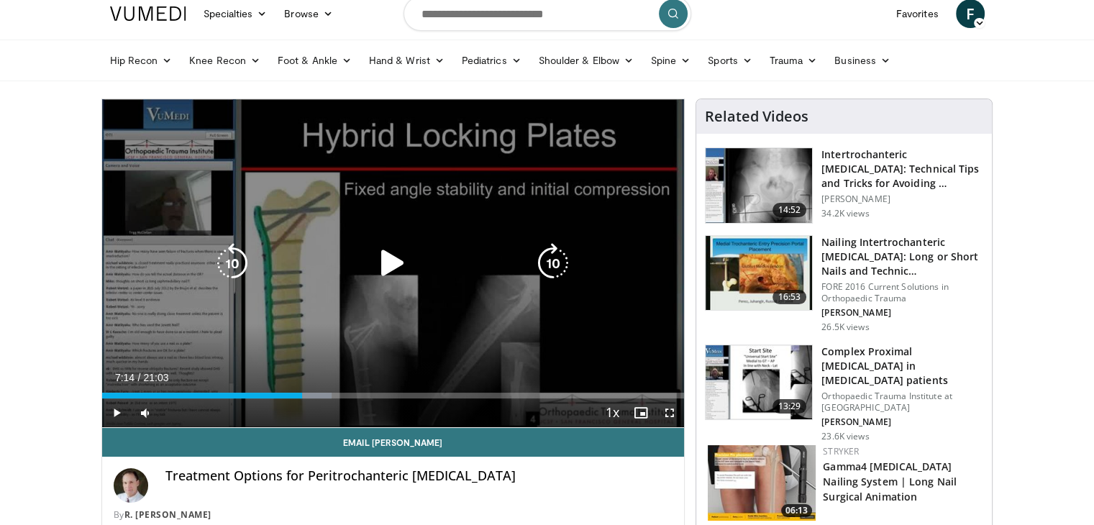
click at [380, 258] on icon "Video Player" at bounding box center [392, 263] width 40 height 40
click at [546, 267] on icon "Video Player" at bounding box center [553, 263] width 40 height 40
click at [598, 316] on div "10 seconds Tap to unmute" at bounding box center [393, 263] width 582 height 328
click at [305, 265] on div "Video Player" at bounding box center [392, 263] width 349 height 29
click at [381, 262] on icon "Video Player" at bounding box center [392, 263] width 40 height 40
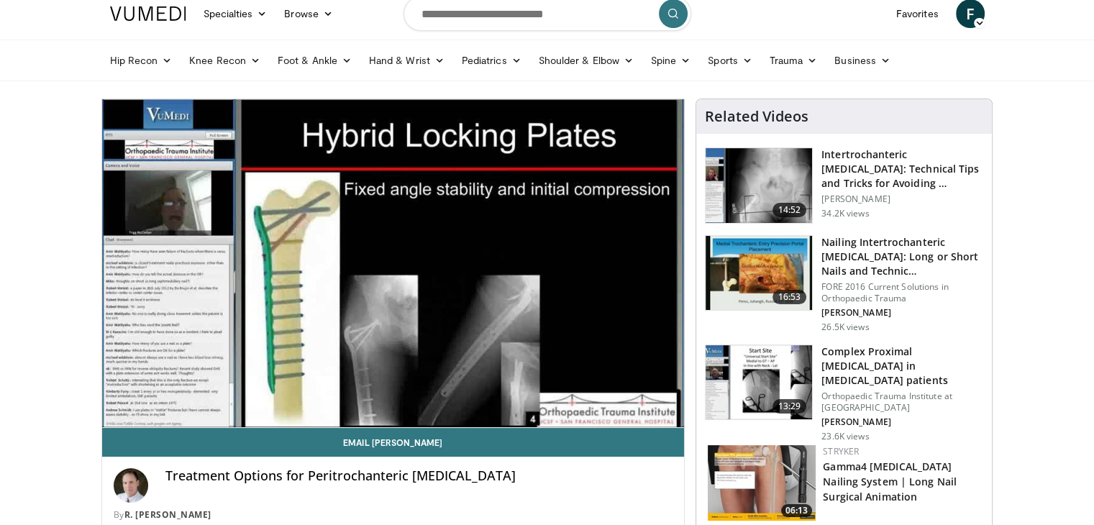
click at [713, 316] on link "16:53 Nailing Intertrochanteric Fractures: Long or Short Nails and Technic… FOR…" at bounding box center [844, 284] width 278 height 98
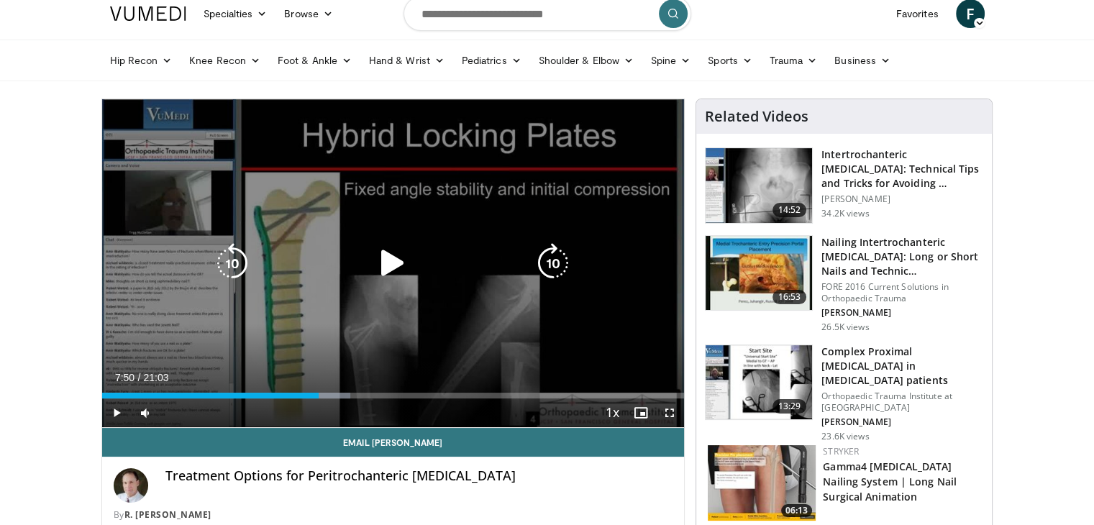
click at [393, 262] on icon "Video Player" at bounding box center [392, 263] width 40 height 40
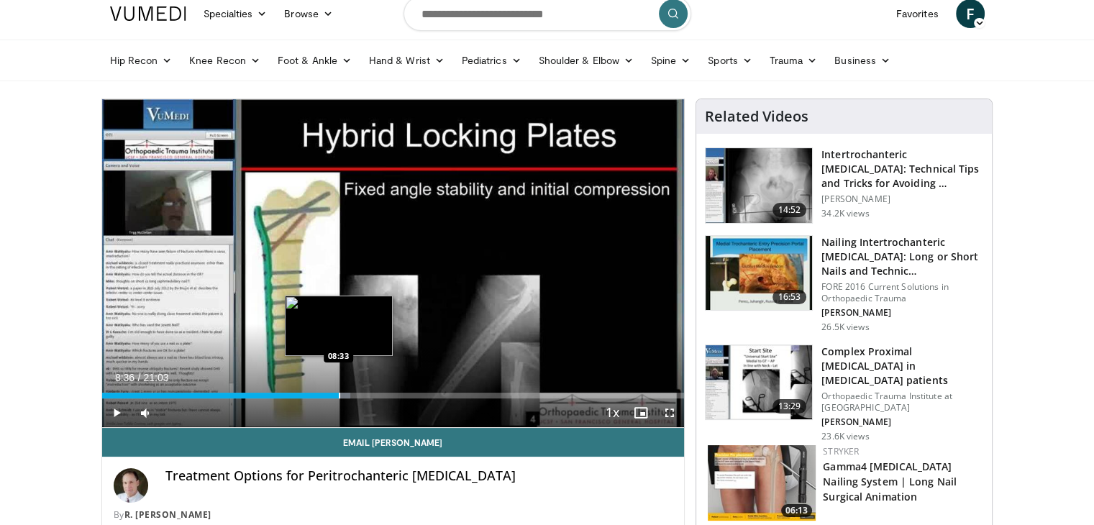
click at [339, 394] on div "Progress Bar" at bounding box center [339, 396] width 1 height 6
click at [347, 393] on div "Progress Bar" at bounding box center [347, 396] width 1 height 6
click at [352, 393] on div "Progress Bar" at bounding box center [352, 396] width 1 height 6
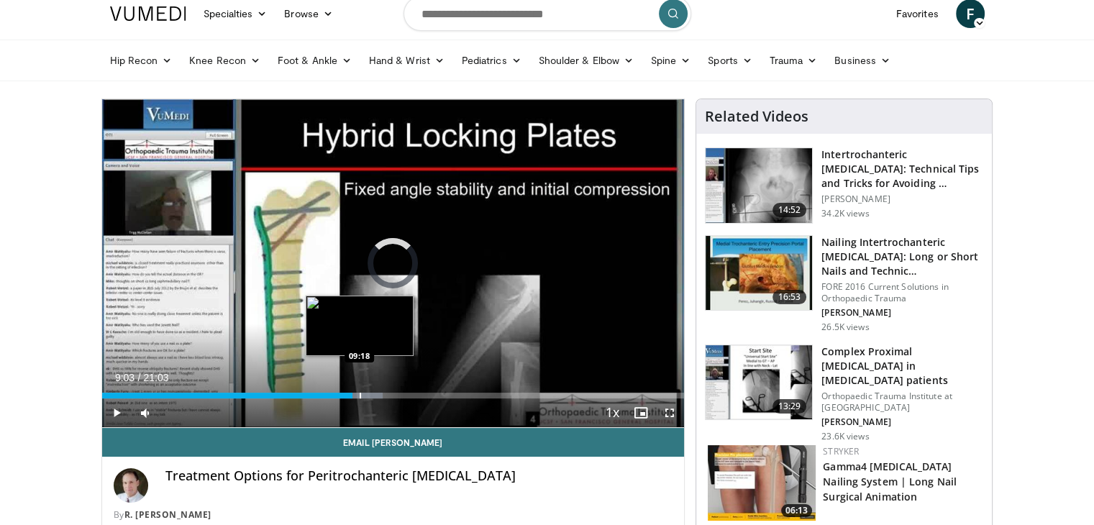
click at [360, 393] on div "Progress Bar" at bounding box center [360, 396] width 1 height 6
click at [365, 394] on div "Progress Bar" at bounding box center [365, 396] width 1 height 6
click at [390, 395] on div "Progress Bar" at bounding box center [390, 396] width 1 height 6
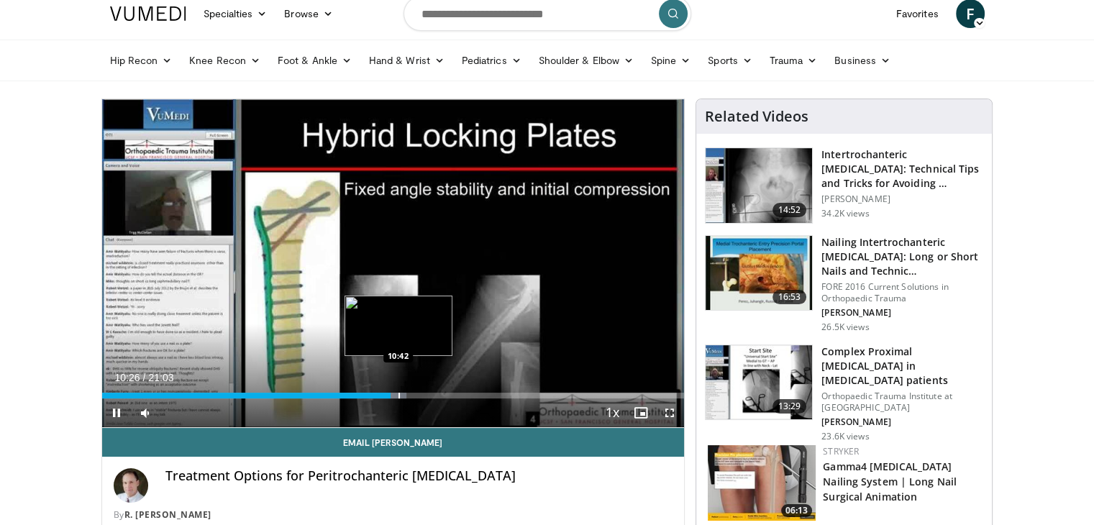
click at [398, 395] on div "Progress Bar" at bounding box center [398, 396] width 1 height 6
click at [403, 393] on div "Progress Bar" at bounding box center [403, 396] width 1 height 6
click at [410, 390] on div "Loaded : 56.91% 10:53 11:08" at bounding box center [393, 392] width 582 height 14
click at [423, 393] on div "Progress Bar" at bounding box center [423, 396] width 1 height 6
click at [431, 393] on div "Progress Bar" at bounding box center [431, 396] width 1 height 6
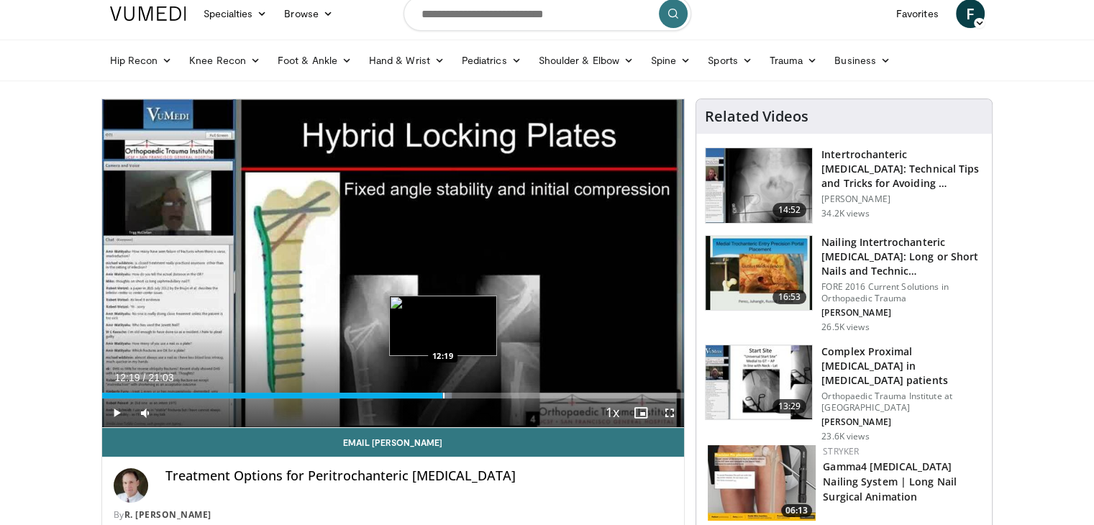
click at [443, 393] on div "Progress Bar" at bounding box center [443, 396] width 1 height 6
click at [452, 395] on div "Progress Bar" at bounding box center [452, 396] width 1 height 6
click at [462, 393] on div "Progress Bar" at bounding box center [462, 396] width 1 height 6
click at [472, 395] on div "Loaded : 68.77% 13:23 13:23" at bounding box center [393, 396] width 582 height 6
click at [477, 394] on div "Progress Bar" at bounding box center [477, 396] width 1 height 6
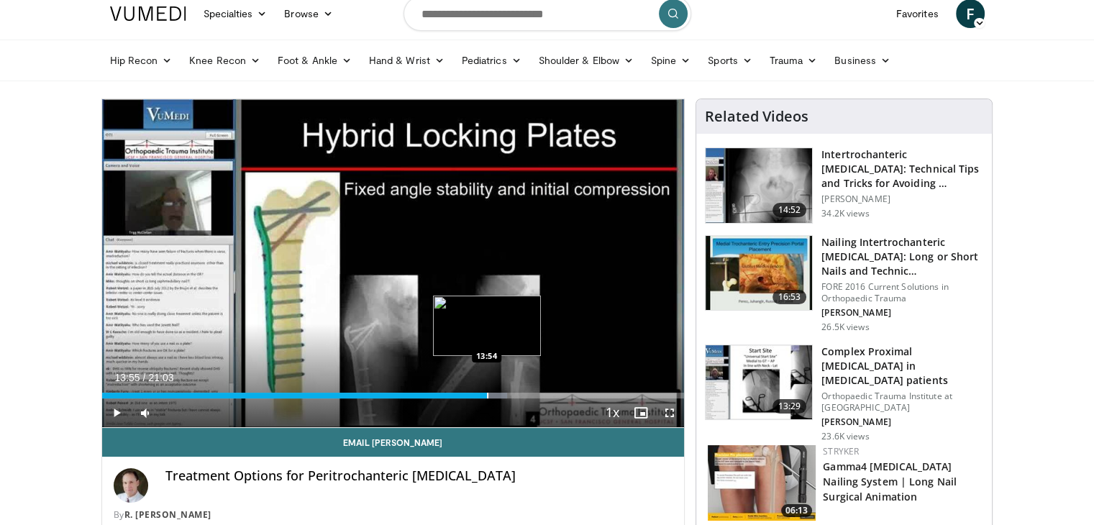
click at [487, 395] on div "Progress Bar" at bounding box center [487, 396] width 1 height 6
click at [498, 396] on div "Progress Bar" at bounding box center [498, 396] width 1 height 6
click at [505, 395] on div "Progress Bar" at bounding box center [505, 396] width 1 height 6
click at [525, 394] on div "Loaded : 74.30% 15:16 15:15" at bounding box center [393, 396] width 582 height 6
click at [539, 395] on div "Progress Bar" at bounding box center [539, 396] width 1 height 6
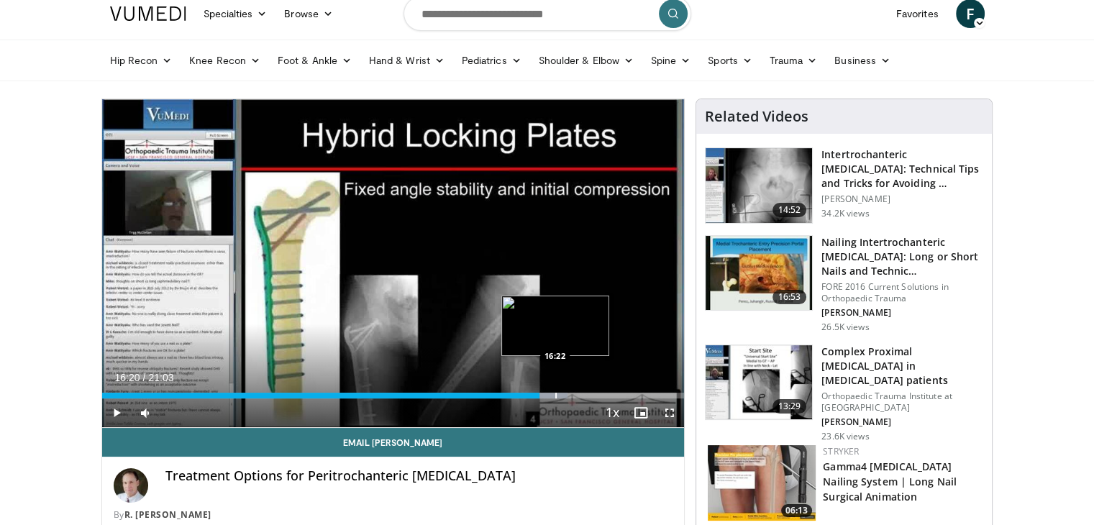
click at [554, 393] on div "Progress Bar" at bounding box center [547, 396] width 42 height 6
click at [569, 390] on div "Loaded : 81.41% 16:21 16:53" at bounding box center [393, 392] width 582 height 14
click at [586, 393] on div "Progress Bar" at bounding box center [586, 396] width 1 height 6
drag, startPoint x: 595, startPoint y: 394, endPoint x: 604, endPoint y: 395, distance: 8.7
click at [598, 395] on div "Progress Bar" at bounding box center [596, 396] width 1 height 6
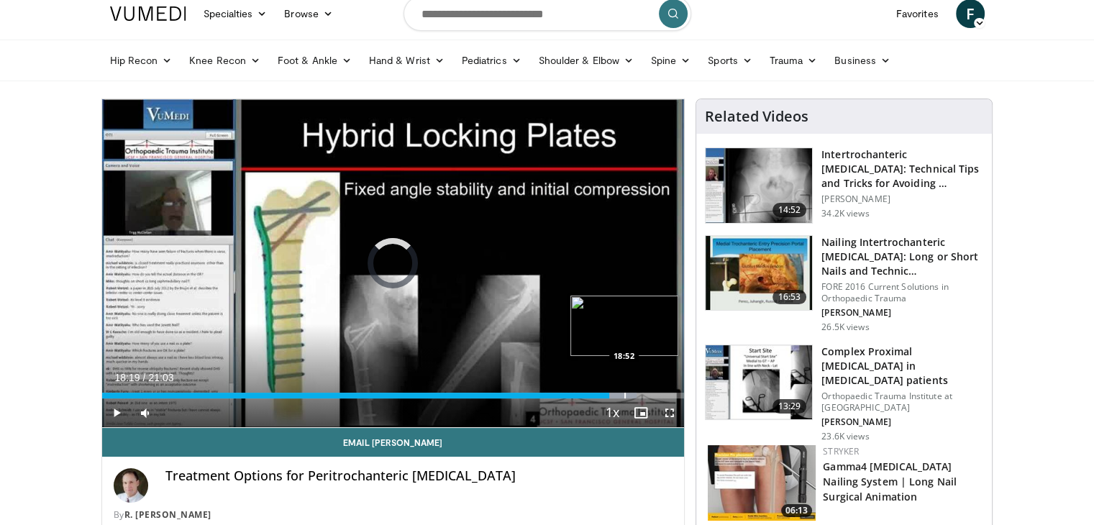
click at [624, 393] on div "Loaded : 91.84% 18:20 18:52" at bounding box center [393, 396] width 582 height 6
click at [637, 395] on div "Progress Bar" at bounding box center [637, 396] width 1 height 6
click at [648, 395] on div "Progress Bar" at bounding box center [648, 396] width 1 height 6
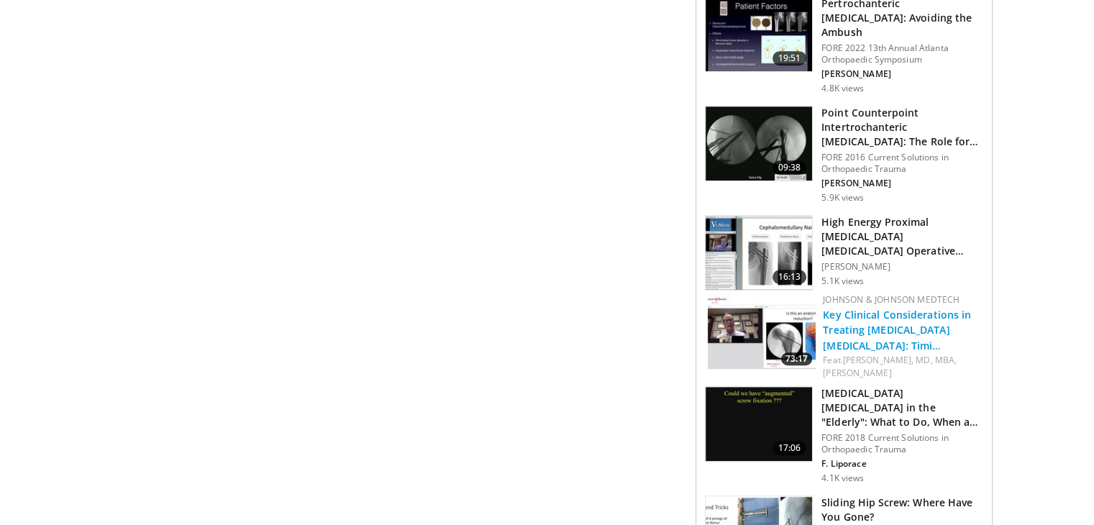
scroll to position [838, 0]
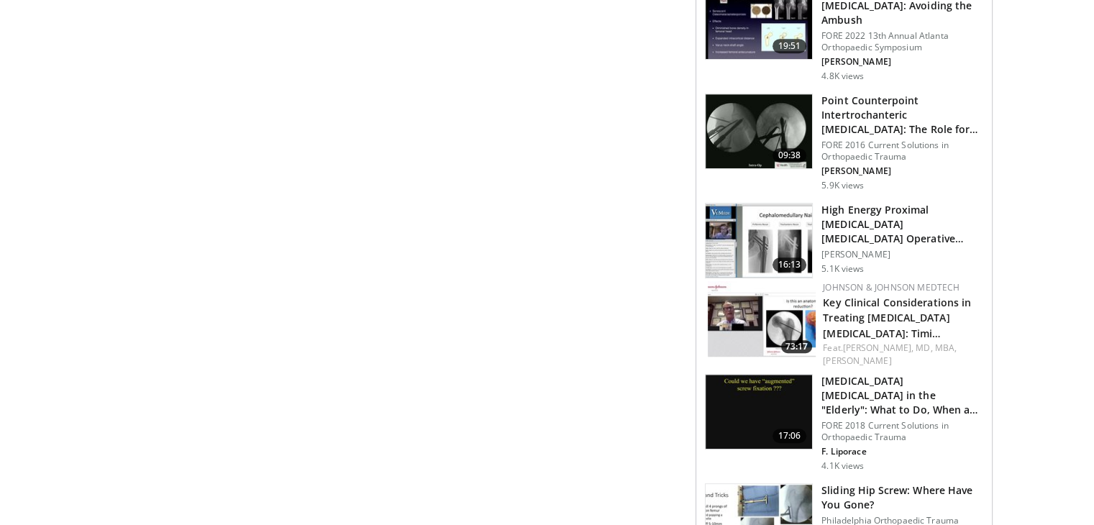
click at [785, 291] on img at bounding box center [762, 319] width 108 height 76
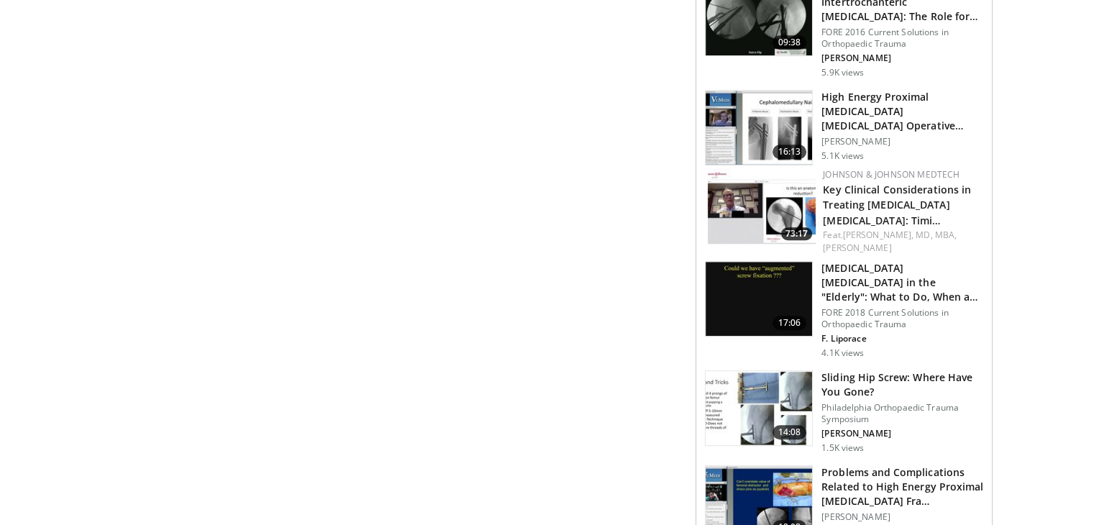
scroll to position [982, 0]
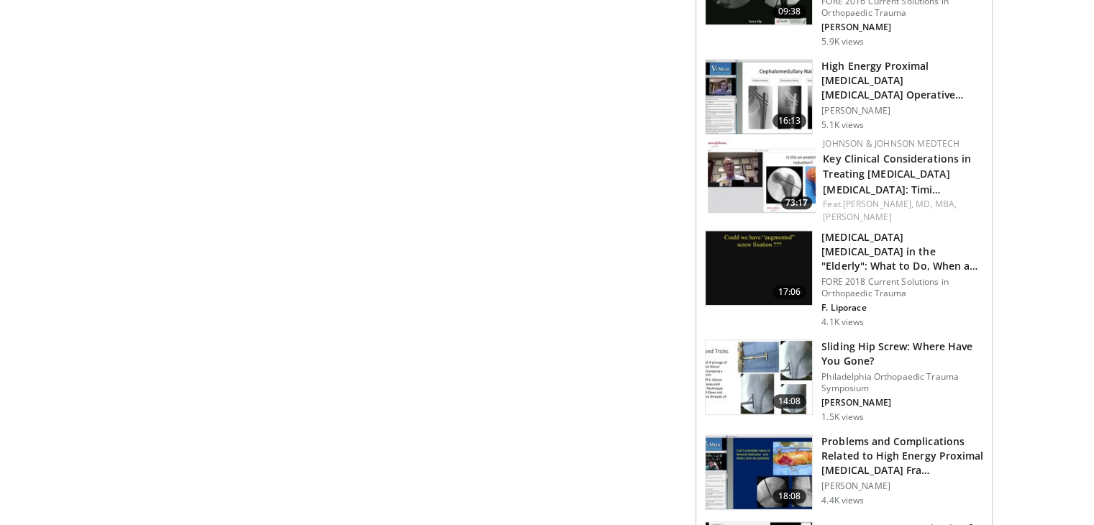
click at [751, 340] on img at bounding box center [758, 377] width 106 height 75
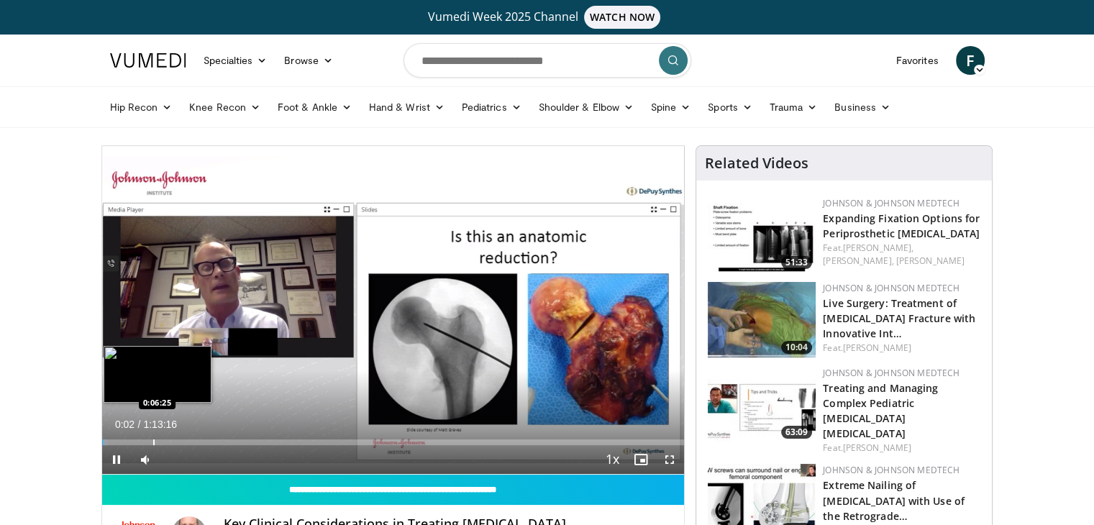
click at [153, 439] on div "Progress Bar" at bounding box center [153, 442] width 1 height 6
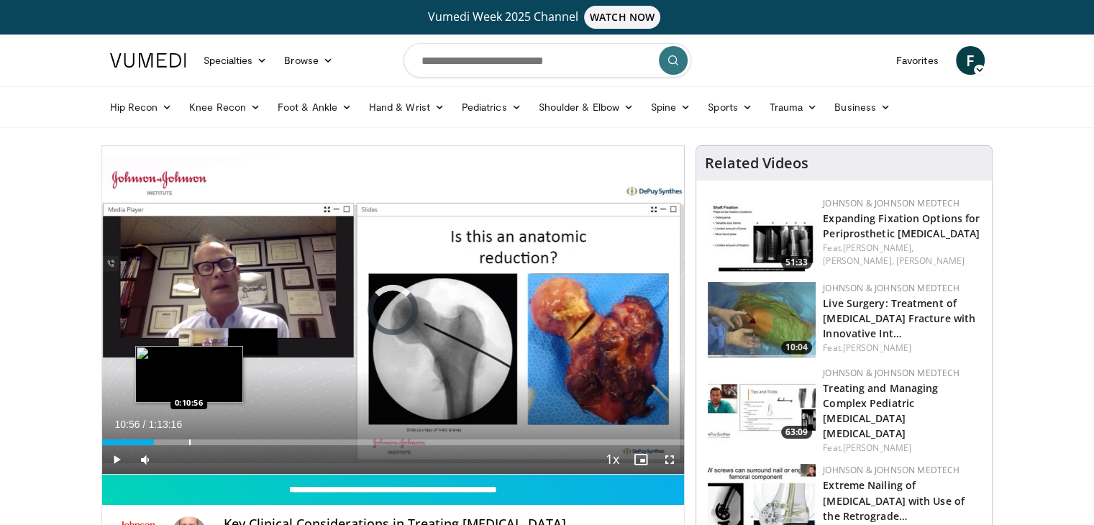
click at [189, 439] on div "Progress Bar" at bounding box center [189, 442] width 1 height 6
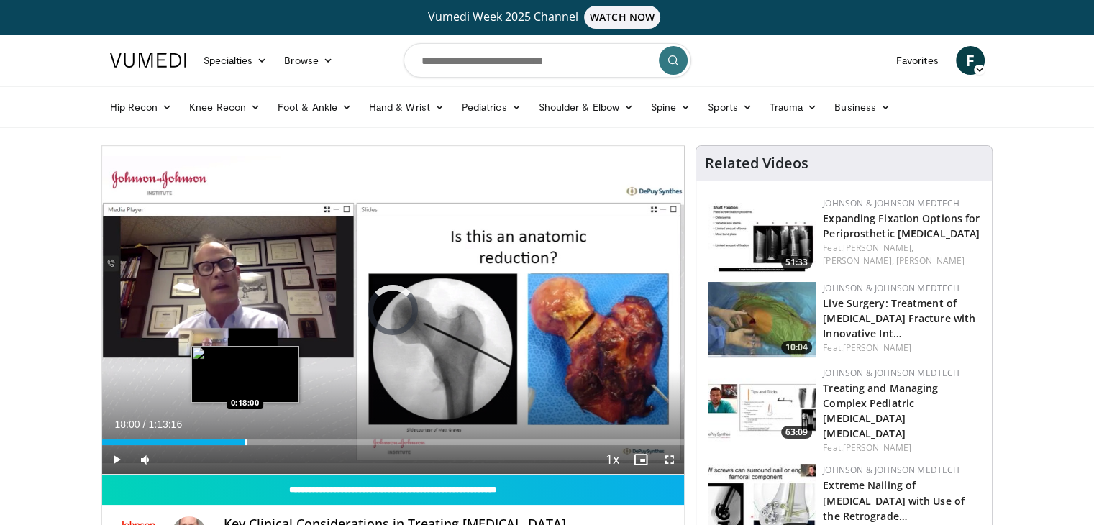
click at [245, 440] on div "Progress Bar" at bounding box center [245, 442] width 1 height 6
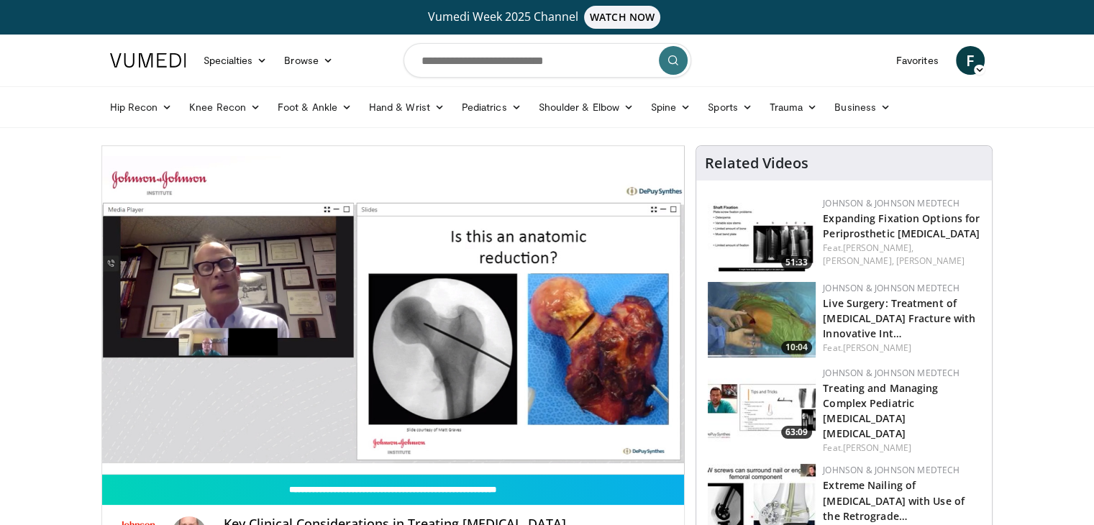
click at [301, 442] on div "10 seconds Tap to unmute" at bounding box center [393, 310] width 582 height 328
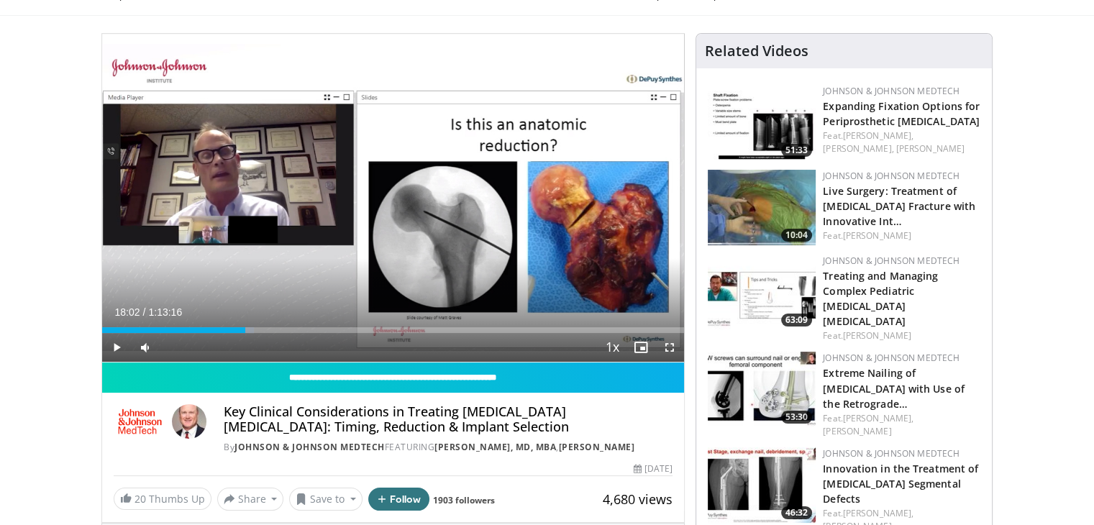
scroll to position [216, 0]
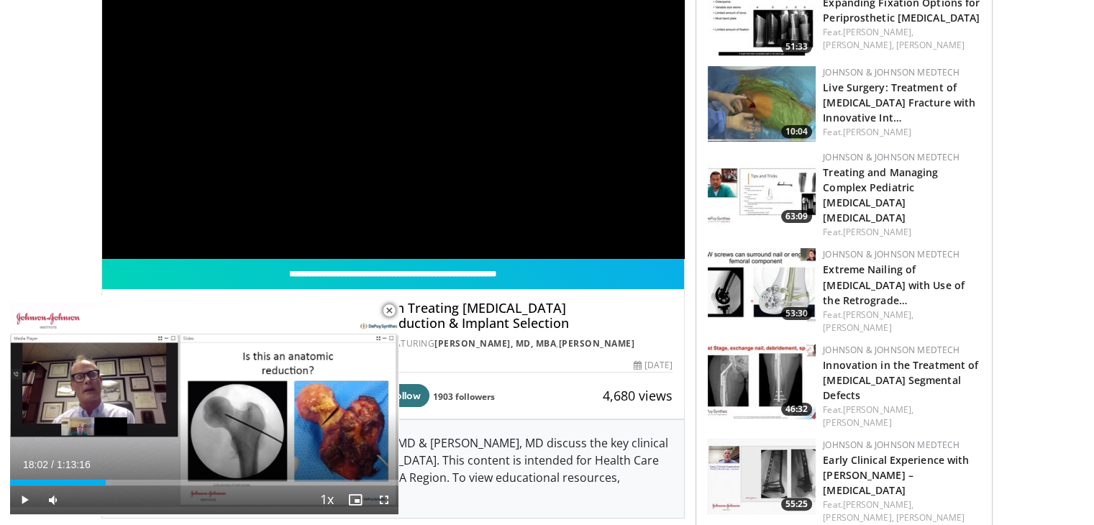
click at [388, 310] on span "Video Player" at bounding box center [389, 310] width 29 height 29
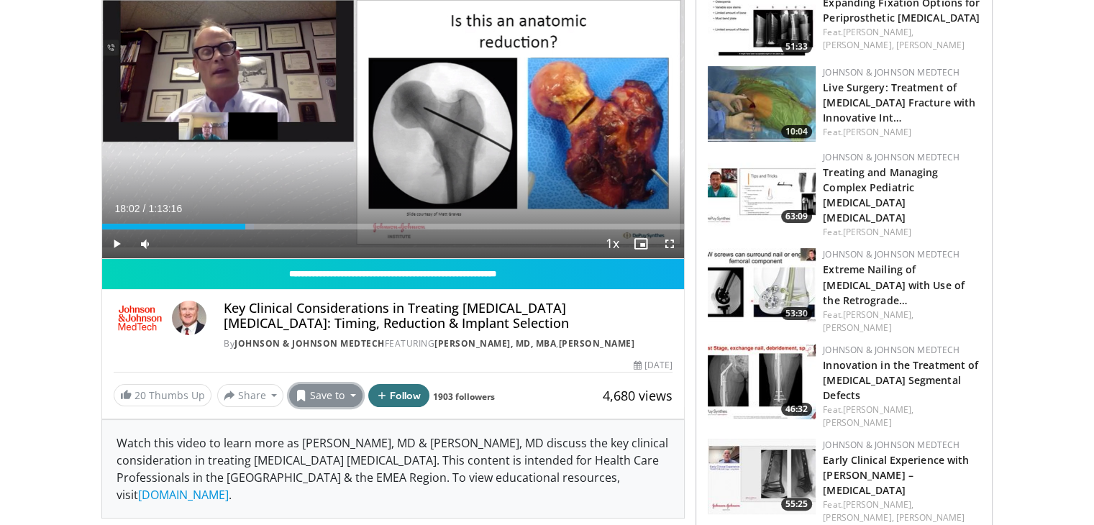
click at [321, 407] on button "Save to" at bounding box center [325, 395] width 73 height 23
click at [351, 434] on span "Add to Favorites" at bounding box center [351, 426] width 88 height 16
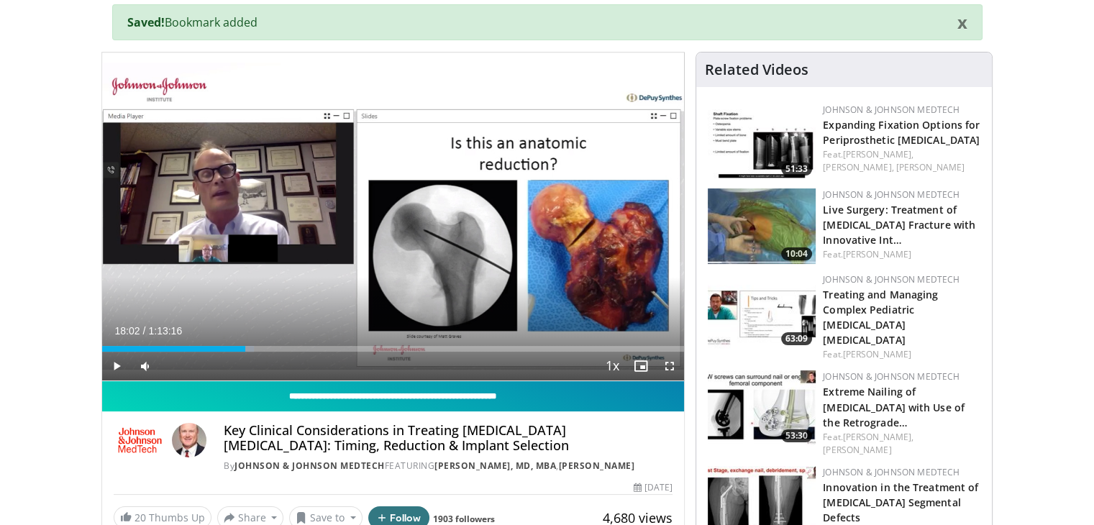
scroll to position [47, 0]
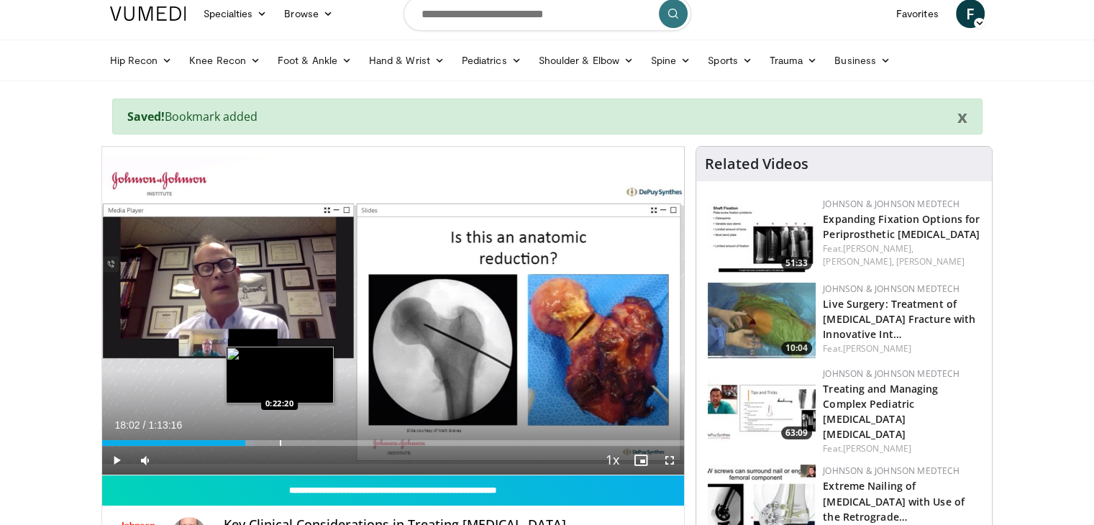
click at [281, 440] on div "Progress Bar" at bounding box center [280, 443] width 1 height 6
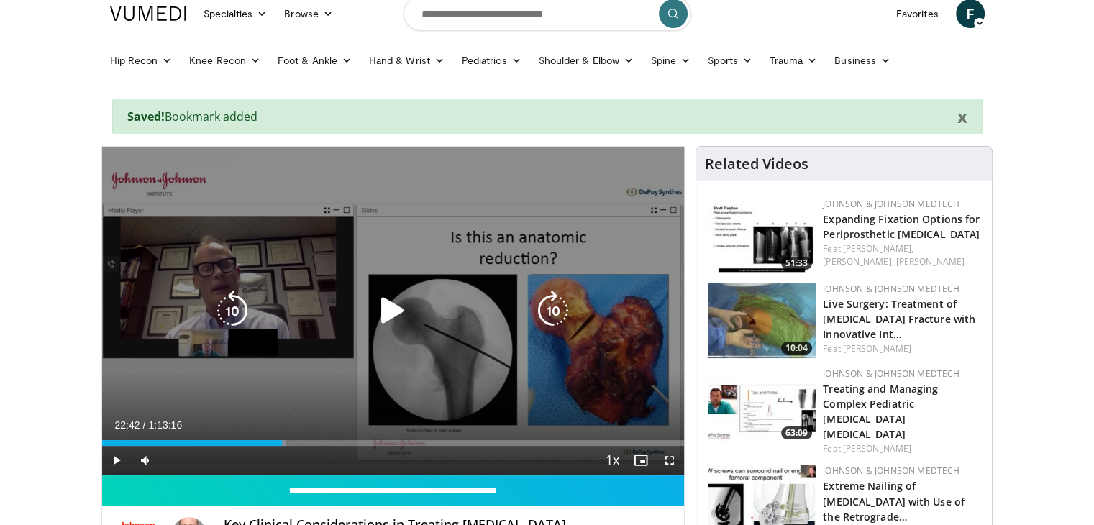
click at [383, 363] on div "10 seconds Tap to unmute" at bounding box center [393, 311] width 582 height 328
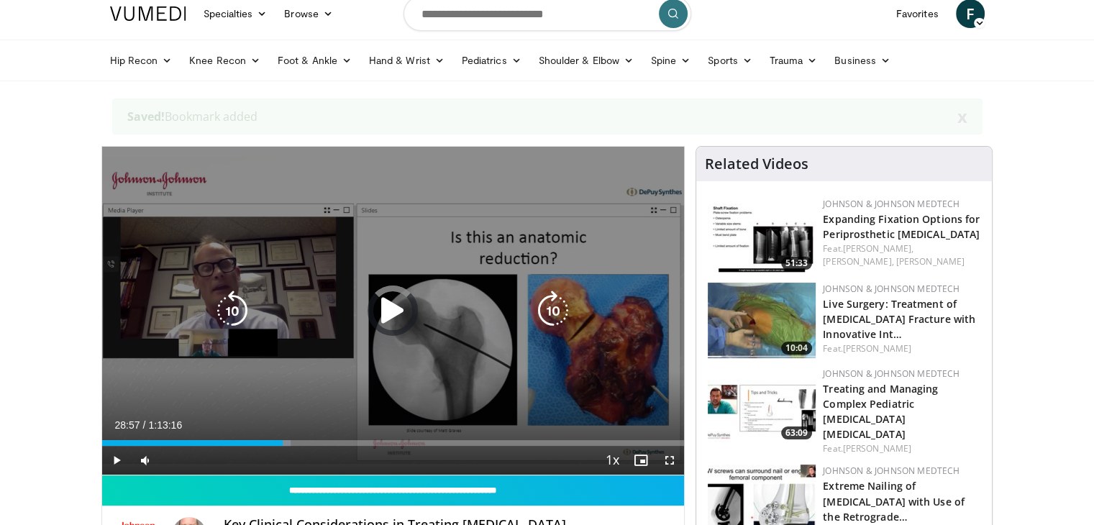
click at [332, 435] on div "Loaded : 32.47% 0:28:57 0:28:57" at bounding box center [393, 439] width 582 height 14
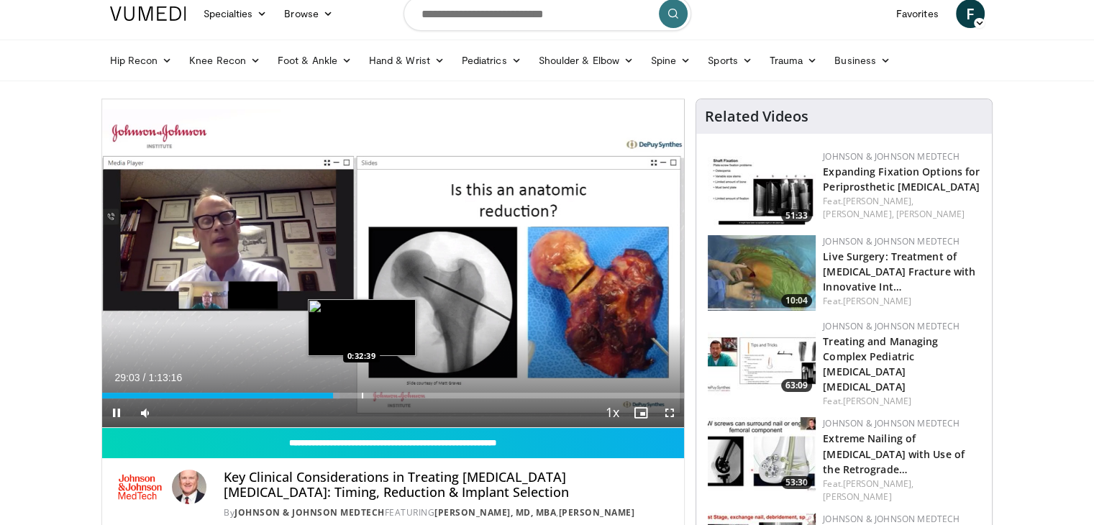
drag, startPoint x: 361, startPoint y: 393, endPoint x: 371, endPoint y: 392, distance: 10.1
click at [362, 393] on div "Progress Bar" at bounding box center [362, 396] width 1 height 6
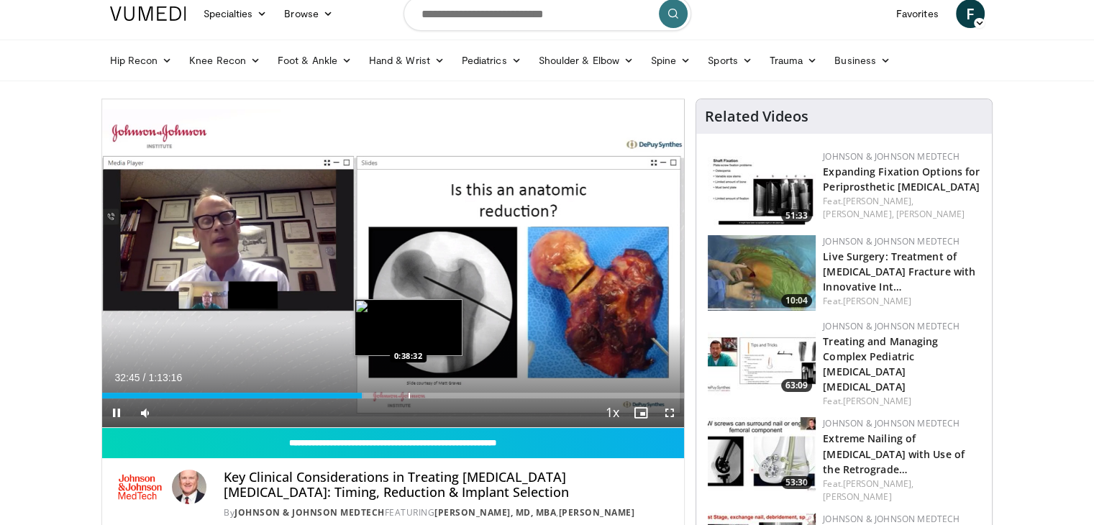
click at [409, 393] on div "Progress Bar" at bounding box center [408, 396] width 1 height 6
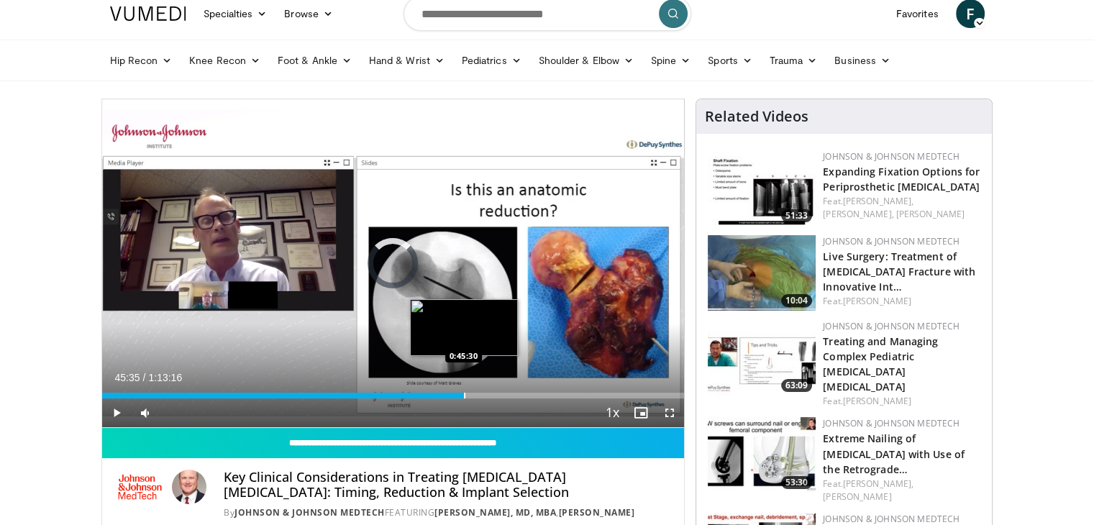
click at [463, 389] on div "Loaded : 0.00% 0:38:43 0:45:30" at bounding box center [393, 392] width 582 height 14
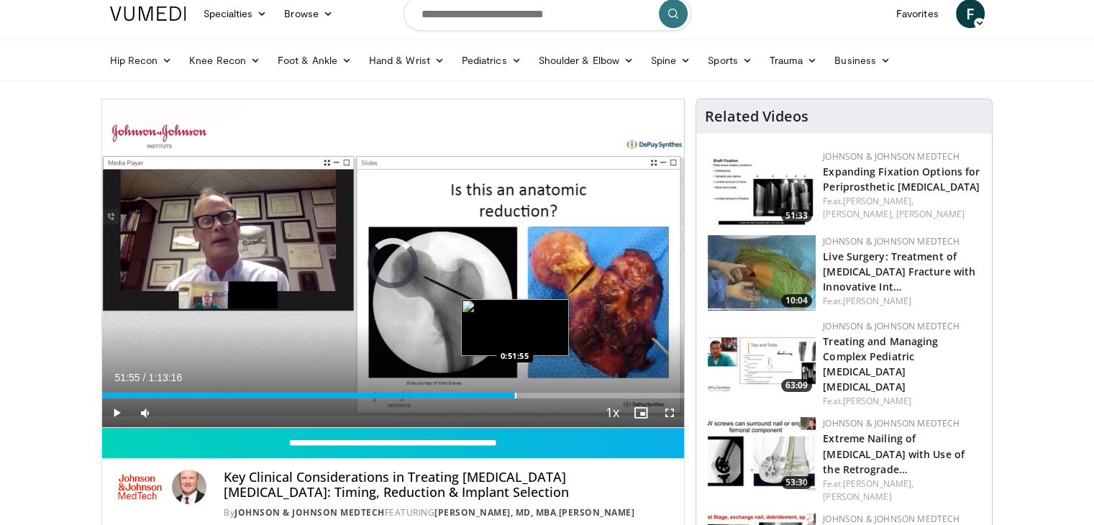
click at [515, 393] on div "Progress Bar" at bounding box center [515, 396] width 1 height 6
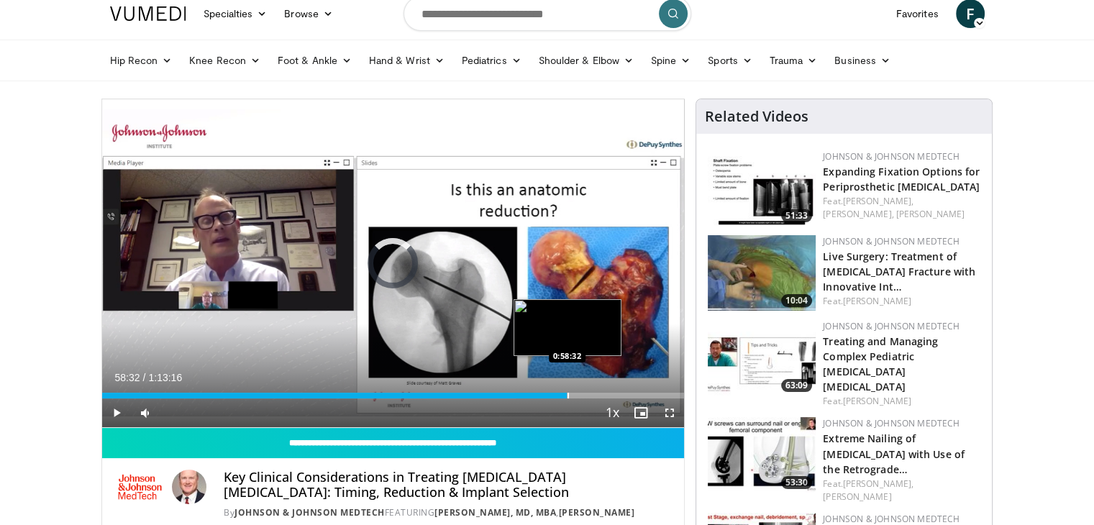
click at [567, 397] on div "Progress Bar" at bounding box center [567, 396] width 1 height 6
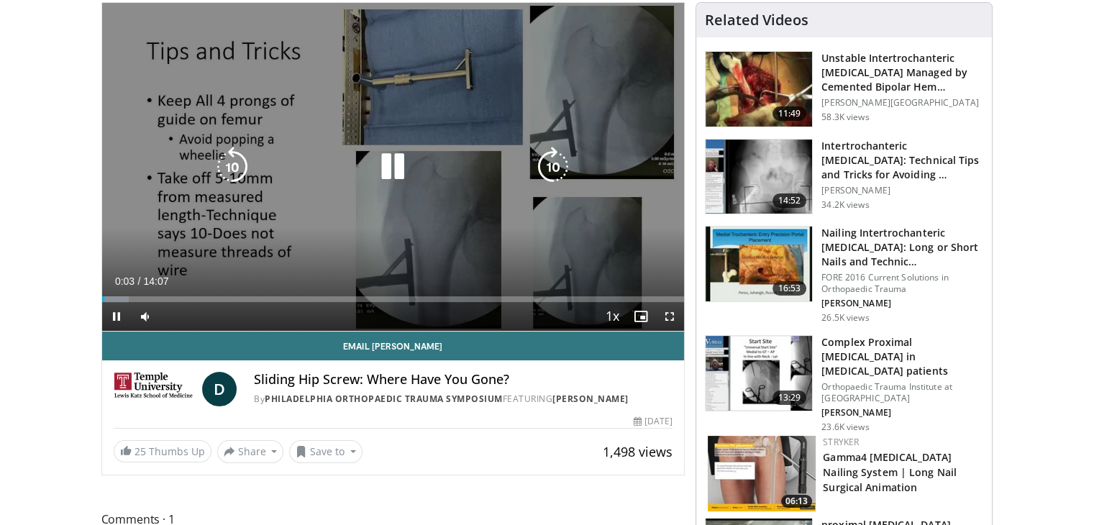
scroll to position [144, 0]
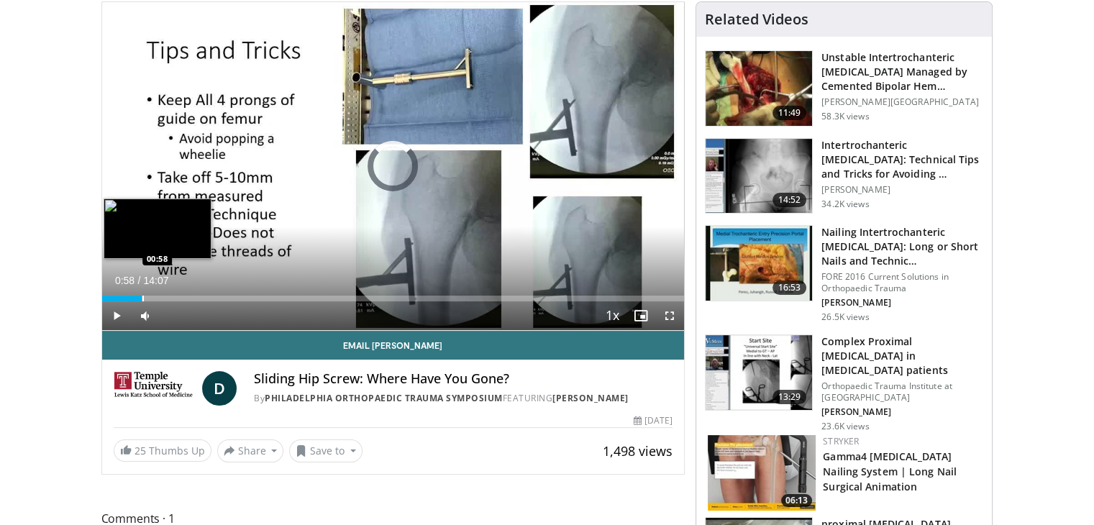
click at [142, 299] on div "Progress Bar" at bounding box center [142, 299] width 1 height 6
click at [177, 300] on div "Progress Bar" at bounding box center [176, 299] width 1 height 6
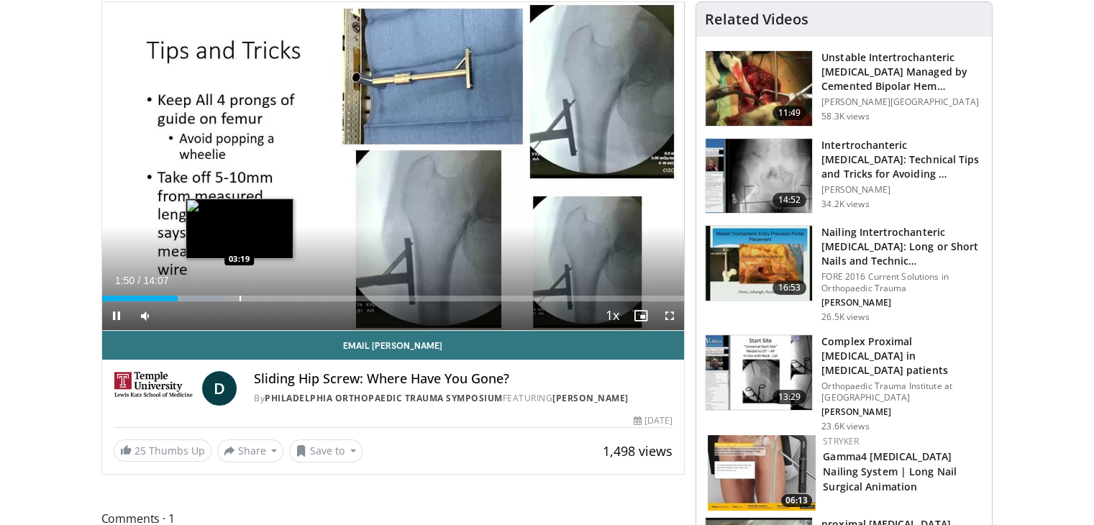
click at [239, 298] on div "Progress Bar" at bounding box center [239, 299] width 1 height 6
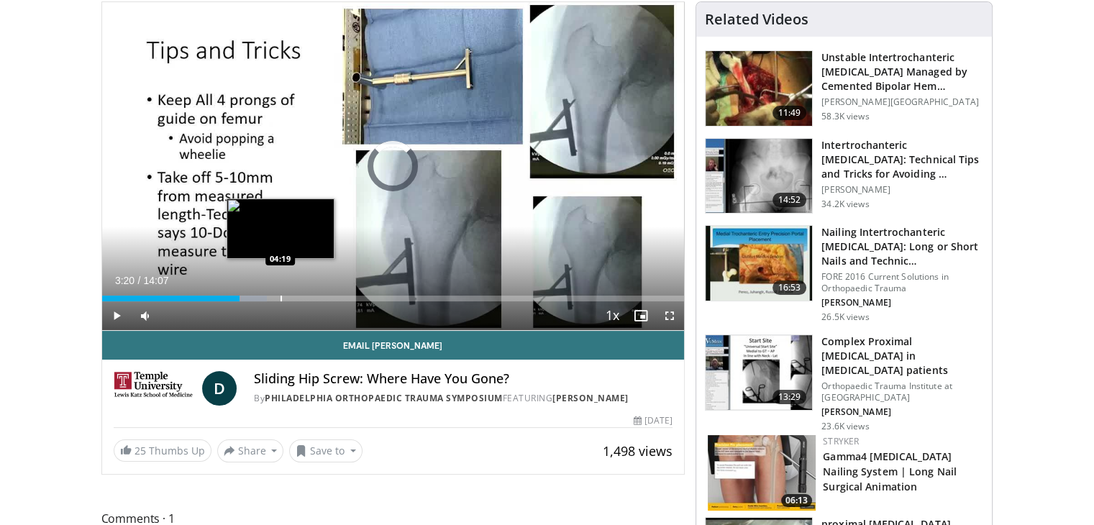
click at [280, 296] on div "Progress Bar" at bounding box center [280, 299] width 1 height 6
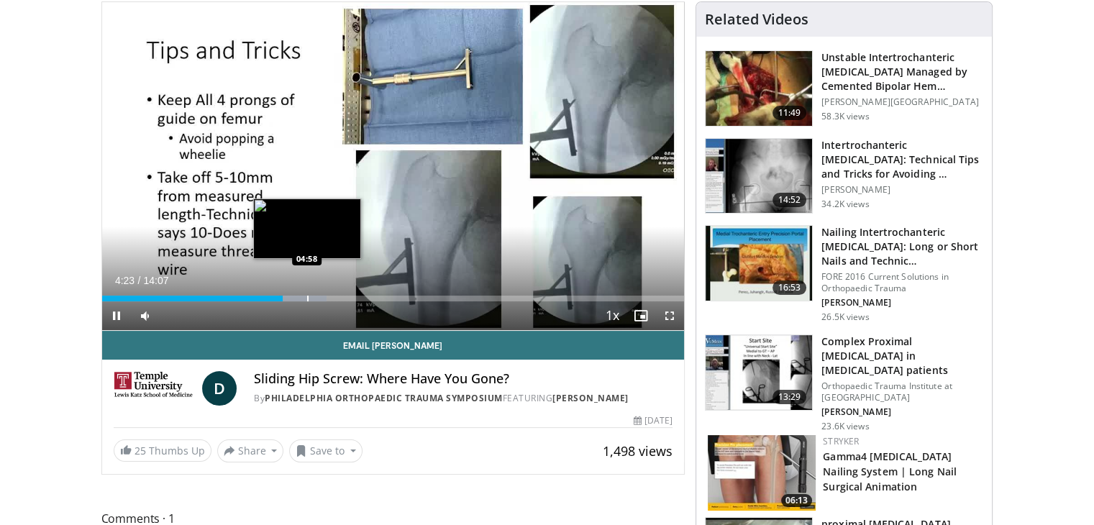
click at [307, 297] on div "Progress Bar" at bounding box center [307, 299] width 1 height 6
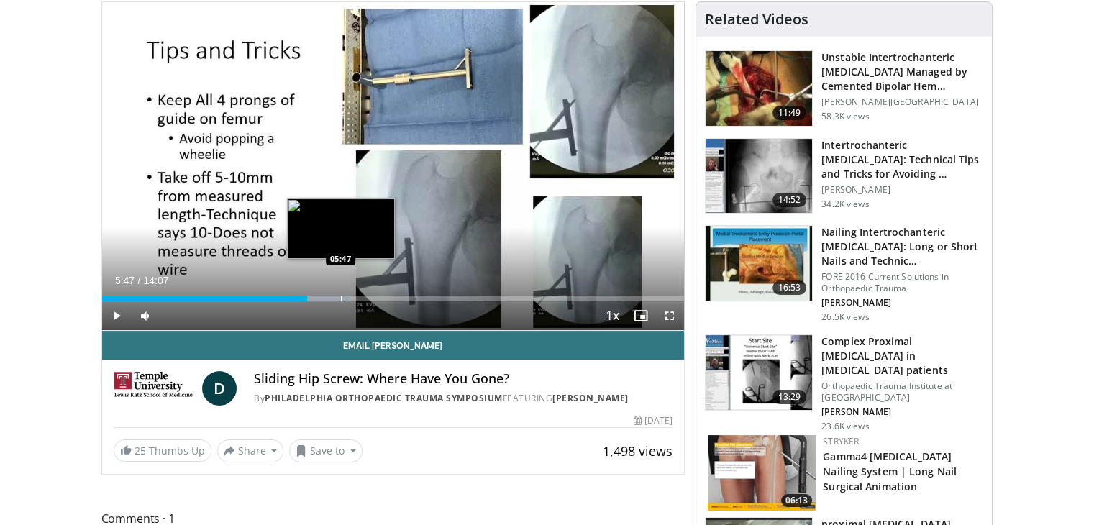
click at [341, 296] on div "Progress Bar" at bounding box center [341, 299] width 1 height 6
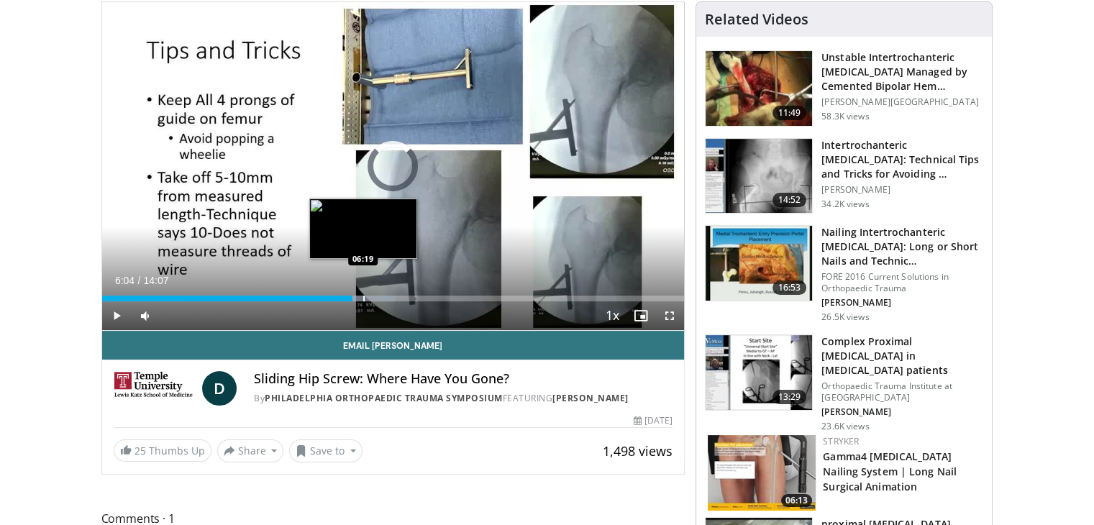
click at [363, 298] on div "Progress Bar" at bounding box center [363, 299] width 1 height 6
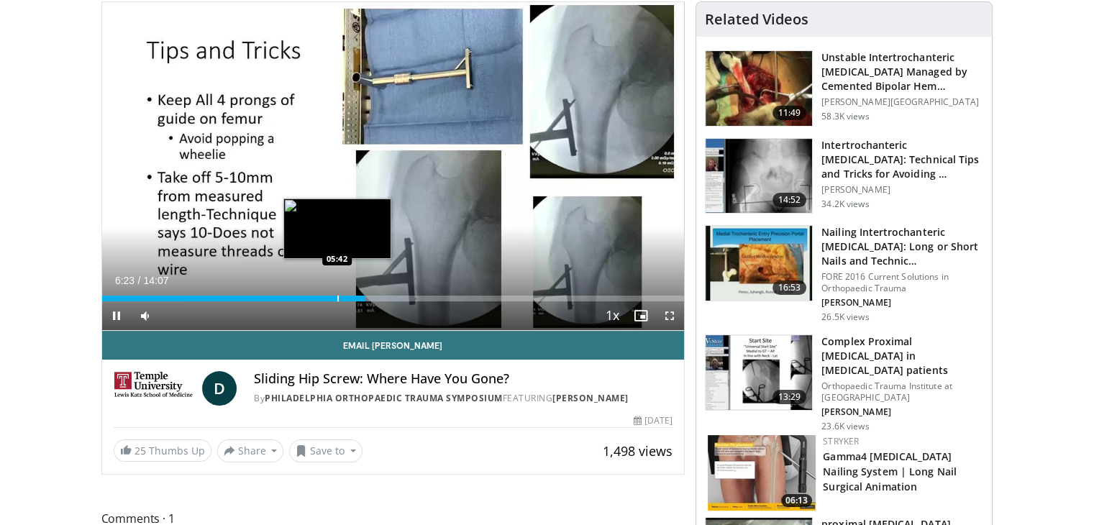
click at [337, 297] on div "Progress Bar" at bounding box center [337, 299] width 1 height 6
click at [358, 296] on div "Progress Bar" at bounding box center [358, 299] width 1 height 6
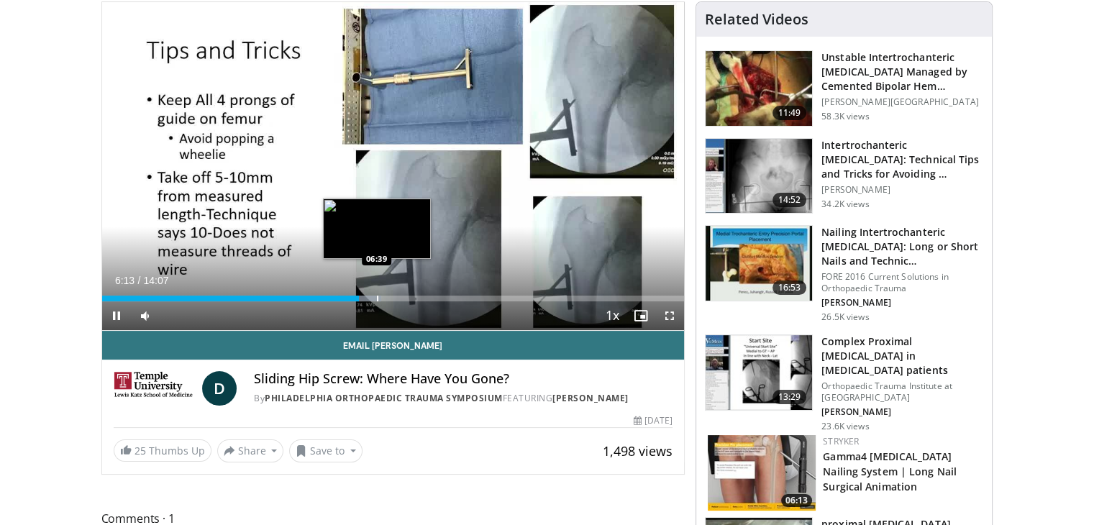
click at [377, 296] on div "Progress Bar" at bounding box center [377, 299] width 1 height 6
click at [403, 293] on div "Loaded : 54.34% 06:40 07:19" at bounding box center [393, 295] width 582 height 14
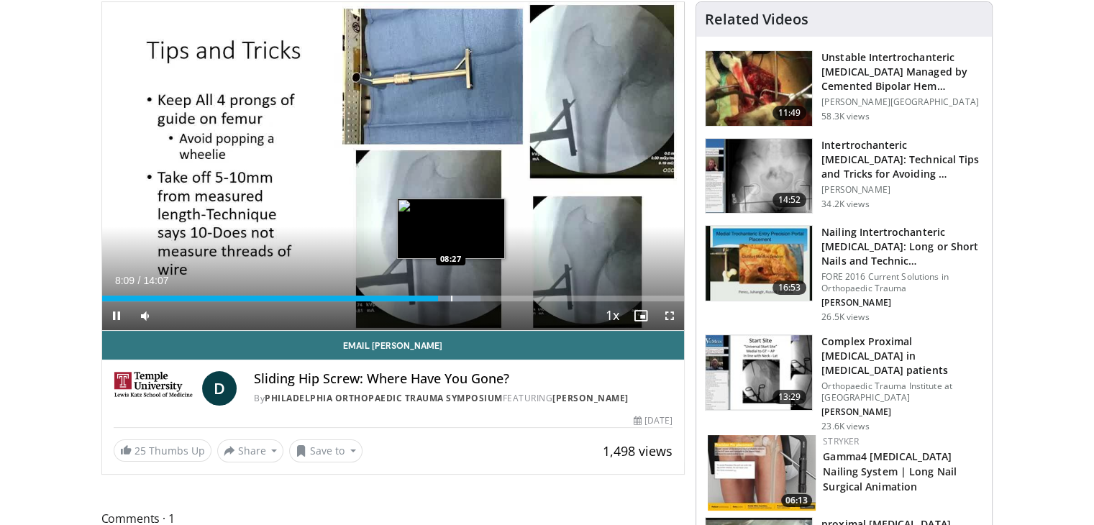
click at [450, 292] on div "Loaded : 64.97% 08:09 08:27" at bounding box center [393, 295] width 582 height 14
click at [475, 293] on div "Loaded : 67.33% 09:04 09:02" at bounding box center [393, 295] width 582 height 14
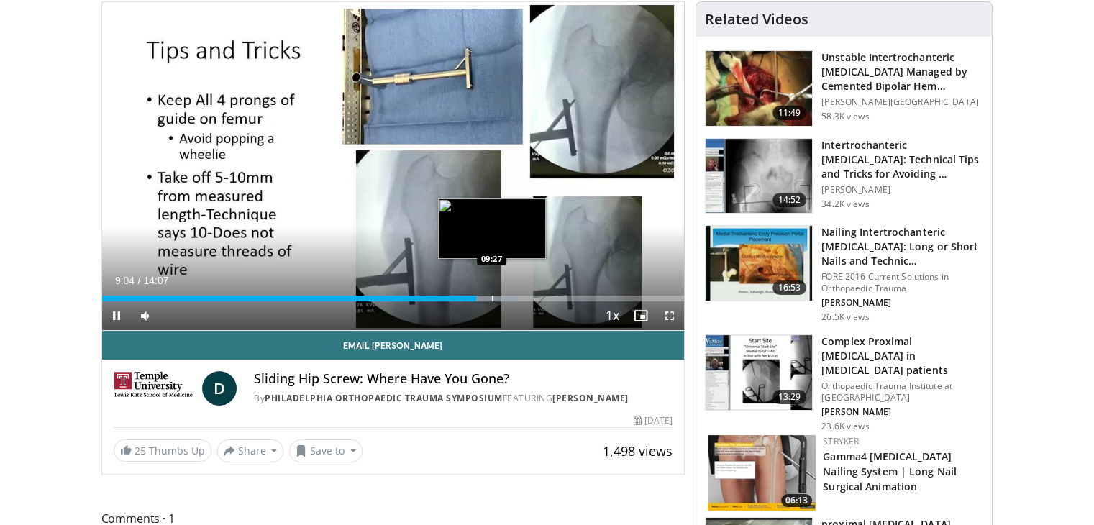
click at [492, 297] on div "Progress Bar" at bounding box center [492, 299] width 1 height 6
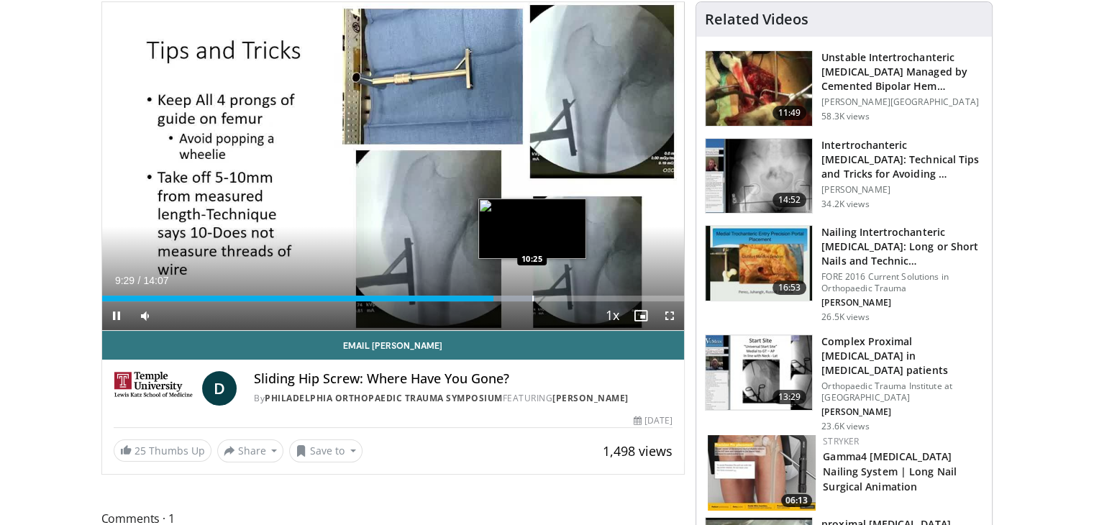
click at [531, 299] on div "Loaded : 74.42% 09:30 10:25" at bounding box center [393, 299] width 582 height 6
click at [549, 299] on div "Progress Bar" at bounding box center [549, 299] width 1 height 6
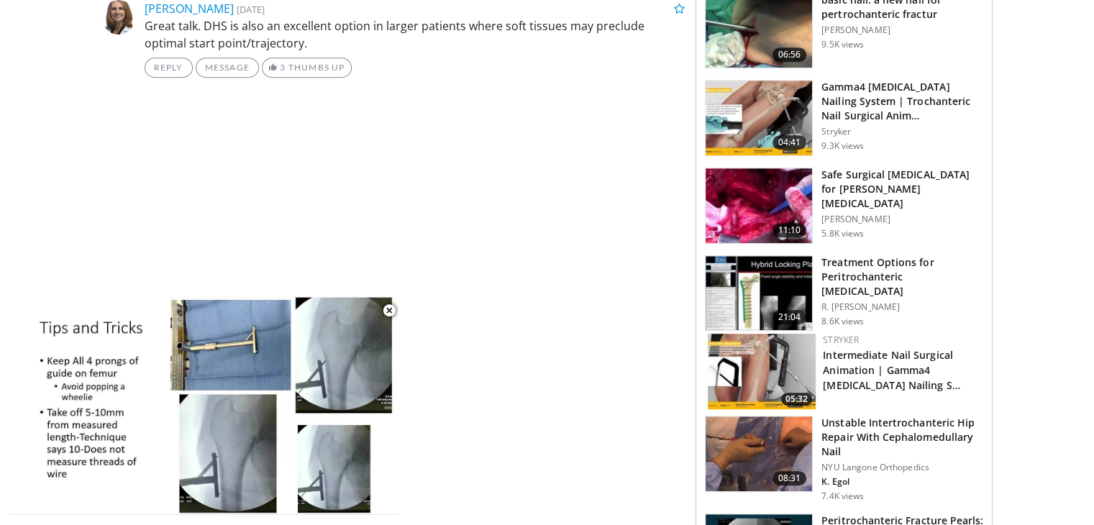
scroll to position [791, 0]
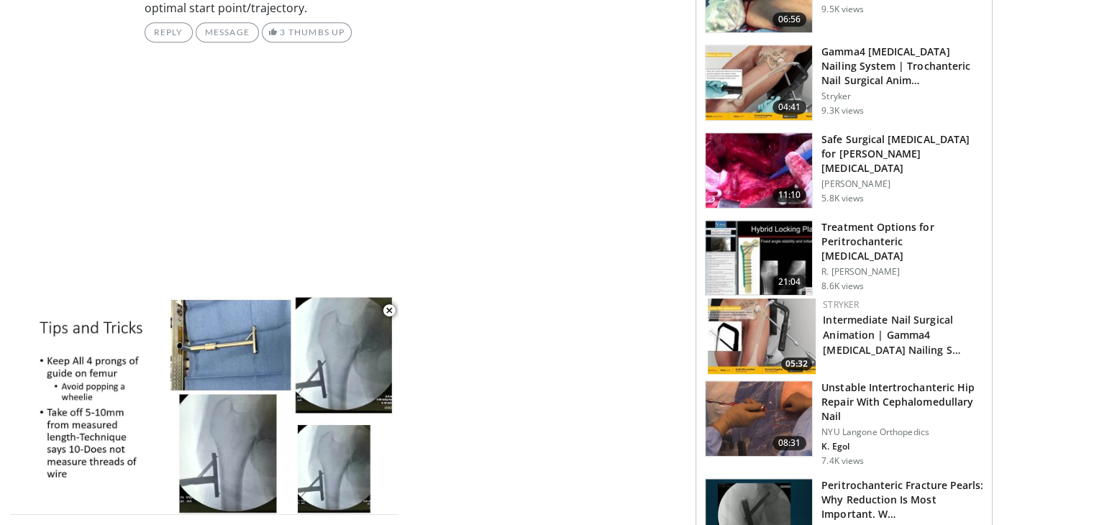
click at [779, 228] on img at bounding box center [758, 258] width 106 height 75
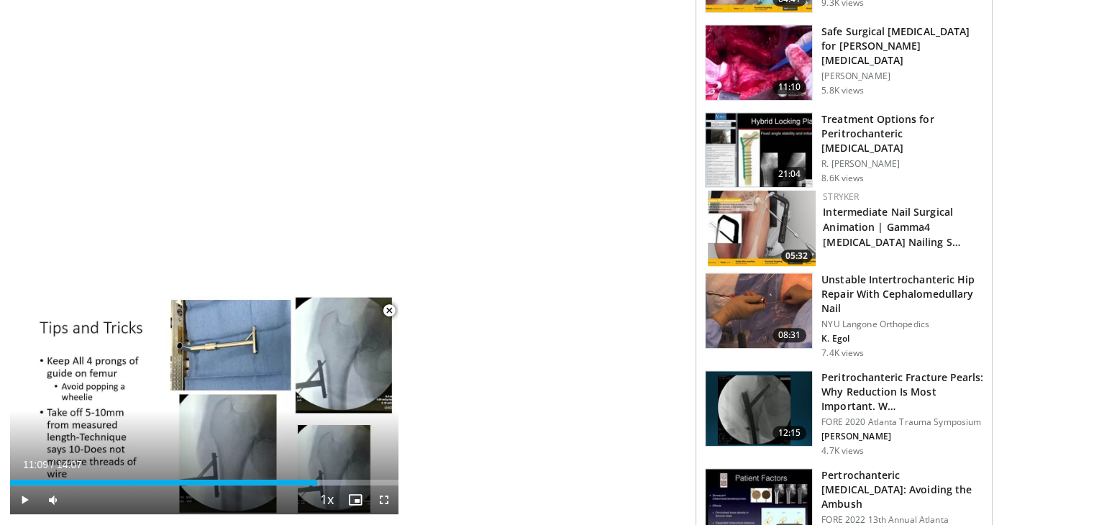
scroll to position [935, 0]
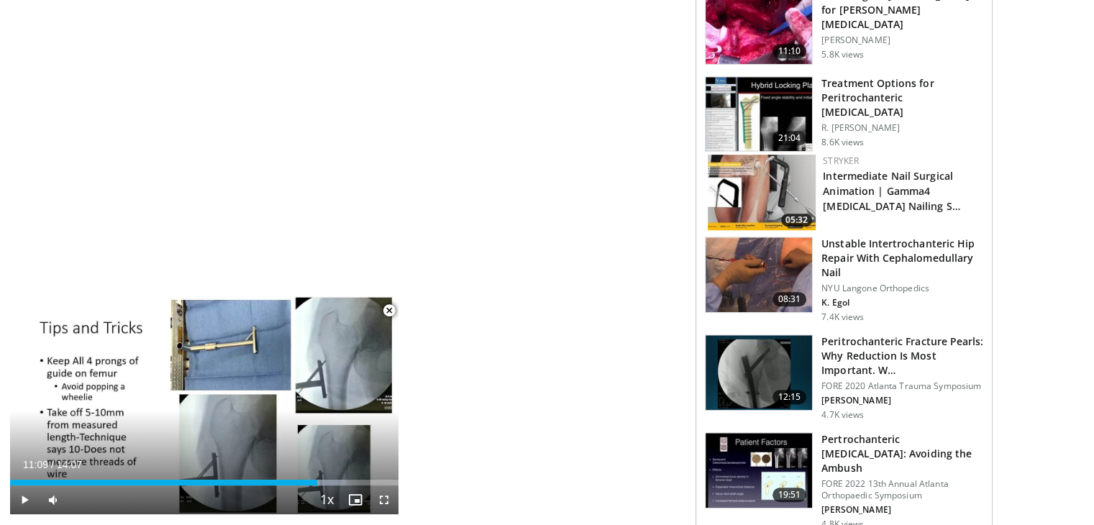
click at [753, 337] on img at bounding box center [758, 372] width 106 height 75
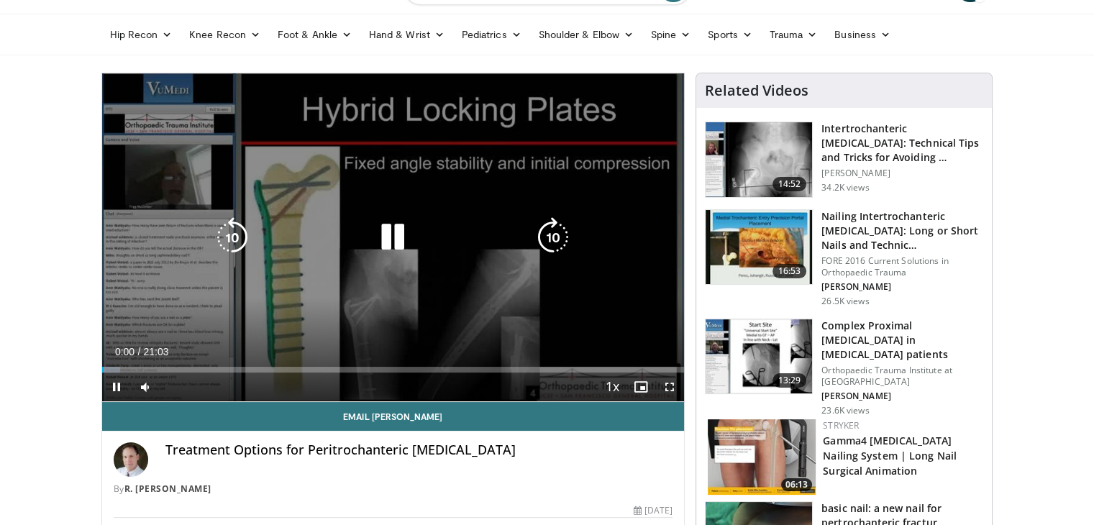
scroll to position [144, 0]
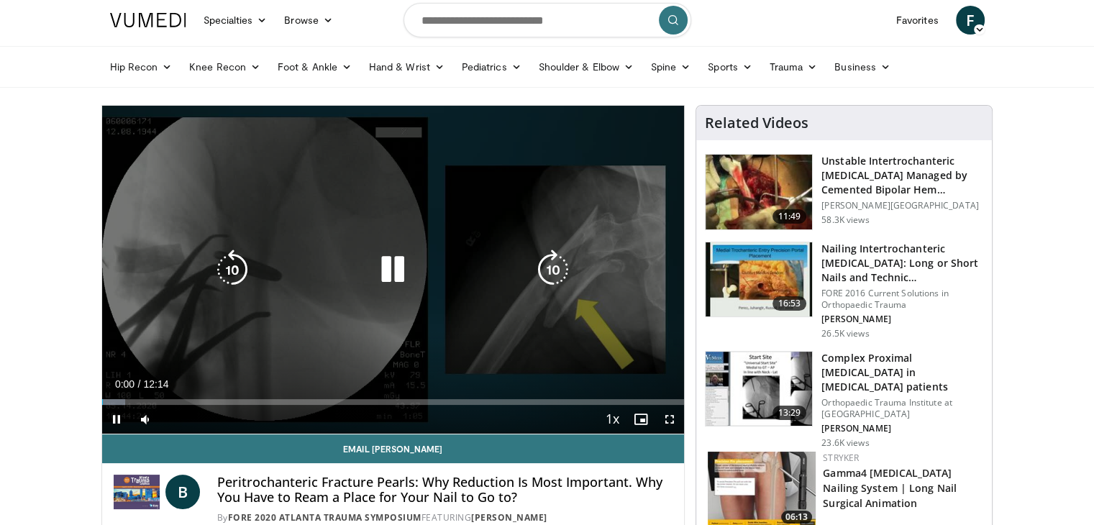
scroll to position [144, 0]
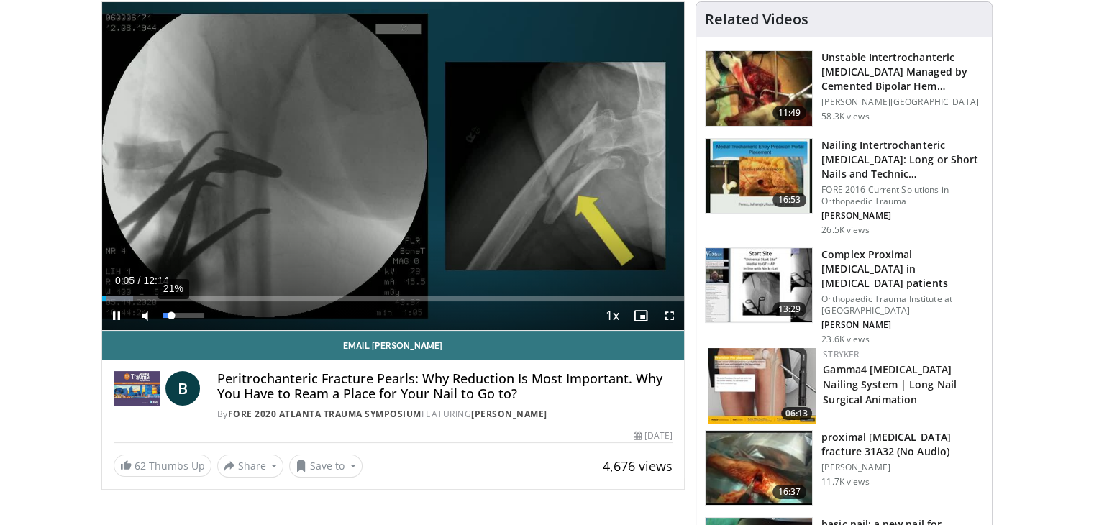
click at [171, 316] on video-js "**********" at bounding box center [393, 166] width 582 height 329
click at [124, 297] on div "Progress Bar" at bounding box center [124, 299] width 1 height 6
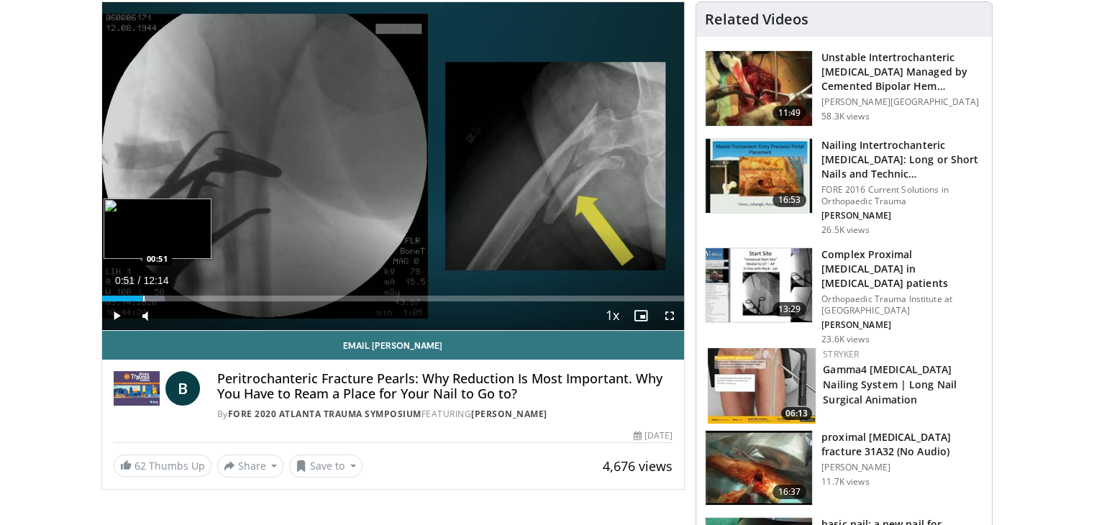
click at [143, 296] on div "Progress Bar" at bounding box center [143, 299] width 1 height 6
click at [164, 296] on div "Progress Bar" at bounding box center [163, 299] width 47 height 6
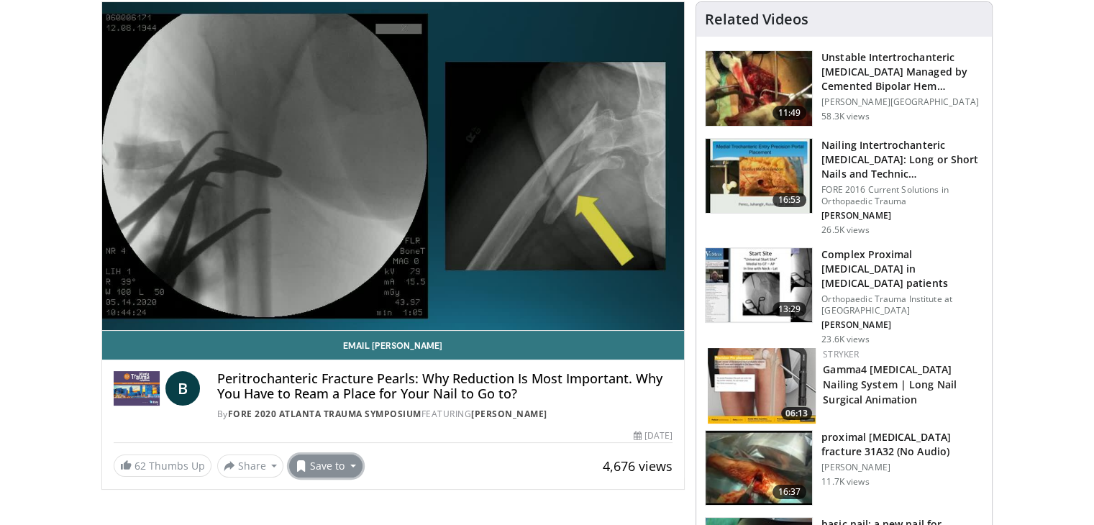
click at [349, 459] on button "Save to" at bounding box center [325, 465] width 73 height 23
click at [357, 398] on span "Add to Favorites" at bounding box center [351, 402] width 88 height 16
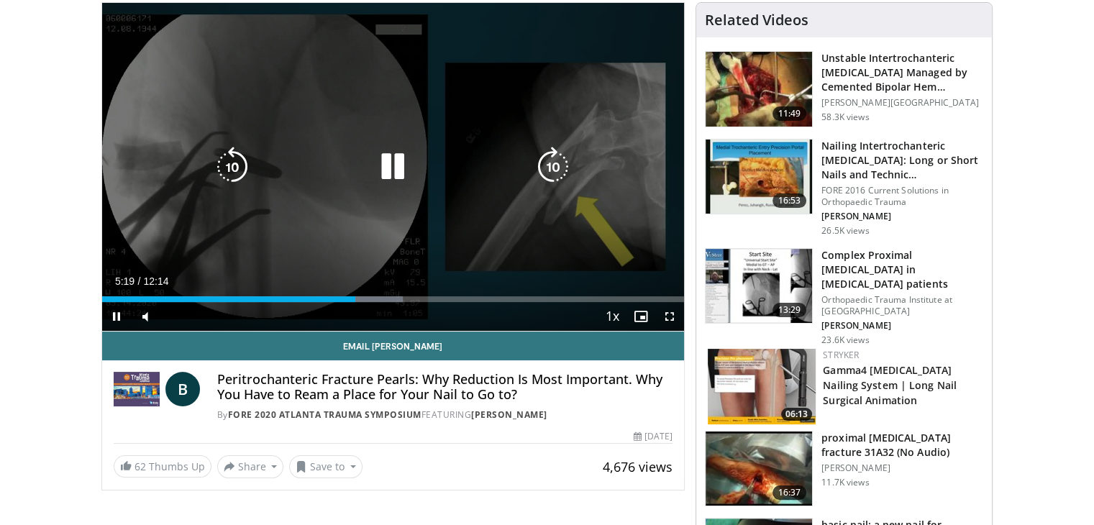
click at [549, 170] on icon "Video Player" at bounding box center [553, 167] width 40 height 40
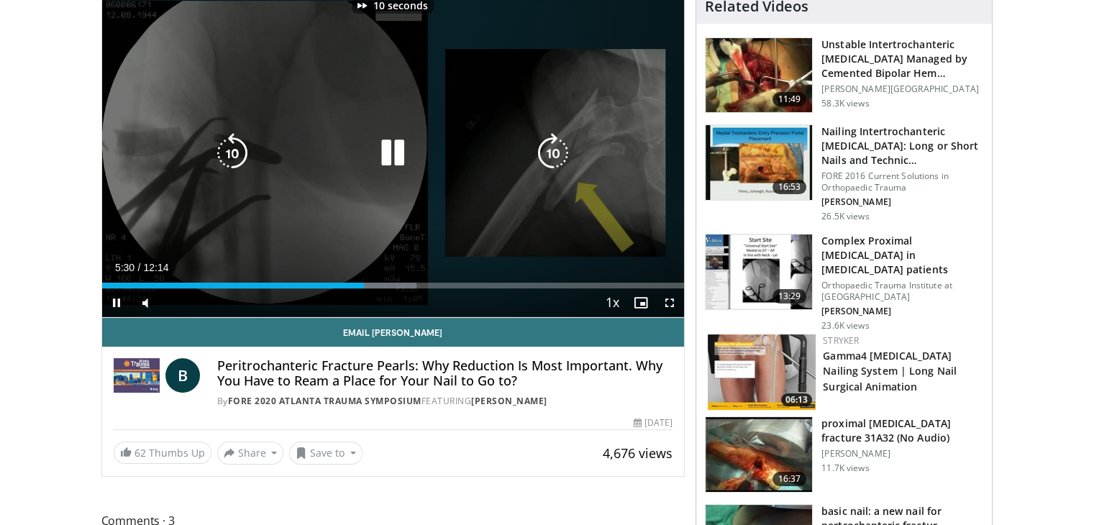
scroll to position [144, 0]
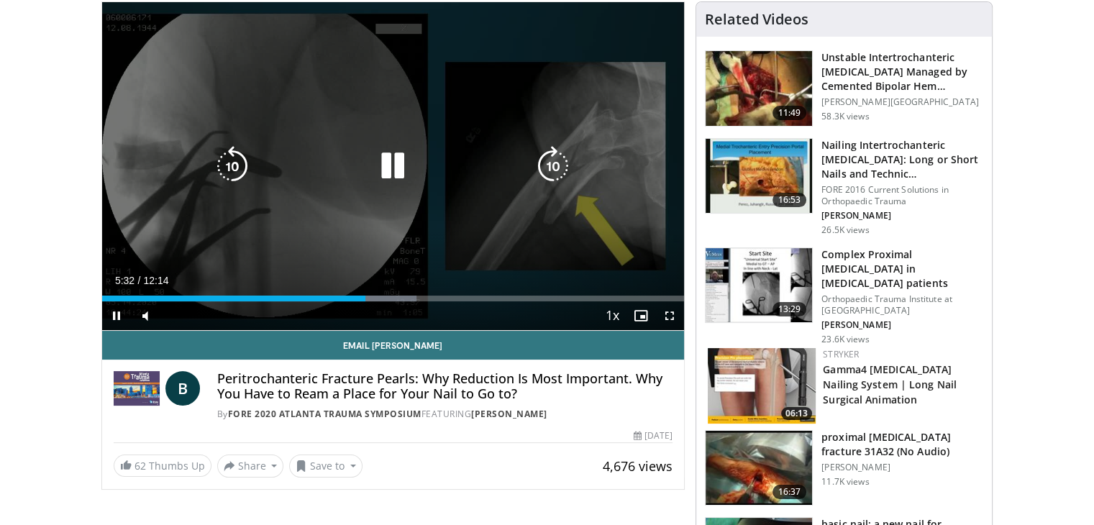
click at [549, 170] on icon "Video Player" at bounding box center [553, 166] width 40 height 40
click at [561, 172] on icon "Video Player" at bounding box center [553, 166] width 40 height 40
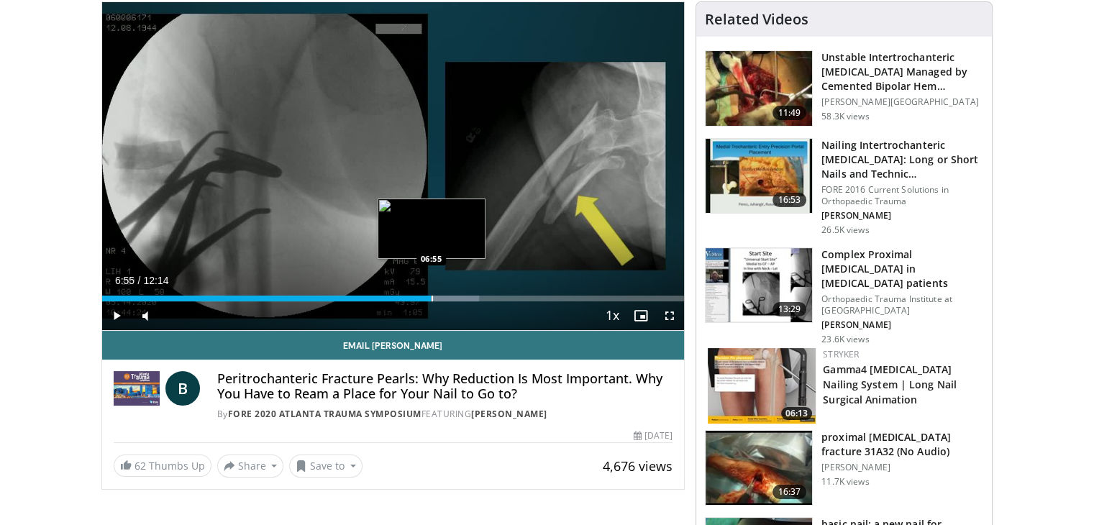
click at [431, 291] on div "Loaded : 64.80% 06:51 06:55" at bounding box center [393, 295] width 582 height 14
click at [449, 294] on div "Loaded : 64.80% 06:56 07:18" at bounding box center [393, 295] width 582 height 14
click at [467, 294] on div "Loaded : 68.05% 07:40 07:40" at bounding box center [393, 295] width 582 height 14
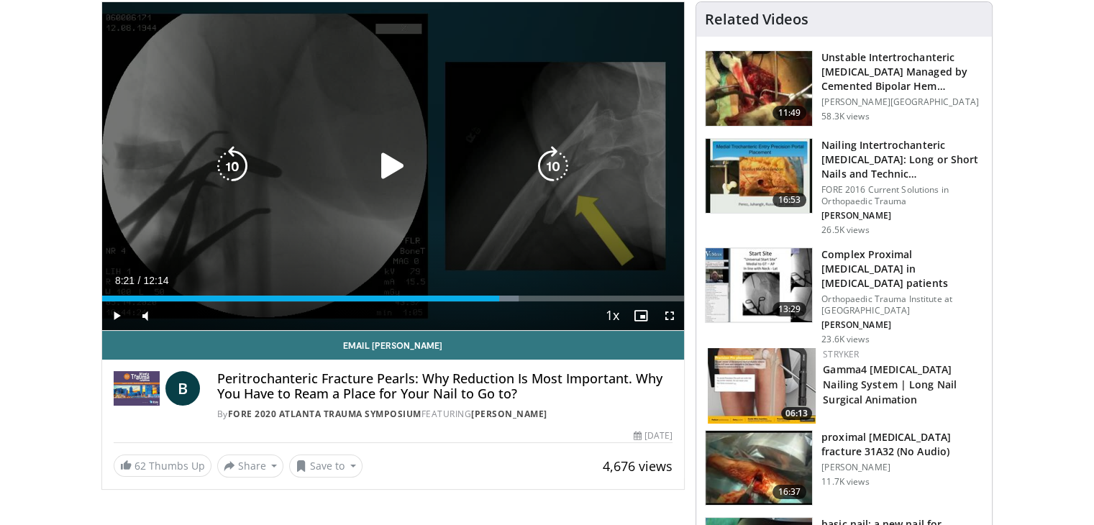
click at [499, 296] on div "Progress Bar" at bounding box center [481, 299] width 74 height 6
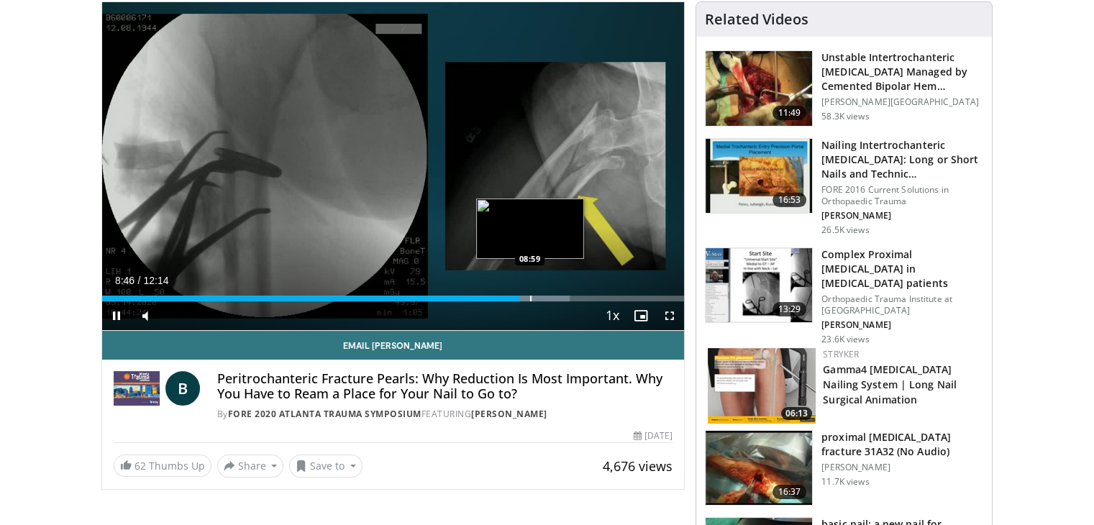
click at [530, 298] on div "Progress Bar" at bounding box center [530, 299] width 1 height 6
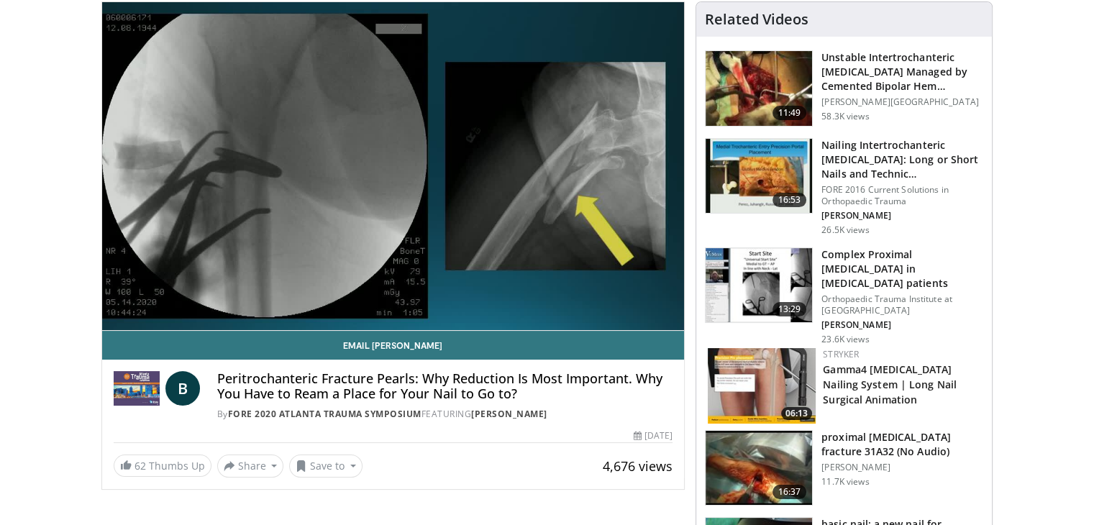
click at [558, 298] on video-js "**********" at bounding box center [393, 166] width 582 height 329
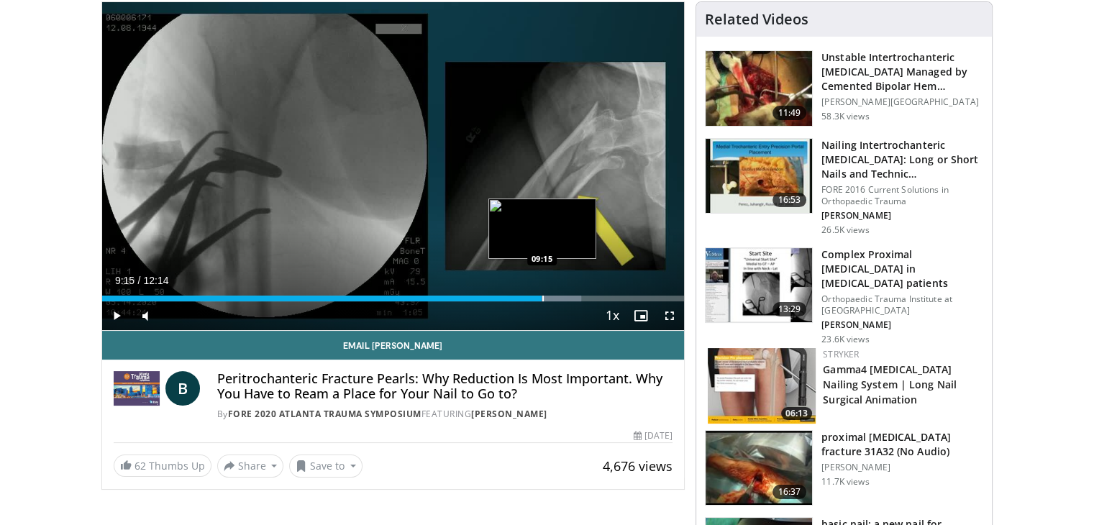
click at [542, 298] on div "Progress Bar" at bounding box center [542, 299] width 1 height 6
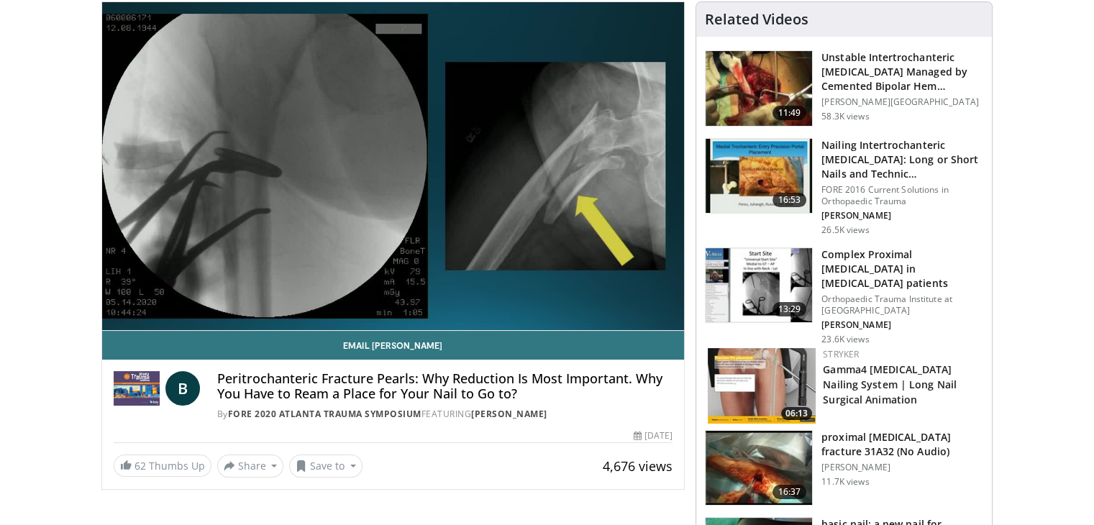
click at [564, 298] on video-js "**********" at bounding box center [393, 166] width 582 height 329
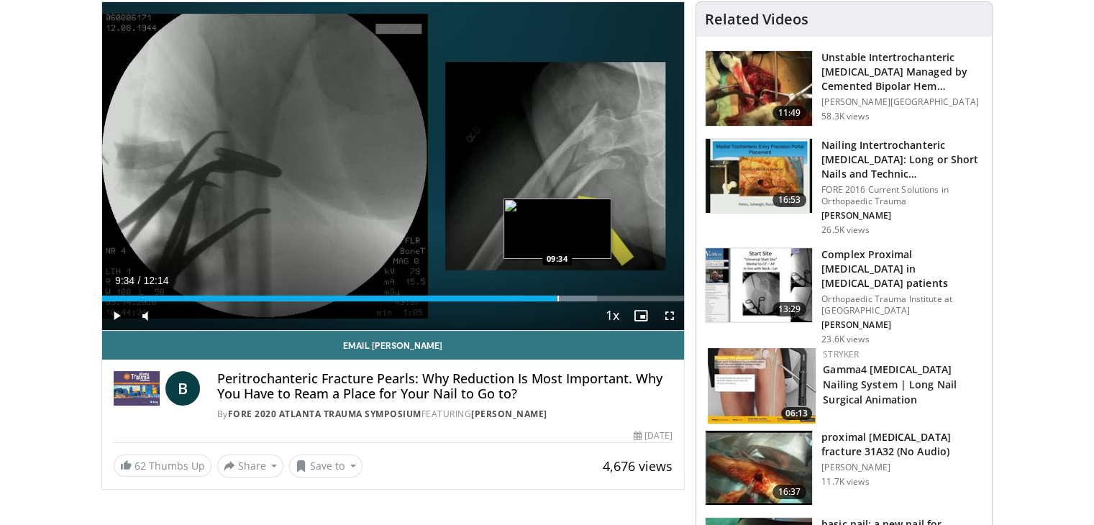
click at [557, 300] on div "Progress Bar" at bounding box center [557, 299] width 1 height 6
click at [581, 301] on div "Current Time 9:51 / Duration 12:14 Pause Skip Backward Skip Forward Mute 21% Lo…" at bounding box center [393, 315] width 582 height 29
click at [587, 298] on div "Progress Bar" at bounding box center [587, 299] width 1 height 6
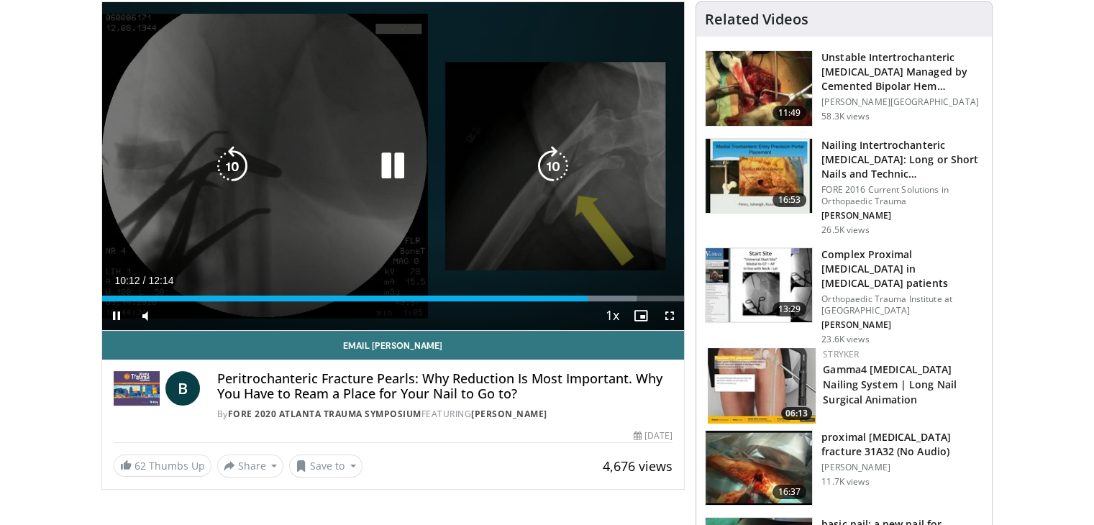
click at [606, 294] on div "Loaded : 91.81% 10:12 10:24" at bounding box center [393, 295] width 582 height 14
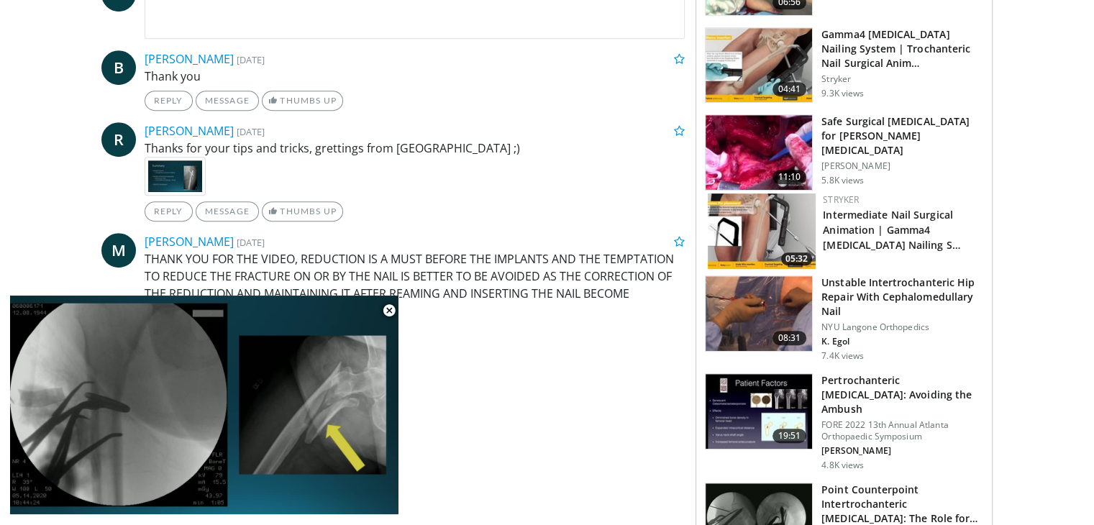
scroll to position [0, 0]
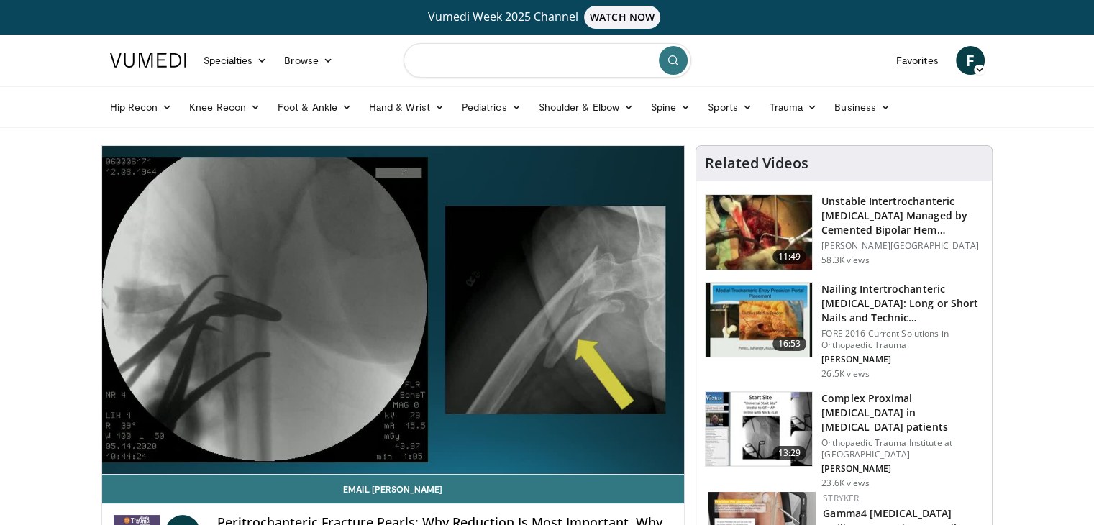
click at [495, 48] on input "Search topics, interventions" at bounding box center [547, 60] width 288 height 35
type input "**********"
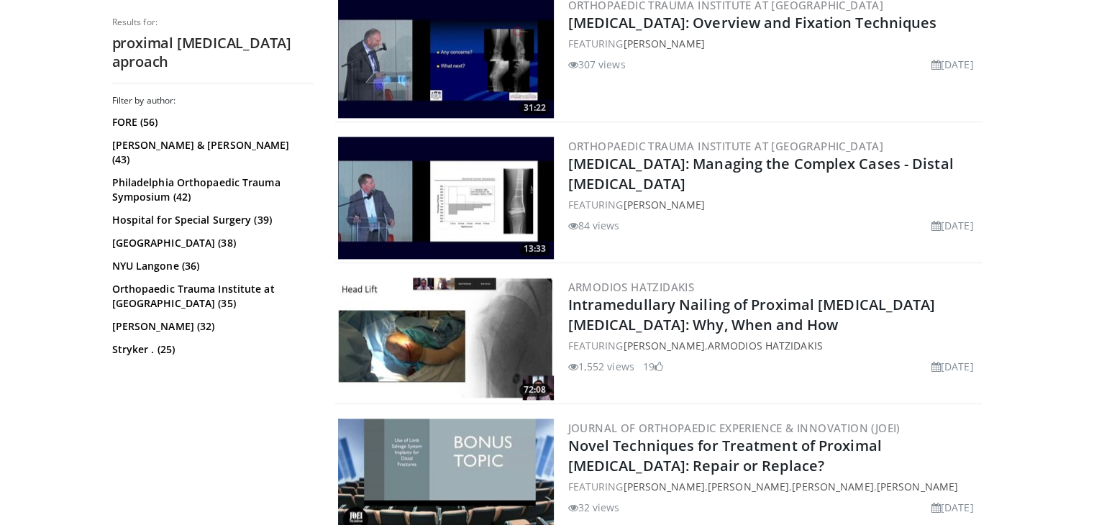
scroll to position [1893, 0]
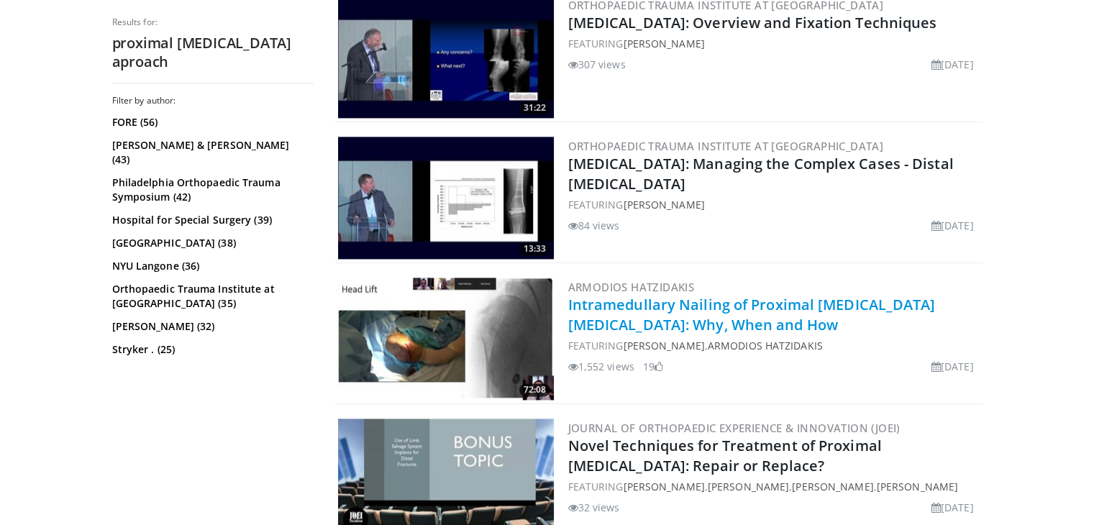
click at [605, 300] on link "Intramedullary Nailing of Proximal [MEDICAL_DATA] [MEDICAL_DATA]: Why, When and…" at bounding box center [751, 315] width 367 height 40
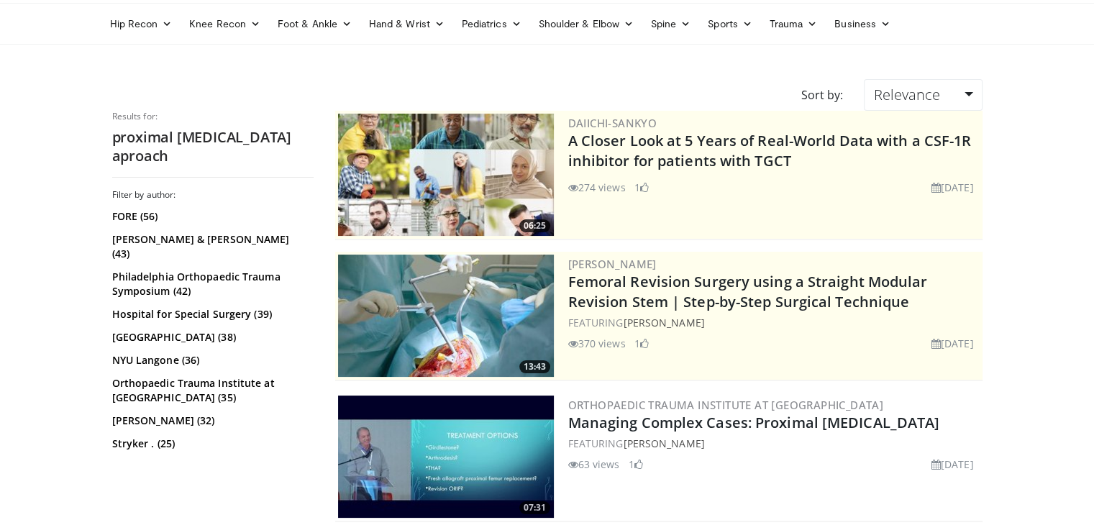
scroll to position [0, 0]
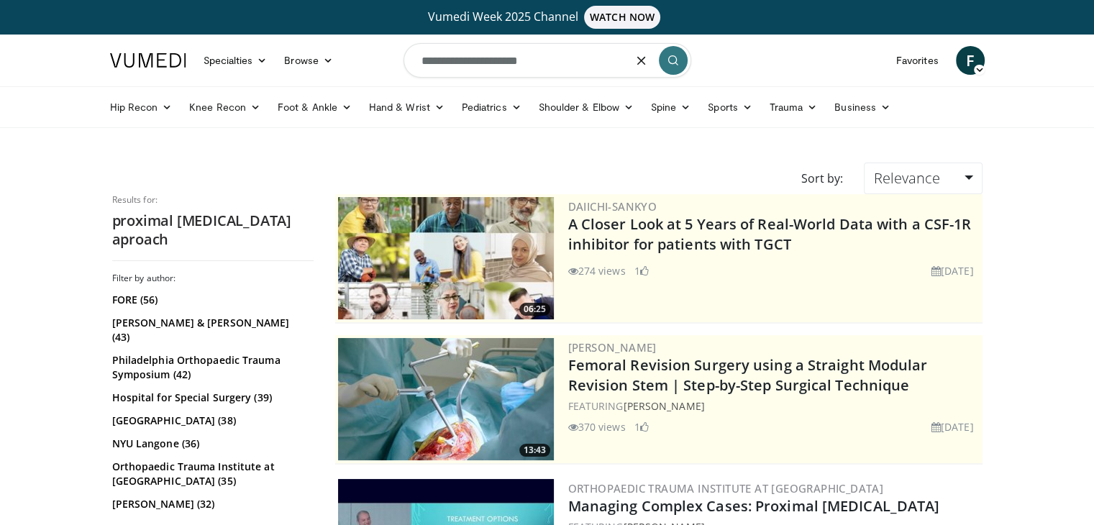
click at [555, 67] on input "**********" at bounding box center [547, 60] width 288 height 35
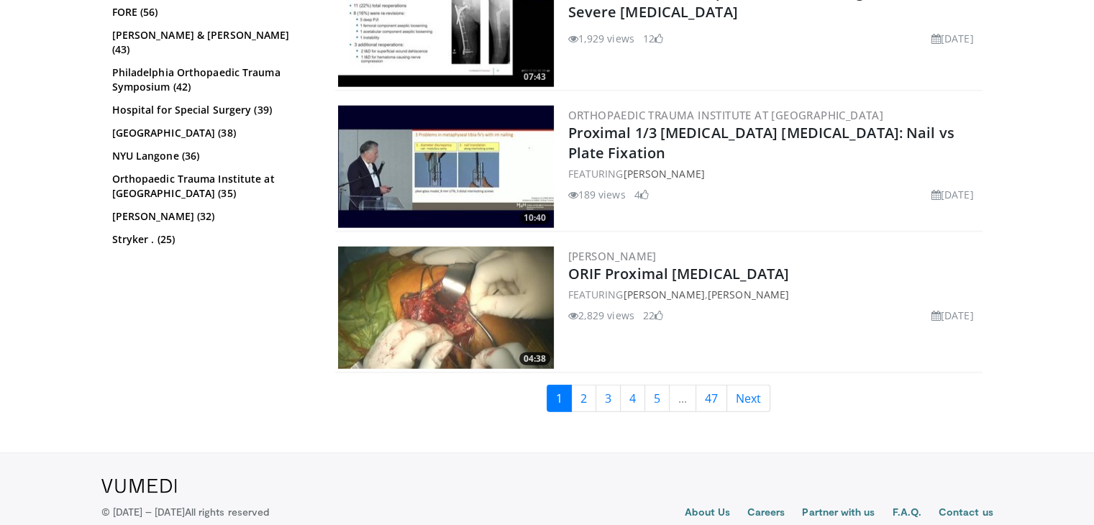
scroll to position [3647, 0]
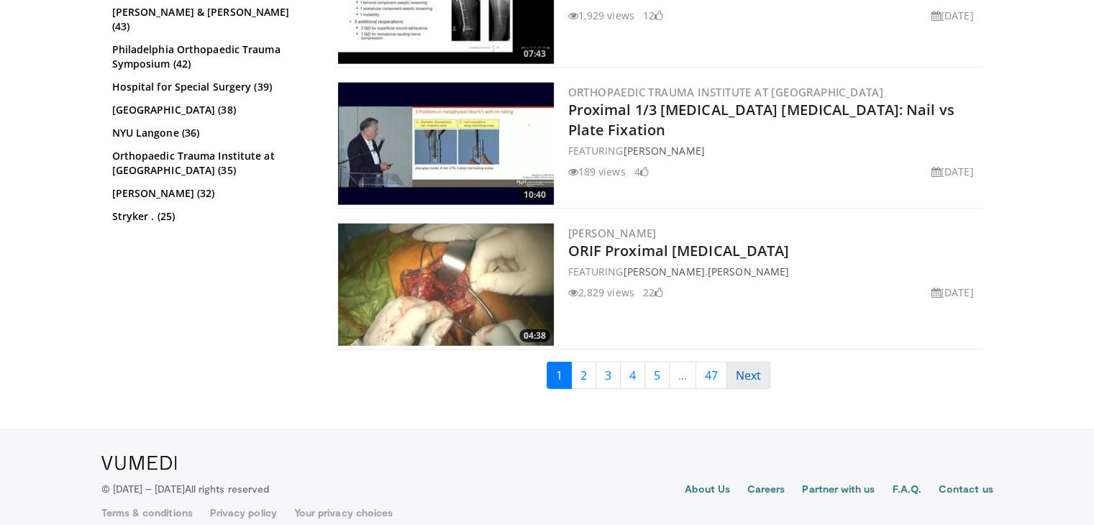
click at [754, 362] on link "Next" at bounding box center [748, 375] width 44 height 27
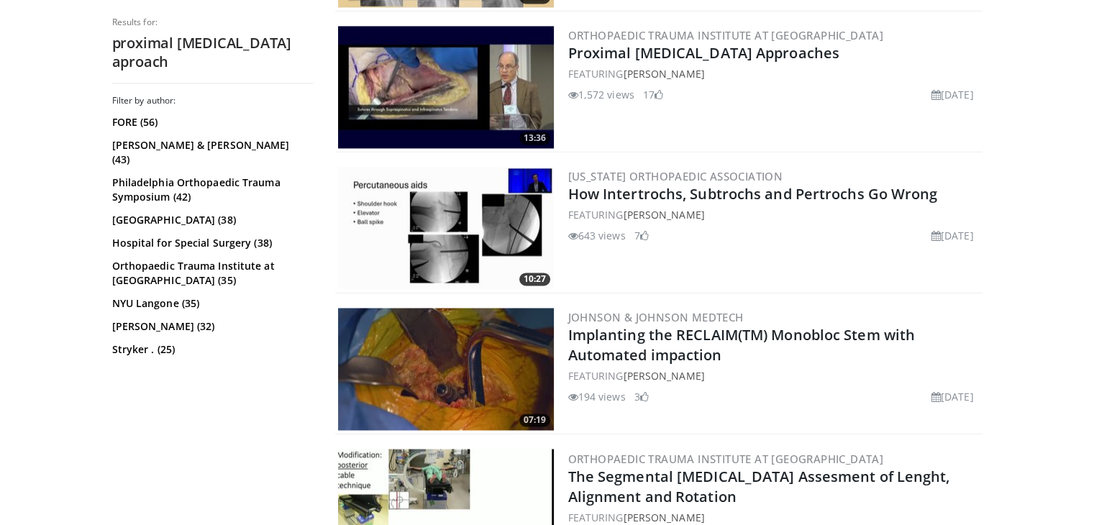
scroll to position [2373, 0]
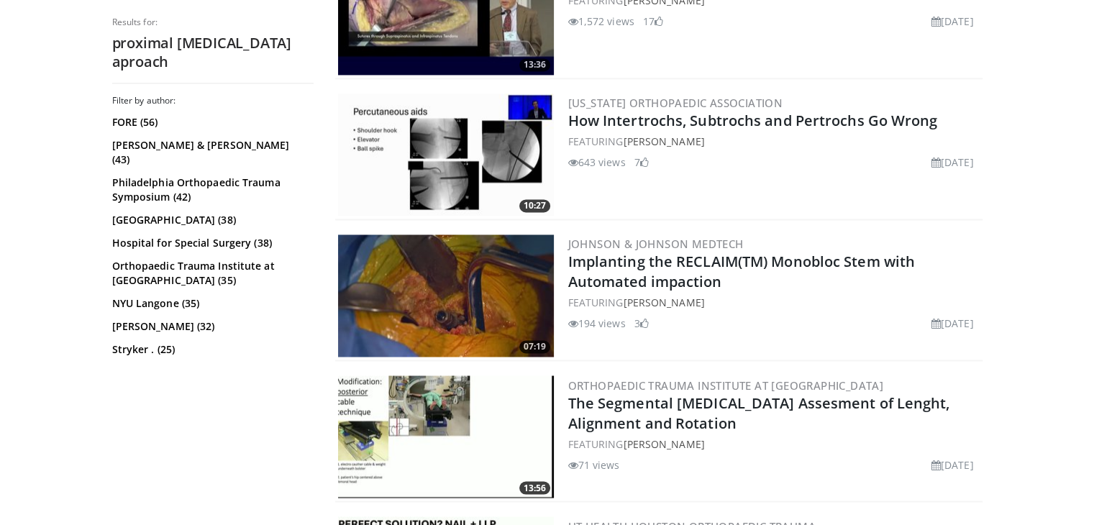
click at [482, 135] on img at bounding box center [446, 154] width 216 height 122
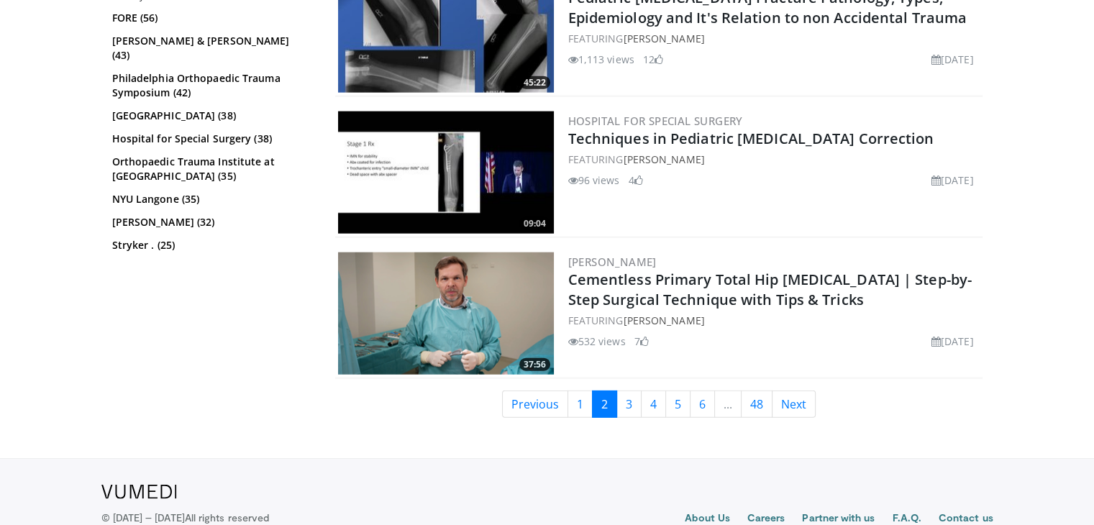
scroll to position [3366, 0]
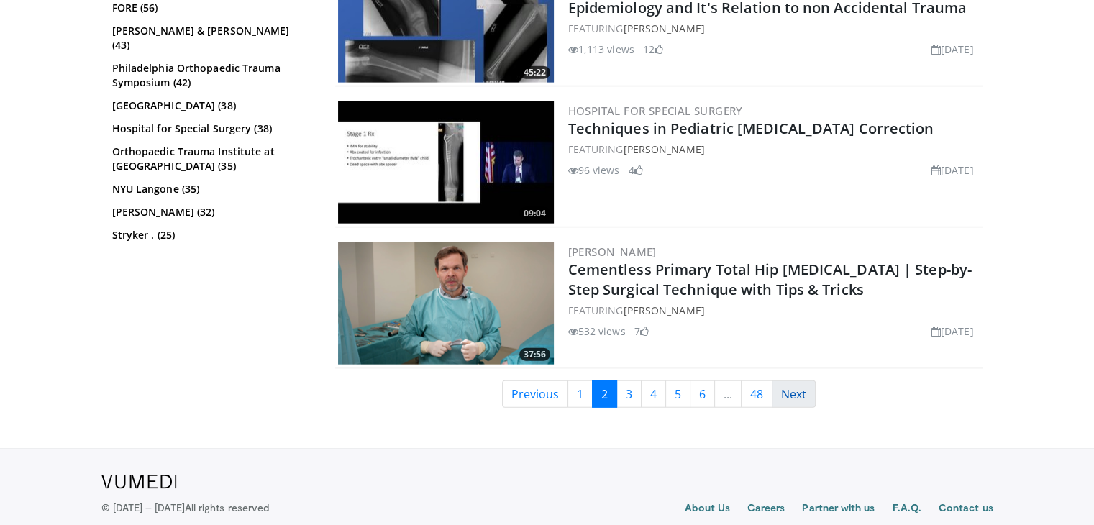
click at [791, 380] on link "Next" at bounding box center [794, 393] width 44 height 27
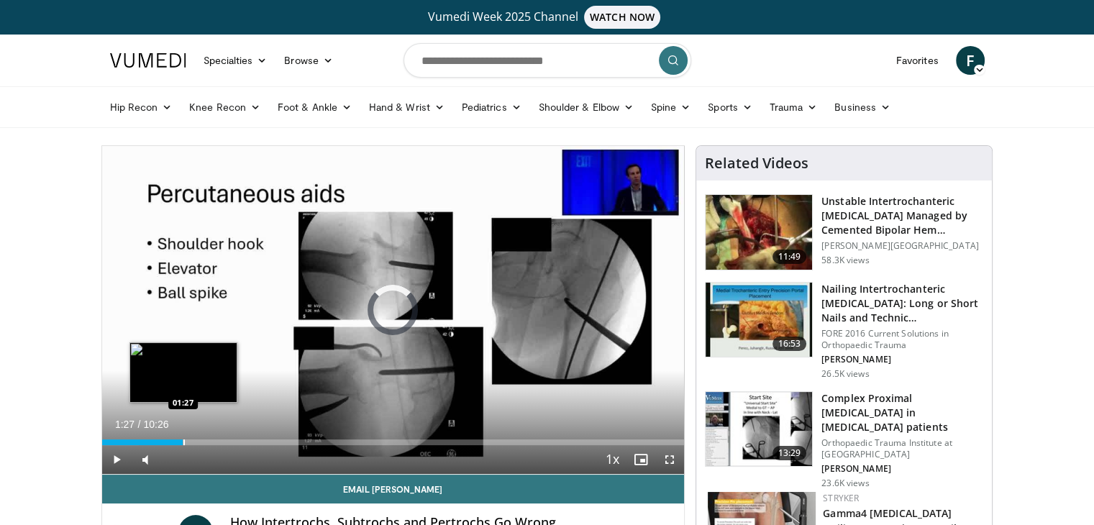
click at [183, 439] on div "Progress Bar" at bounding box center [183, 442] width 1 height 6
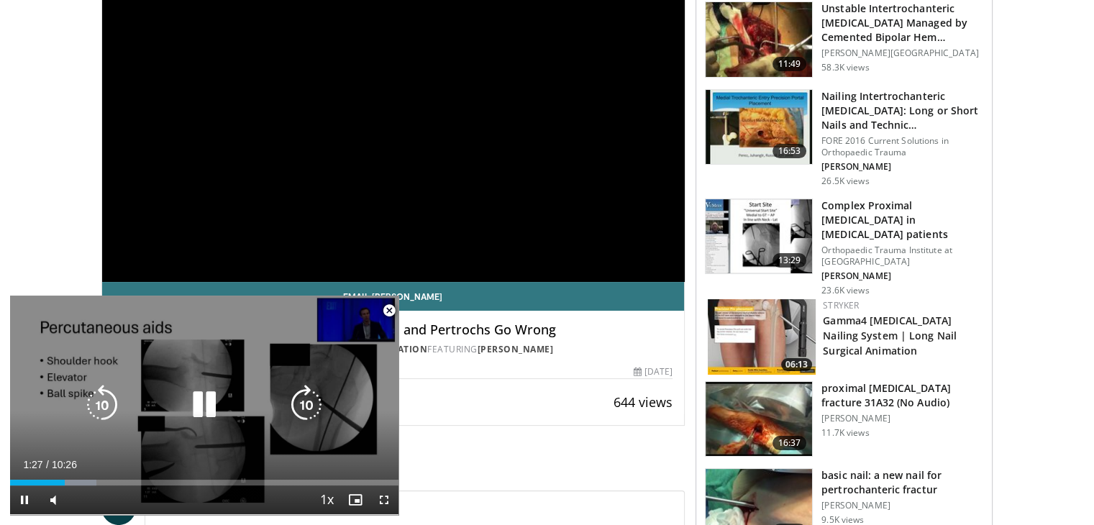
scroll to position [216, 0]
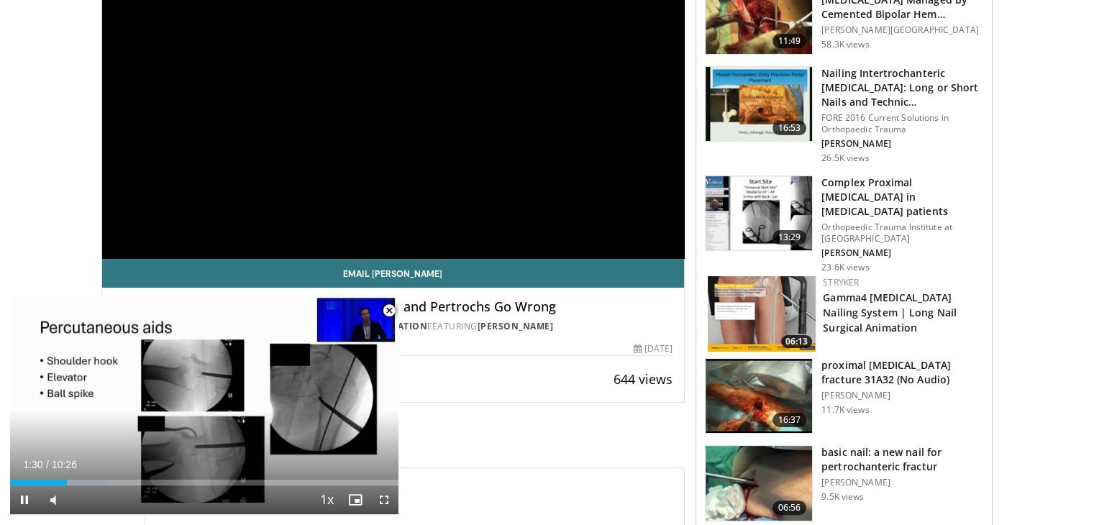
click at [389, 314] on span "Video Player" at bounding box center [389, 310] width 29 height 29
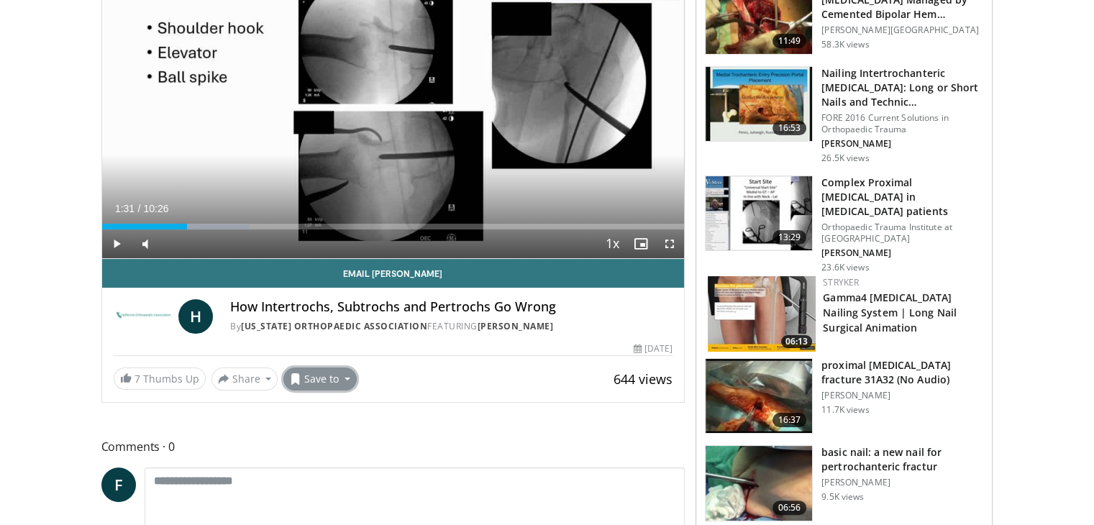
click at [324, 376] on button "Save to" at bounding box center [319, 378] width 73 height 23
click at [349, 411] on span "Add to Favorites" at bounding box center [345, 409] width 88 height 16
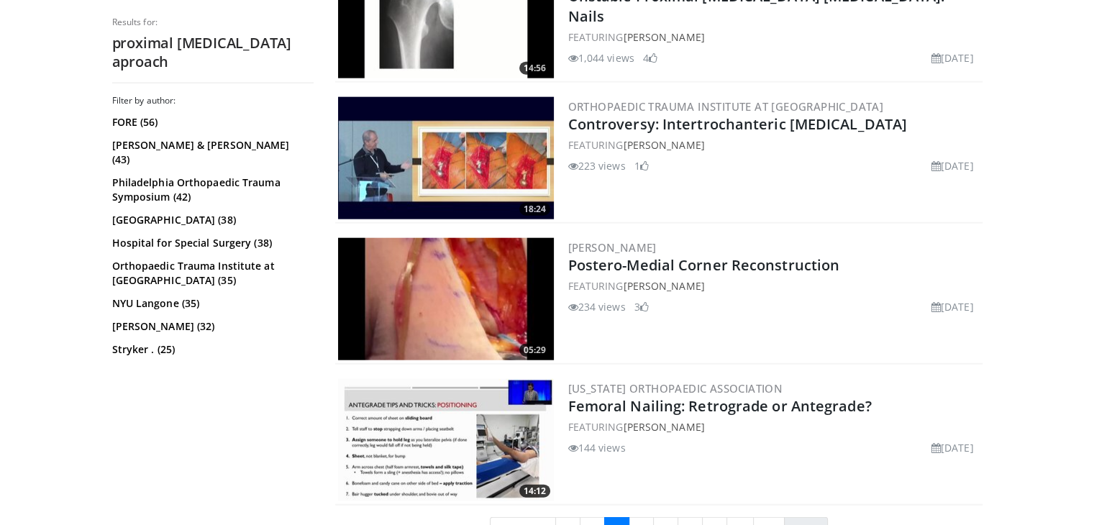
scroll to position [3647, 0]
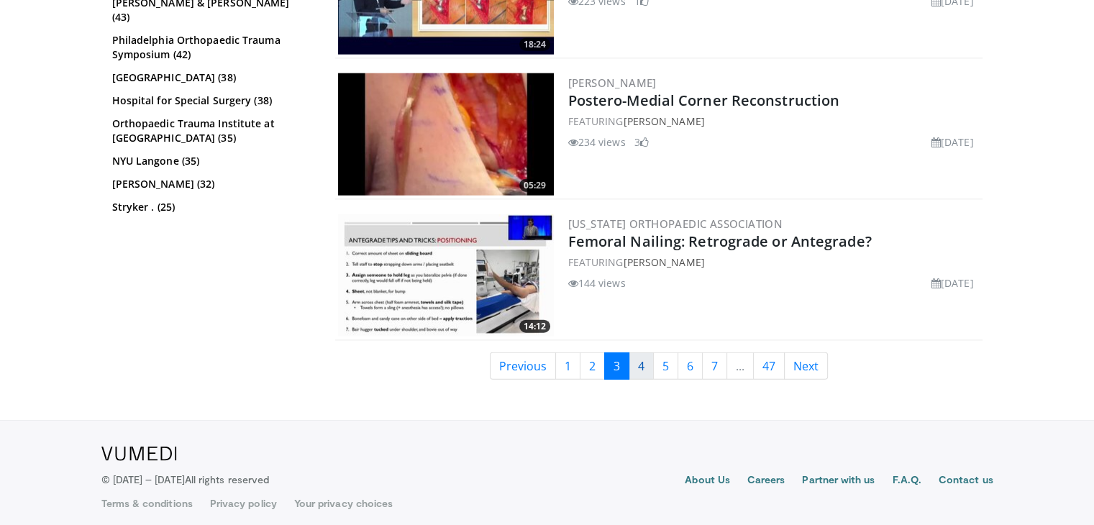
click at [642, 358] on link "4" at bounding box center [640, 365] width 25 height 27
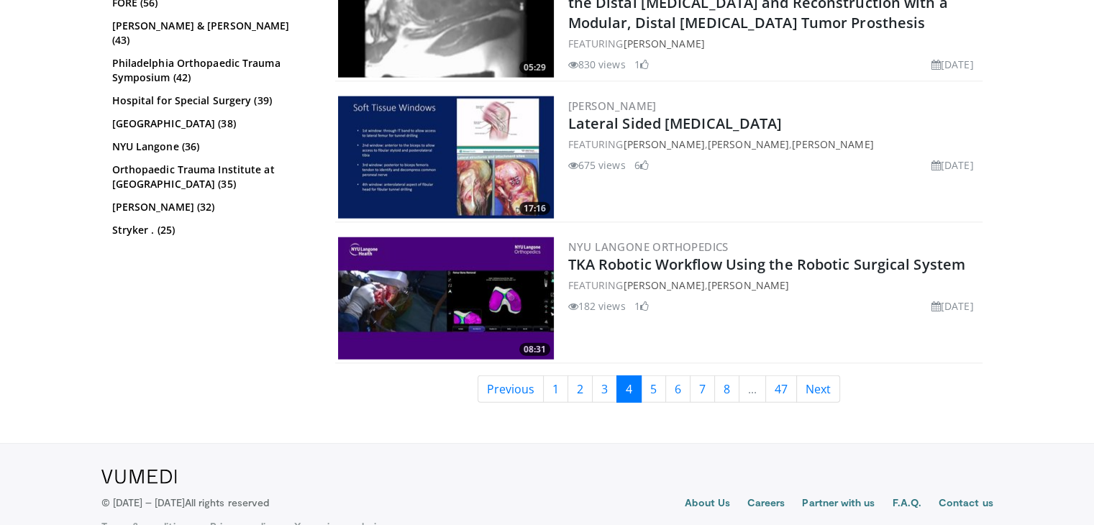
scroll to position [3647, 0]
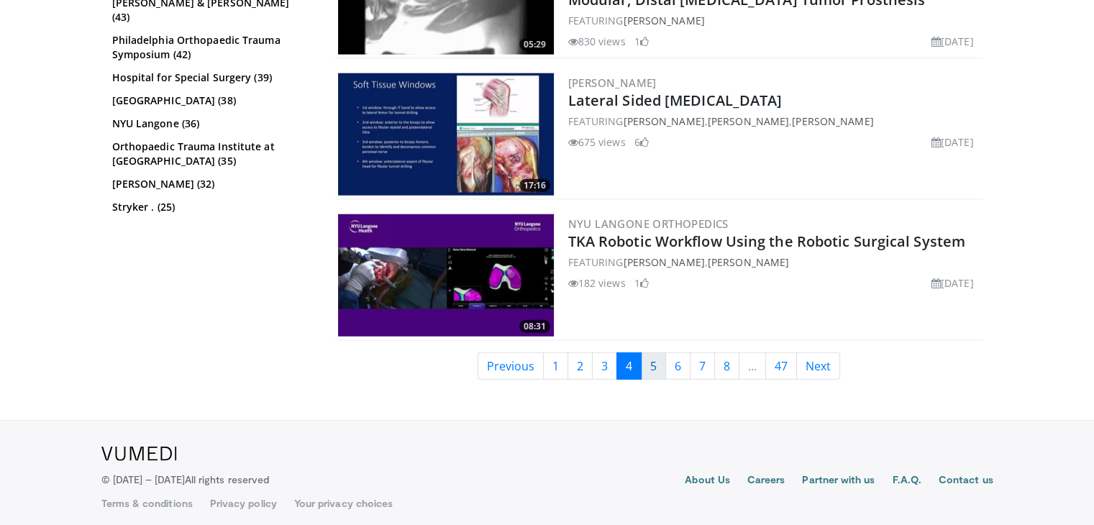
click at [650, 357] on link "5" at bounding box center [653, 365] width 25 height 27
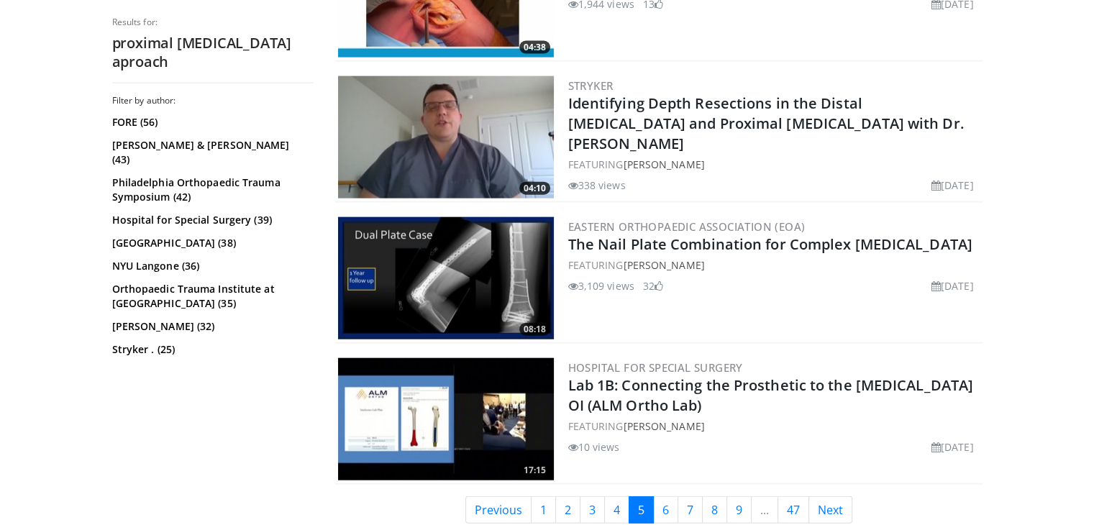
scroll to position [3380, 0]
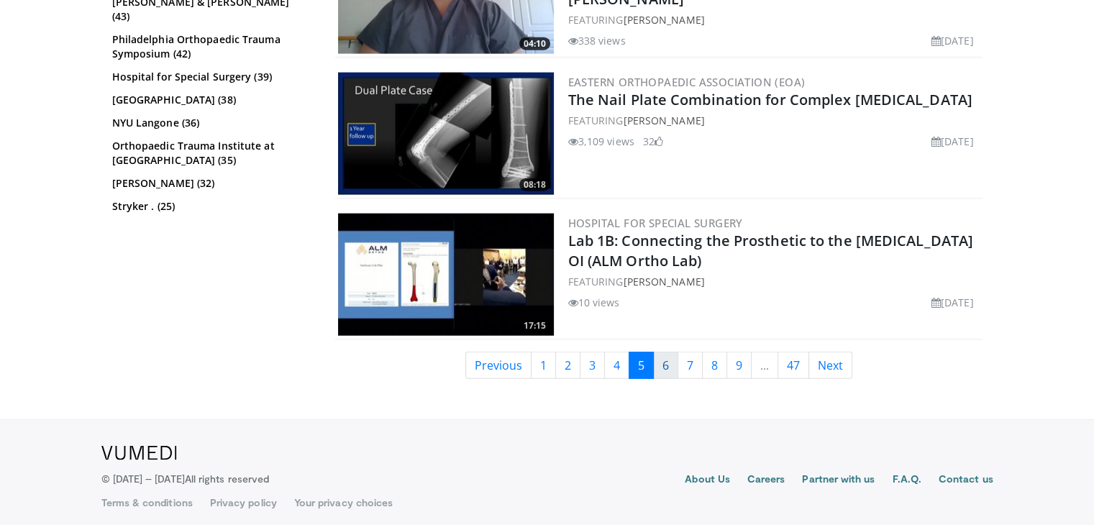
click at [656, 363] on link "6" at bounding box center [665, 365] width 25 height 27
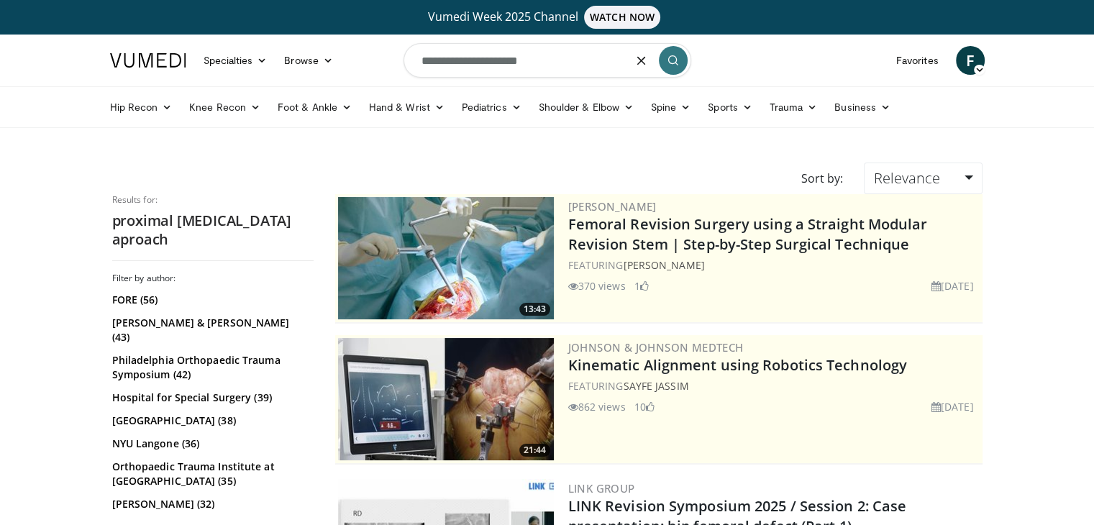
drag, startPoint x: 574, startPoint y: 72, endPoint x: 367, endPoint y: 37, distance: 209.2
click at [367, 37] on nav "Specialties Adult & Family Medicine Allergy, Asthma, Immunology Anesthesiology …" at bounding box center [547, 61] width 892 height 52
type input "*"
type input "**********"
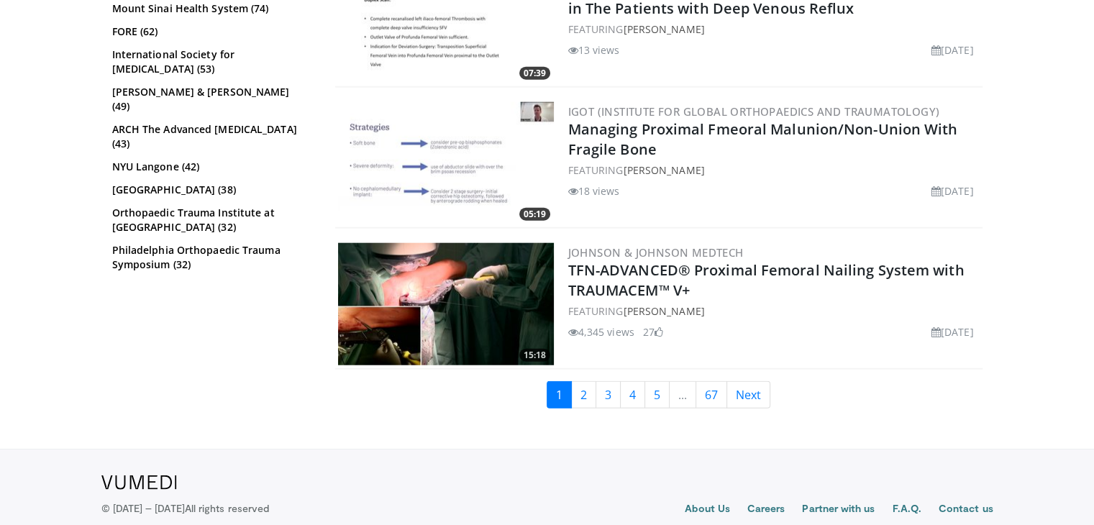
scroll to position [3477, 0]
